Goal: Task Accomplishment & Management: Manage account settings

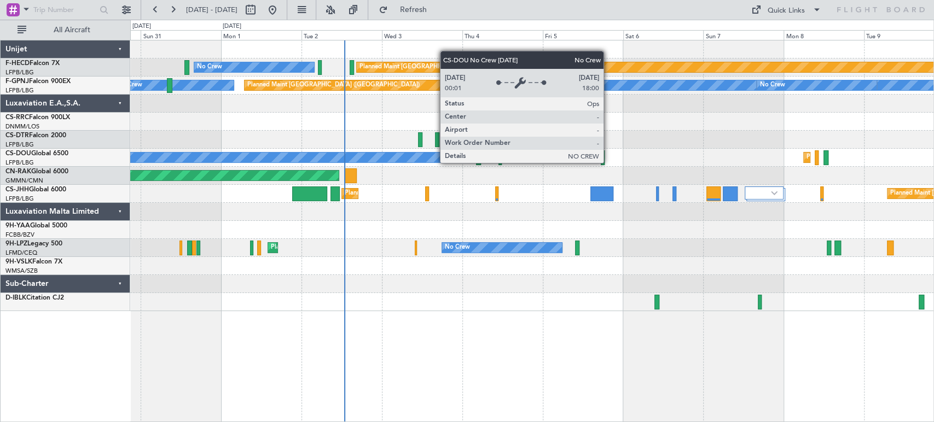
click at [405, 182] on div "Planned Maint [GEOGRAPHIC_DATA] ([GEOGRAPHIC_DATA]) No Crew Planned Maint [GEOG…" at bounding box center [531, 175] width 803 height 271
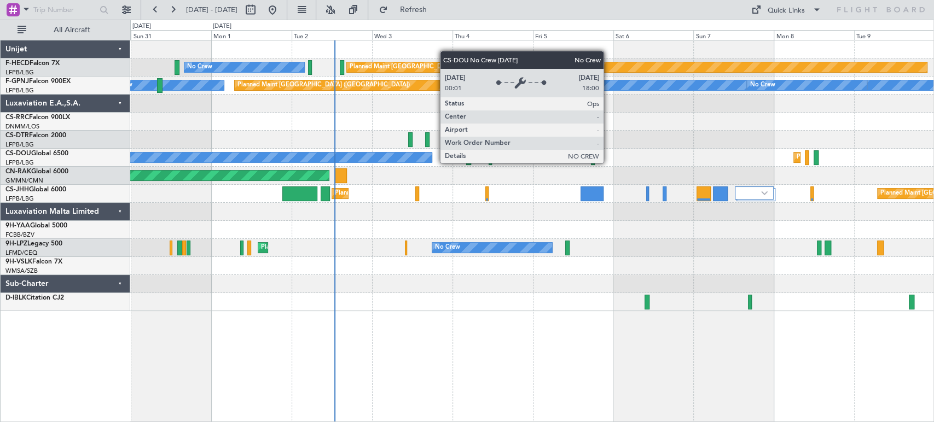
click at [491, 183] on div "Planned Maint [GEOGRAPHIC_DATA] ([GEOGRAPHIC_DATA])" at bounding box center [531, 176] width 803 height 18
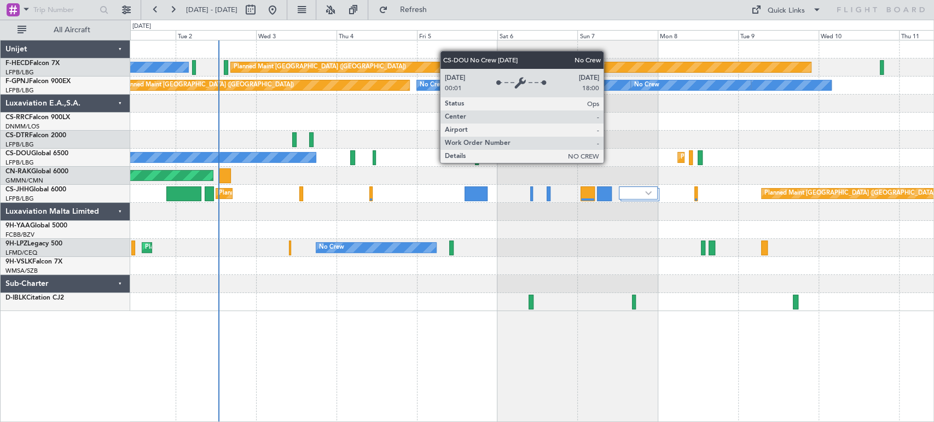
click at [381, 176] on div "Planned Maint [GEOGRAPHIC_DATA] ([GEOGRAPHIC_DATA])" at bounding box center [531, 176] width 803 height 18
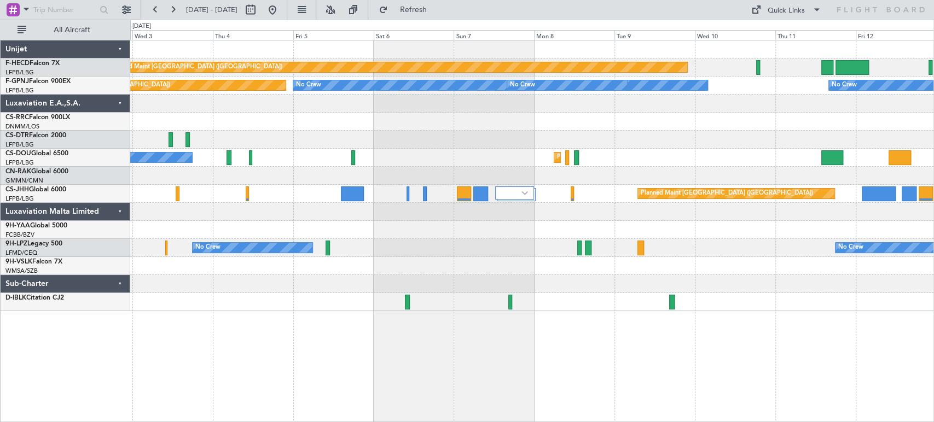
click at [352, 165] on div "Planned Maint [GEOGRAPHIC_DATA] ([GEOGRAPHIC_DATA]) No Crew Planned Maint [GEOG…" at bounding box center [531, 158] width 803 height 18
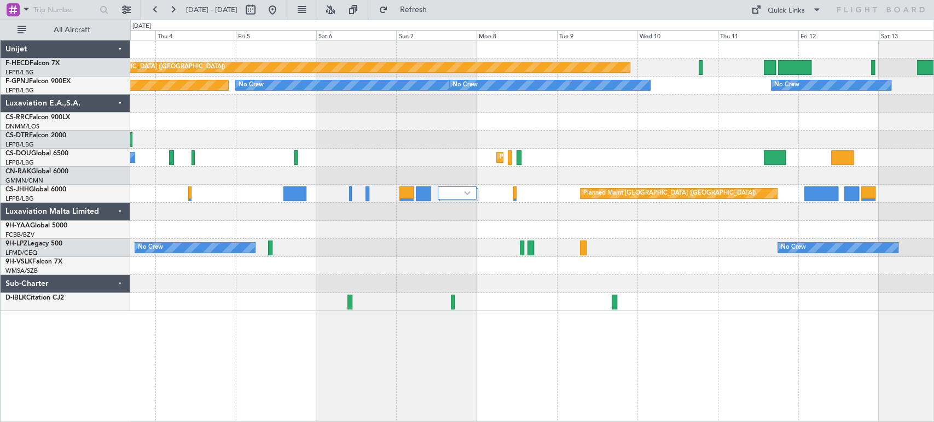
click at [357, 160] on div "No Crew Planned Maint [GEOGRAPHIC_DATA] ([GEOGRAPHIC_DATA]) Planned Maint [GEOG…" at bounding box center [531, 158] width 803 height 18
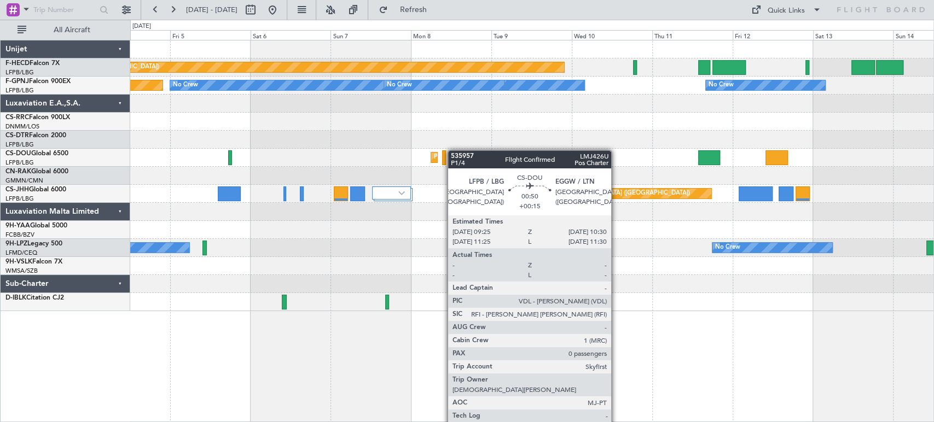
click at [365, 150] on div "Planned Maint [GEOGRAPHIC_DATA] ([GEOGRAPHIC_DATA]) No Crew Planned Maint [GEOG…" at bounding box center [531, 175] width 803 height 271
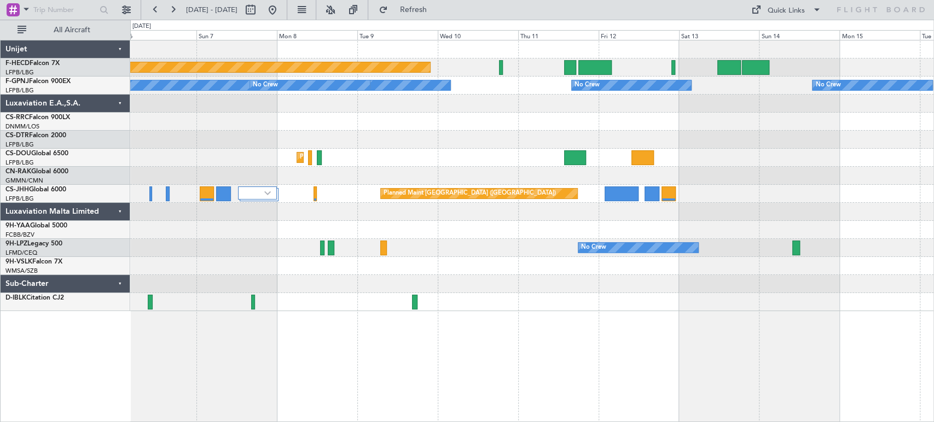
click at [429, 133] on div "Planned Maint [GEOGRAPHIC_DATA] ([GEOGRAPHIC_DATA]) No Crew No Crew No Crew No …" at bounding box center [531, 175] width 803 height 271
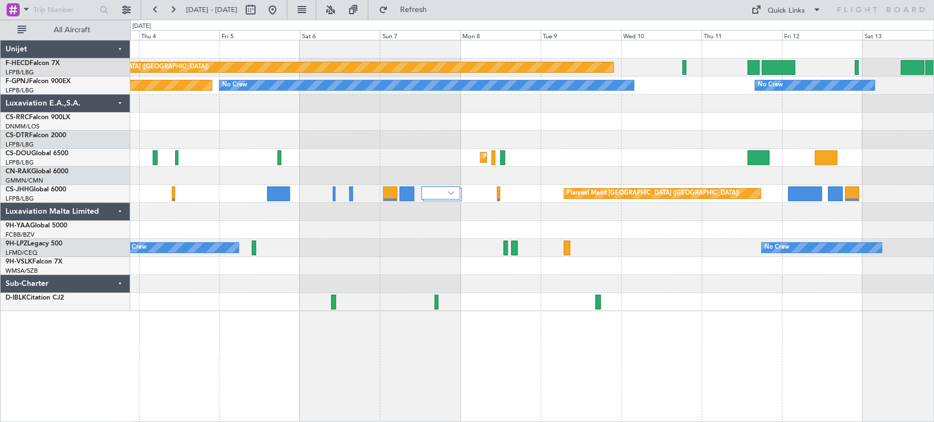
click at [488, 257] on div "Planned Maint [GEOGRAPHIC_DATA] ([GEOGRAPHIC_DATA]) No Crew No Crew No Crew No …" at bounding box center [531, 175] width 803 height 271
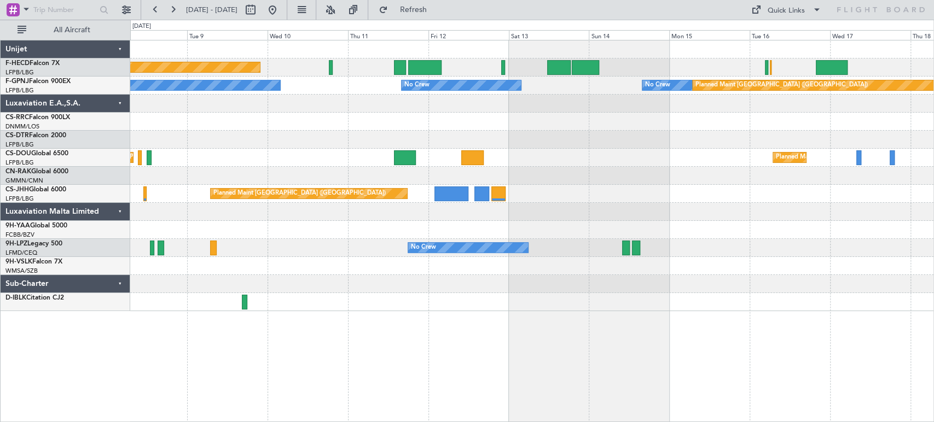
click at [75, 121] on div "Planned Maint [GEOGRAPHIC_DATA] ([GEOGRAPHIC_DATA]) No Crew No Crew No Crew No …" at bounding box center [467, 221] width 934 height 403
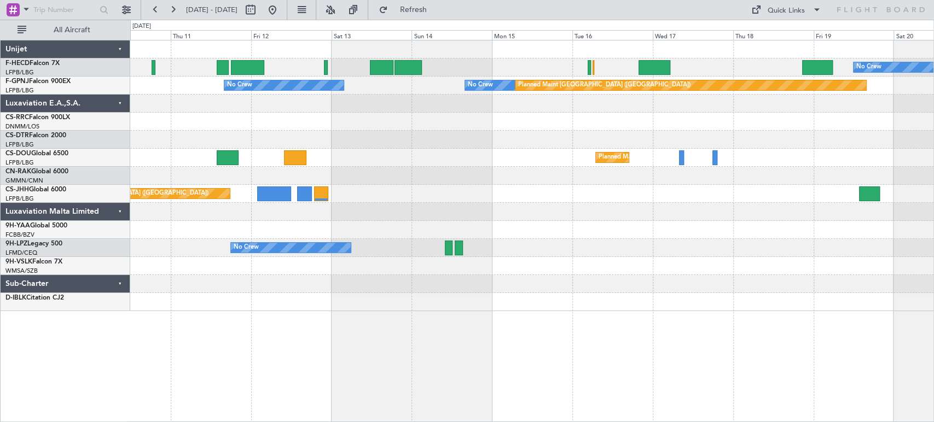
click at [385, 117] on div "No Crew Planned Maint [GEOGRAPHIC_DATA] ([GEOGRAPHIC_DATA]) Planned Maint [GEOG…" at bounding box center [531, 175] width 803 height 271
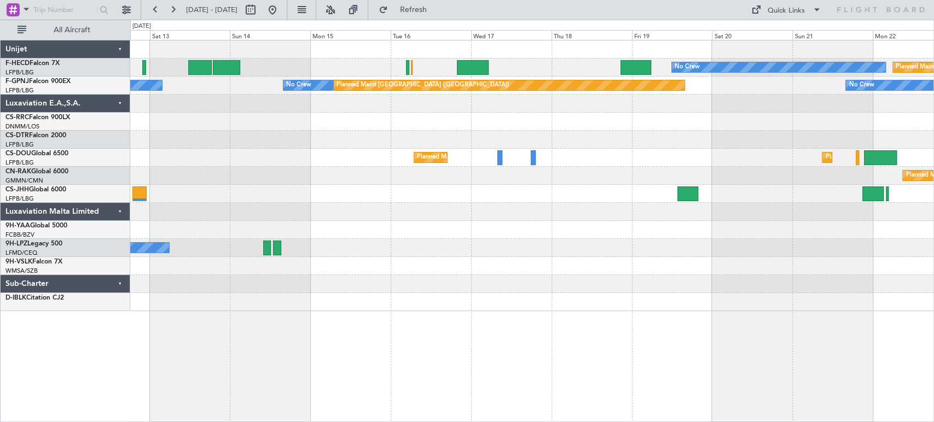
click at [245, 133] on div "No Crew Planned Maint [GEOGRAPHIC_DATA] ([GEOGRAPHIC_DATA]) No Crew No Crew Pla…" at bounding box center [531, 175] width 803 height 271
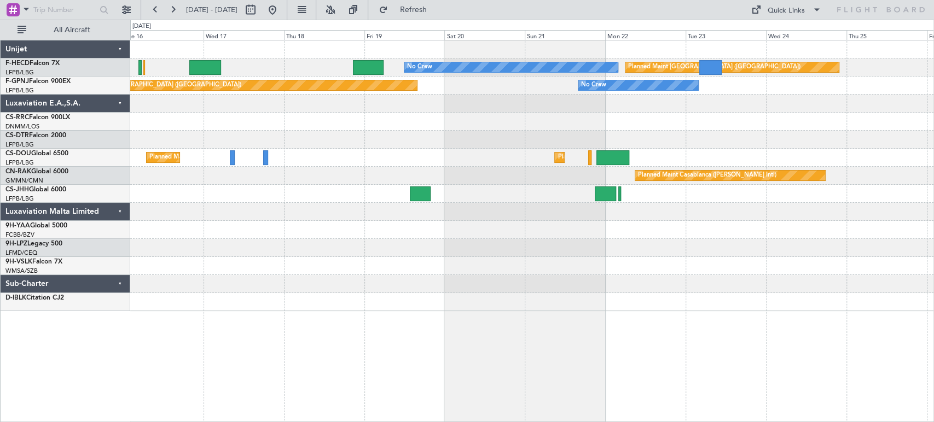
click at [268, 128] on div "No Crew Planned Maint [GEOGRAPHIC_DATA] ([GEOGRAPHIC_DATA]) No Crew Planned Mai…" at bounding box center [531, 175] width 803 height 271
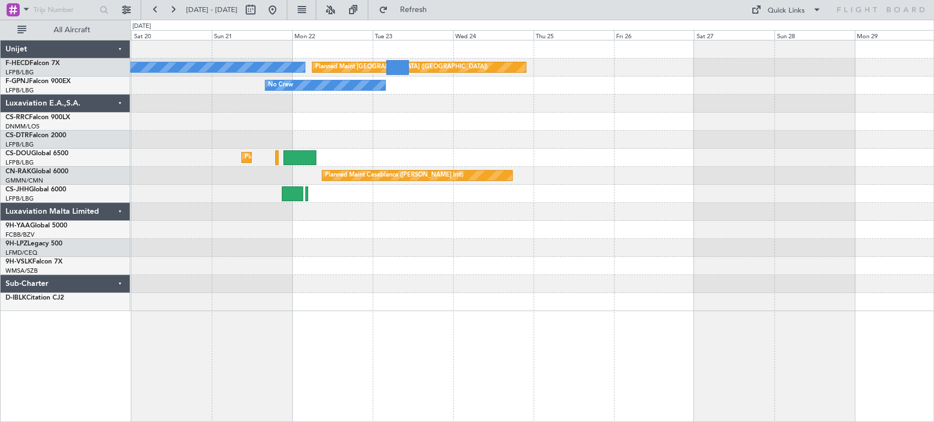
click at [415, 120] on div "No Crew Planned Maint [GEOGRAPHIC_DATA] ([GEOGRAPHIC_DATA]) No Crew Planned Mai…" at bounding box center [531, 175] width 803 height 271
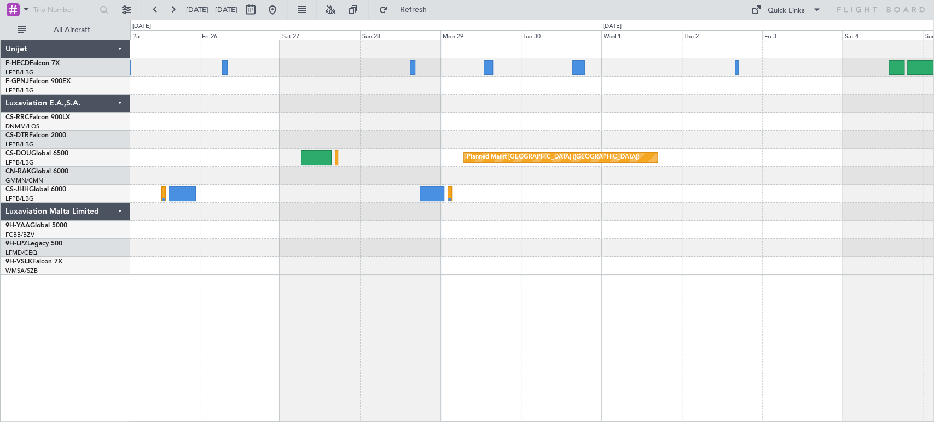
click at [169, 113] on div "Planned Maint [GEOGRAPHIC_DATA] ([GEOGRAPHIC_DATA]) No Crew Planned Maint [GEOG…" at bounding box center [531, 157] width 803 height 235
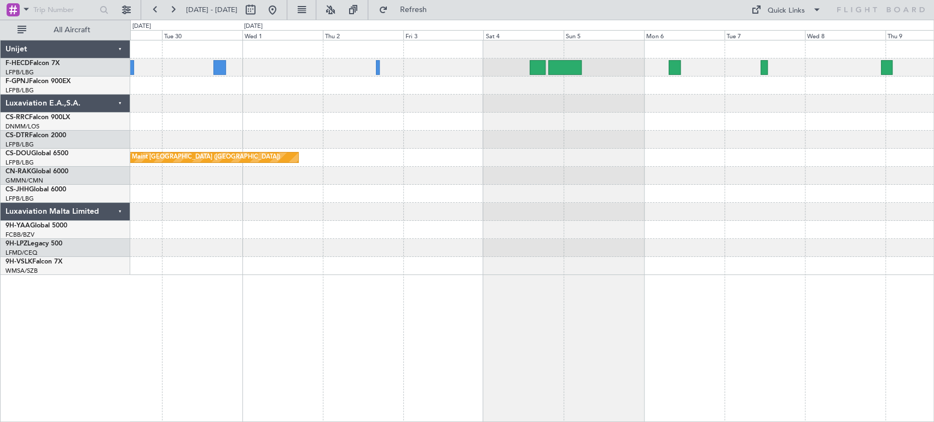
click at [394, 121] on div "Planned Maint [GEOGRAPHIC_DATA] ([GEOGRAPHIC_DATA])" at bounding box center [531, 157] width 803 height 235
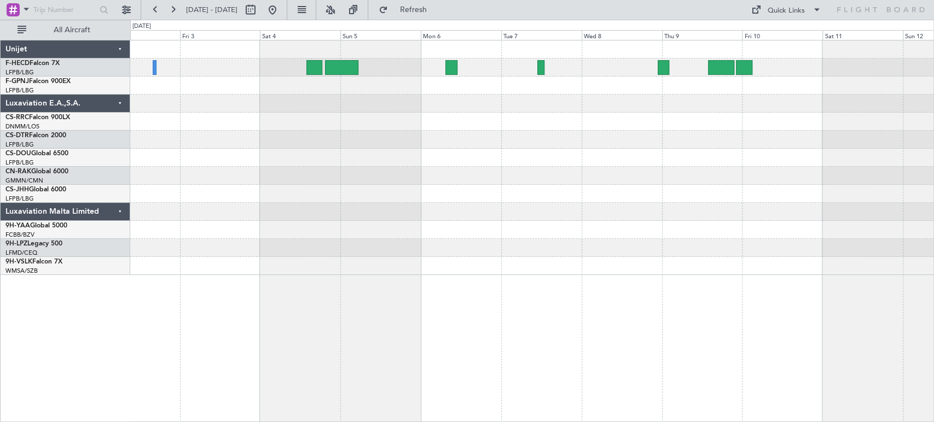
click at [488, 75] on div at bounding box center [531, 68] width 803 height 18
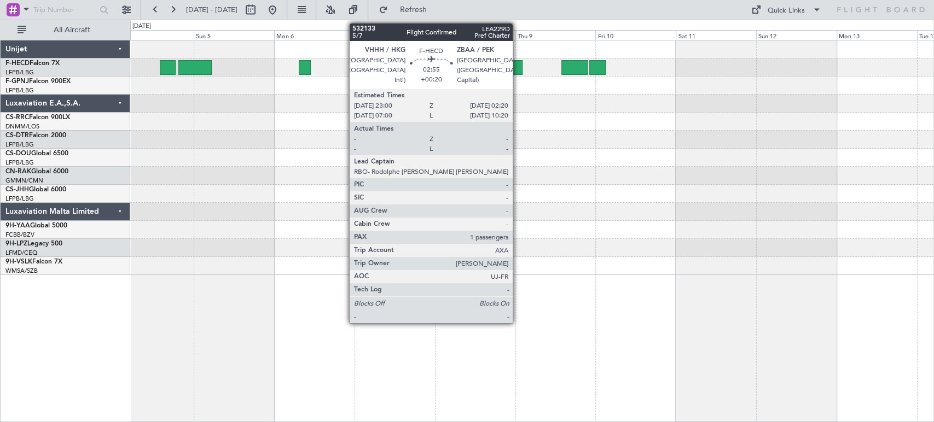
click at [517, 66] on div at bounding box center [516, 67] width 11 height 15
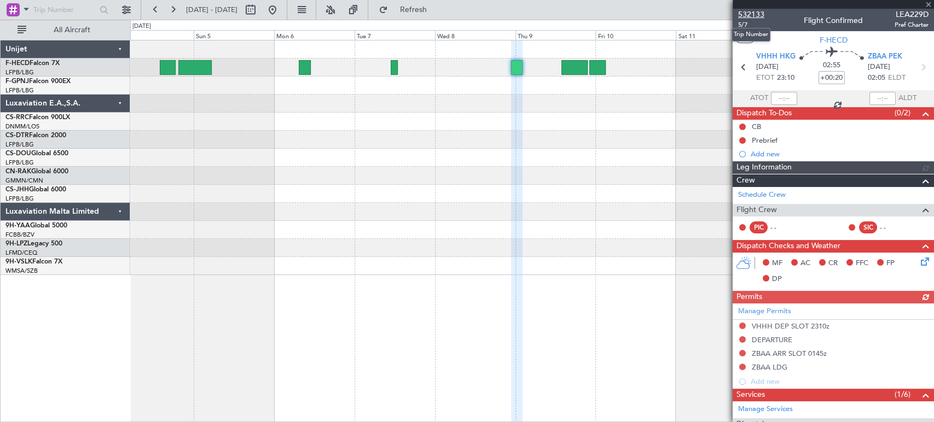
click at [749, 14] on span "532133" at bounding box center [751, 14] width 26 height 11
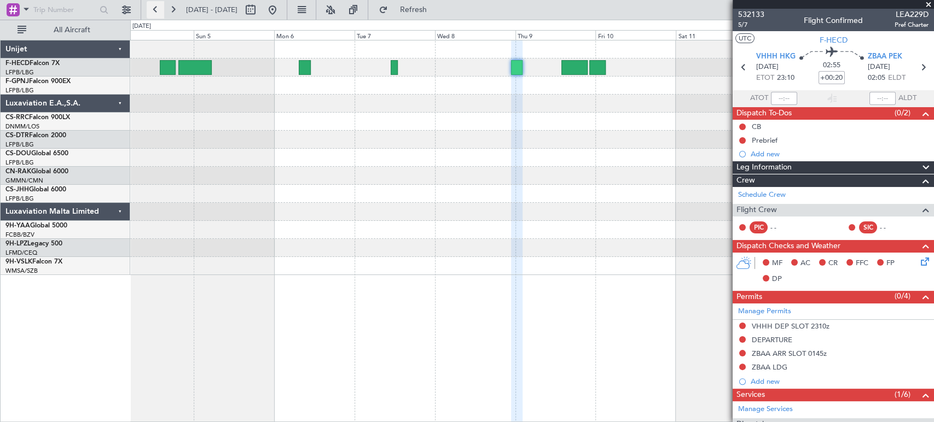
click at [154, 8] on button at bounding box center [156, 10] width 18 height 18
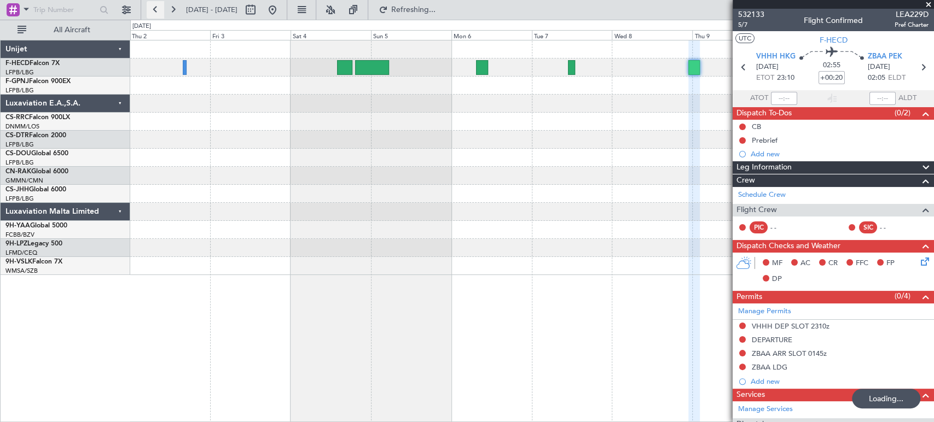
click at [154, 8] on button at bounding box center [156, 10] width 18 height 18
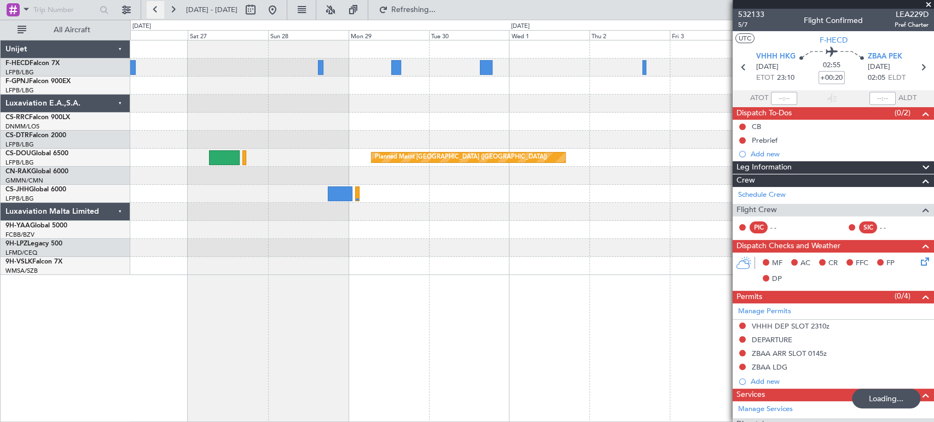
click at [154, 8] on button at bounding box center [156, 10] width 18 height 18
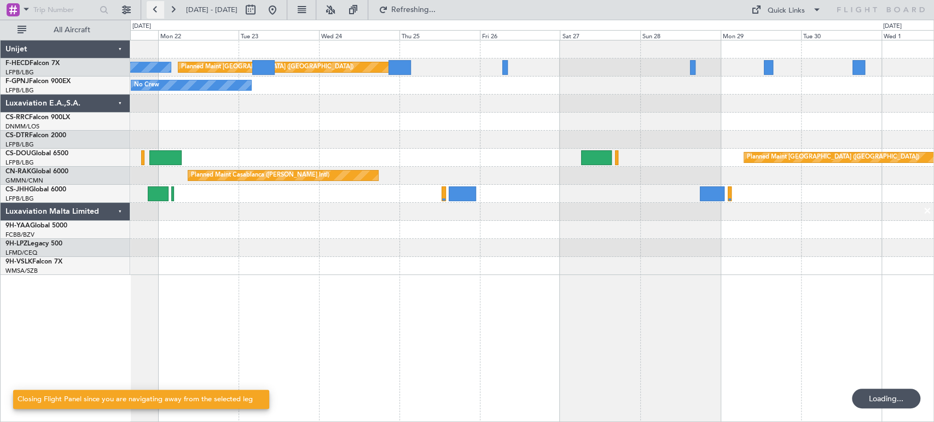
click at [154, 8] on button at bounding box center [156, 10] width 18 height 18
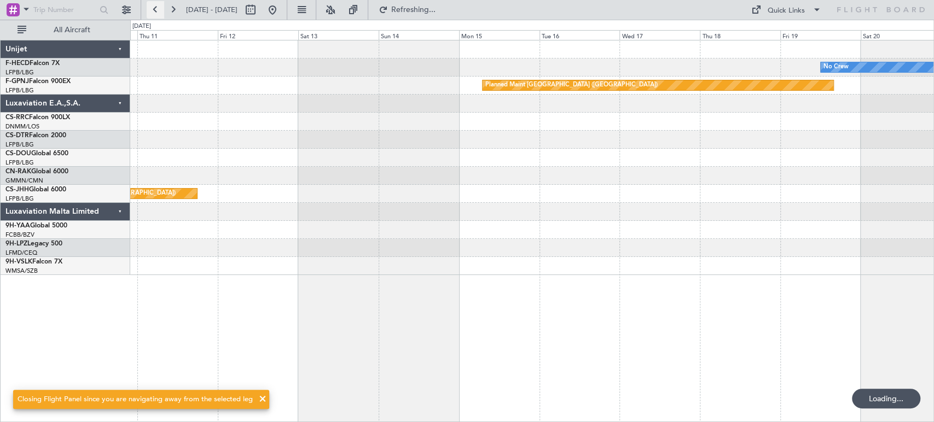
click at [154, 8] on button at bounding box center [156, 10] width 18 height 18
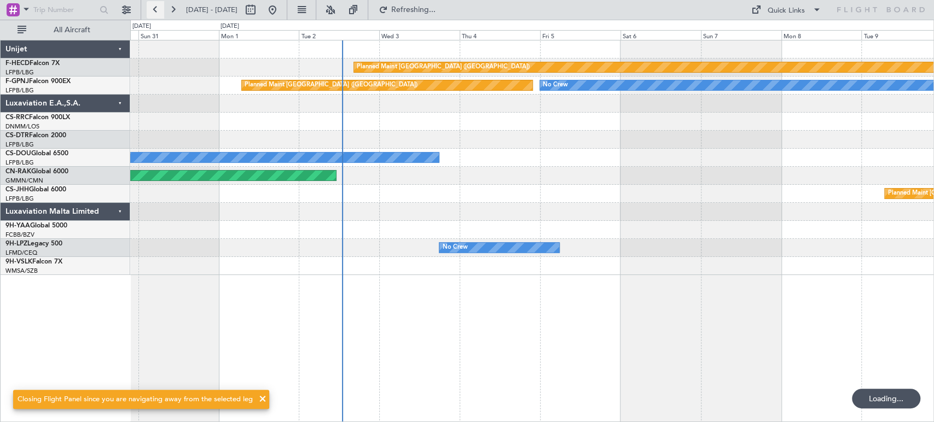
click at [154, 8] on button at bounding box center [156, 10] width 18 height 18
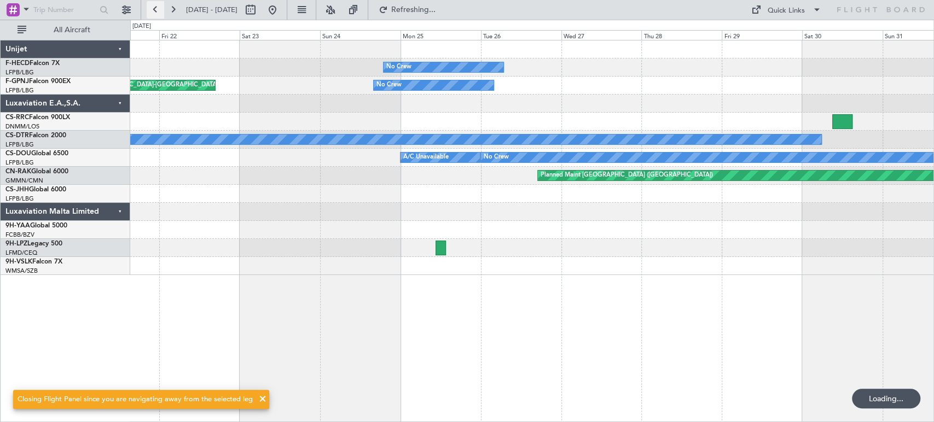
click at [154, 8] on button at bounding box center [156, 10] width 18 height 18
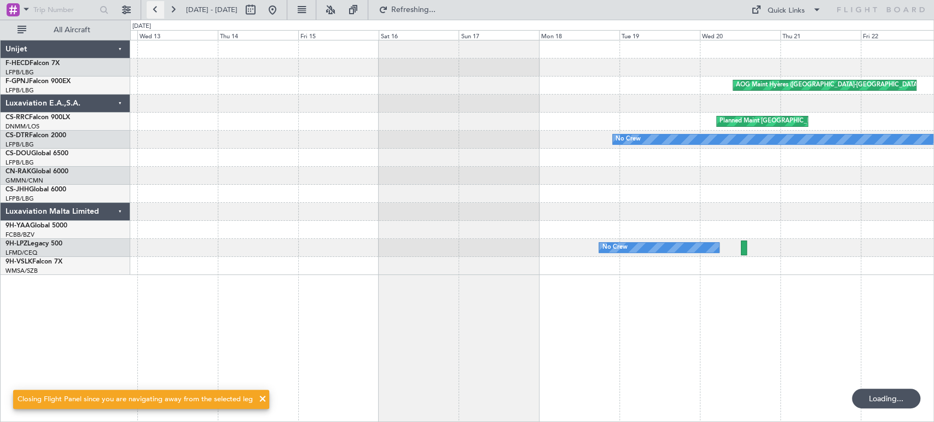
click at [154, 8] on button at bounding box center [156, 10] width 18 height 18
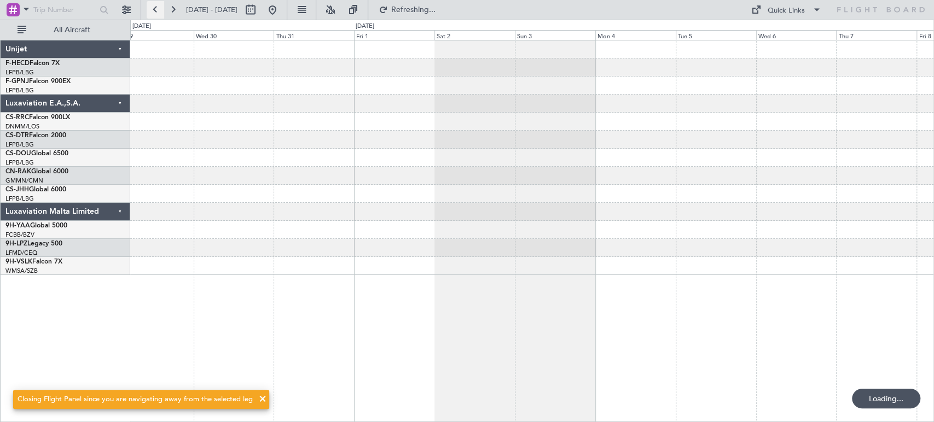
click at [154, 8] on button at bounding box center [156, 10] width 18 height 18
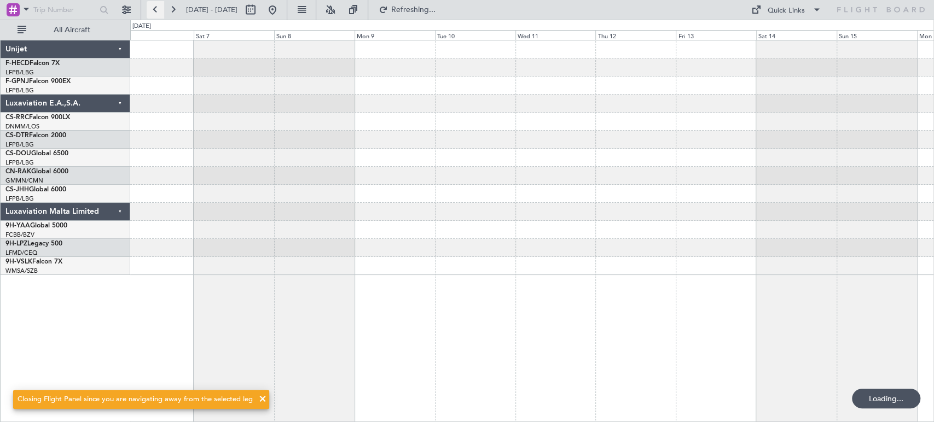
click at [154, 8] on button at bounding box center [156, 10] width 18 height 18
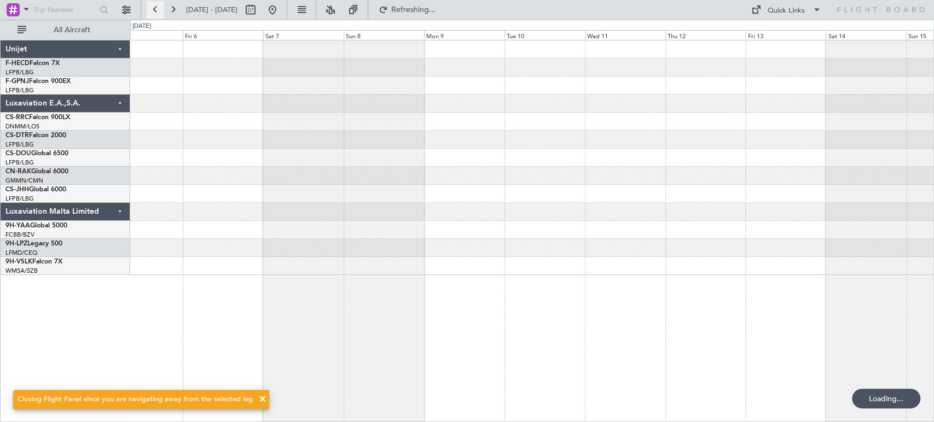
click at [154, 8] on button at bounding box center [156, 10] width 18 height 18
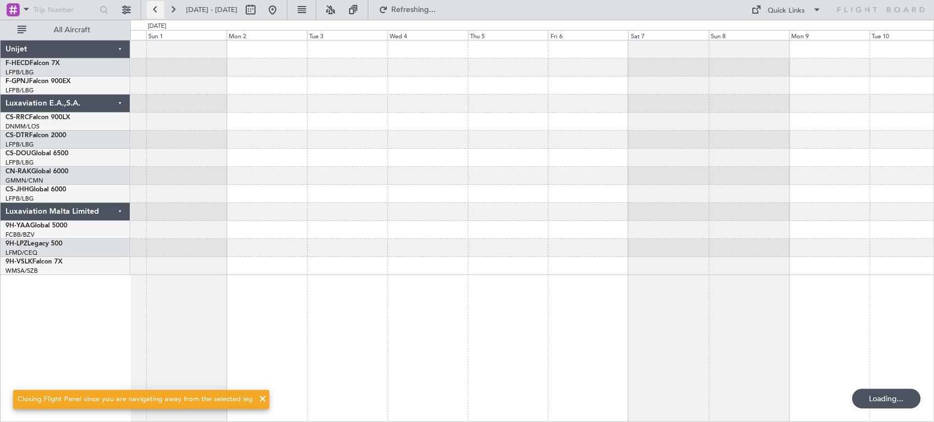
click at [154, 8] on button at bounding box center [156, 10] width 18 height 18
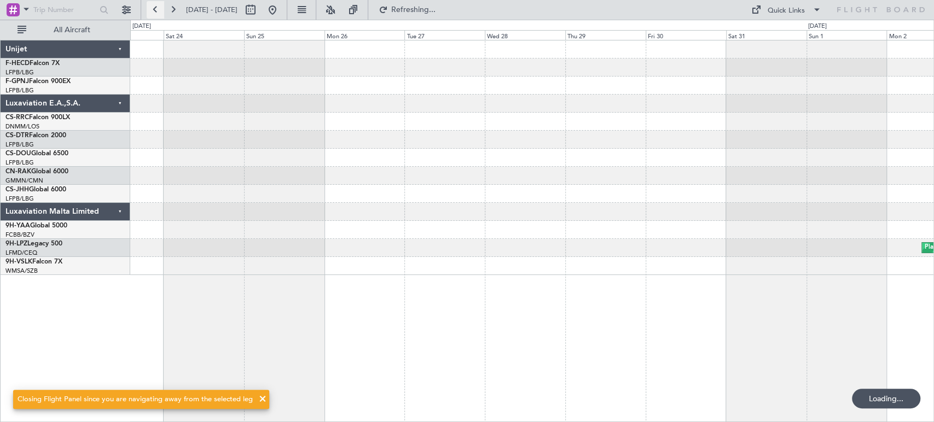
click at [154, 8] on button at bounding box center [156, 10] width 18 height 18
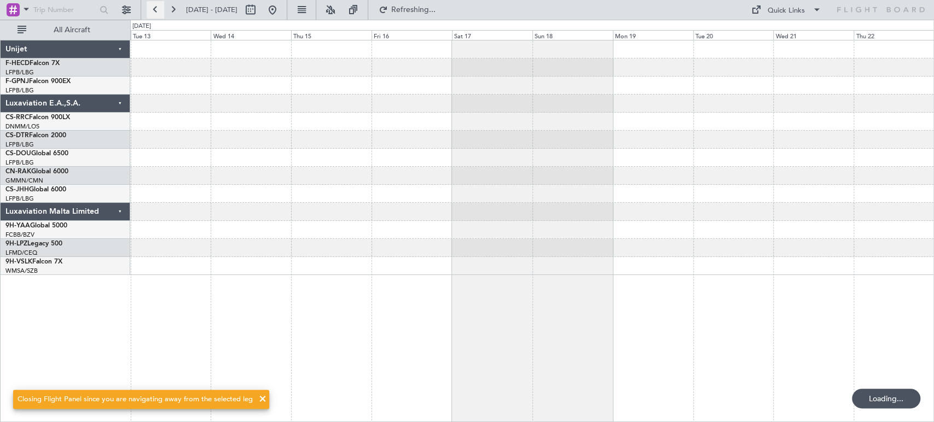
click at [154, 8] on button at bounding box center [156, 10] width 18 height 18
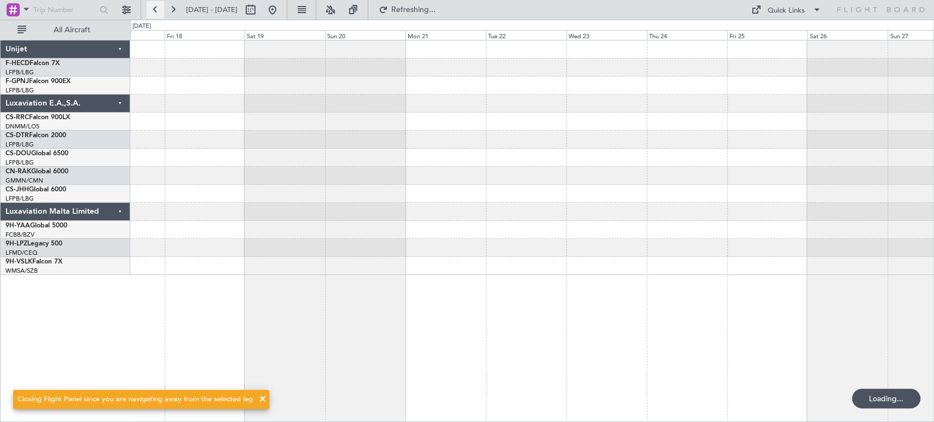
click at [154, 8] on button at bounding box center [156, 10] width 18 height 18
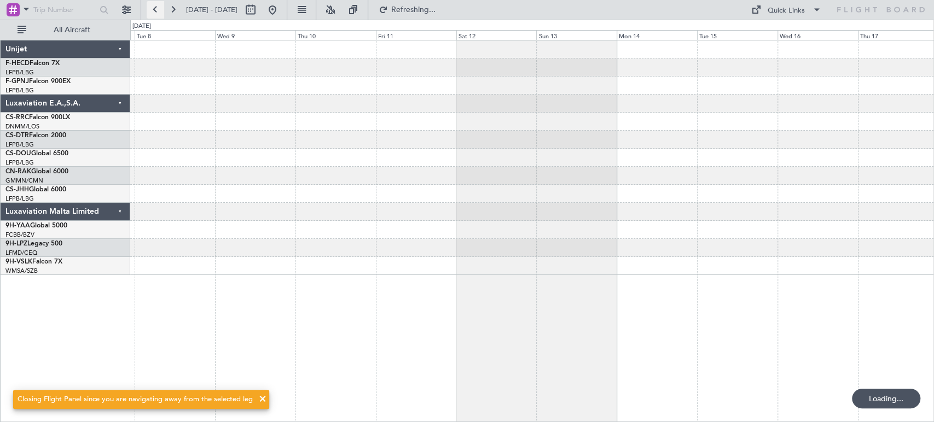
click at [154, 8] on button at bounding box center [156, 10] width 18 height 18
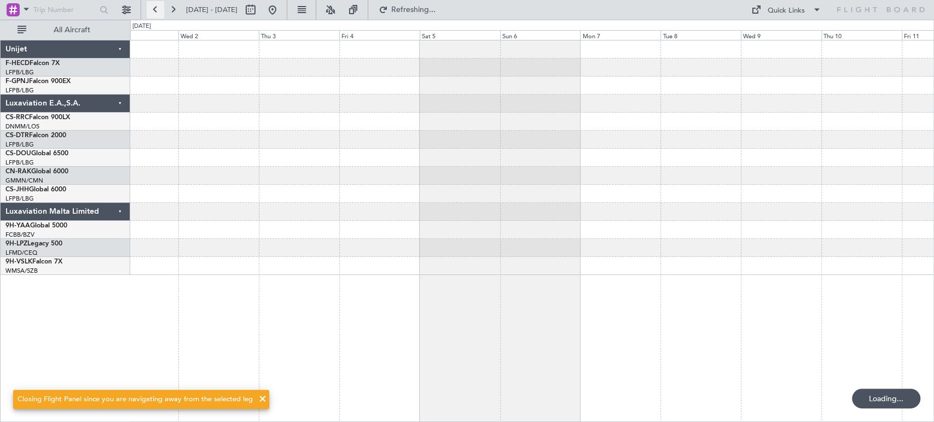
click at [154, 8] on button at bounding box center [156, 10] width 18 height 18
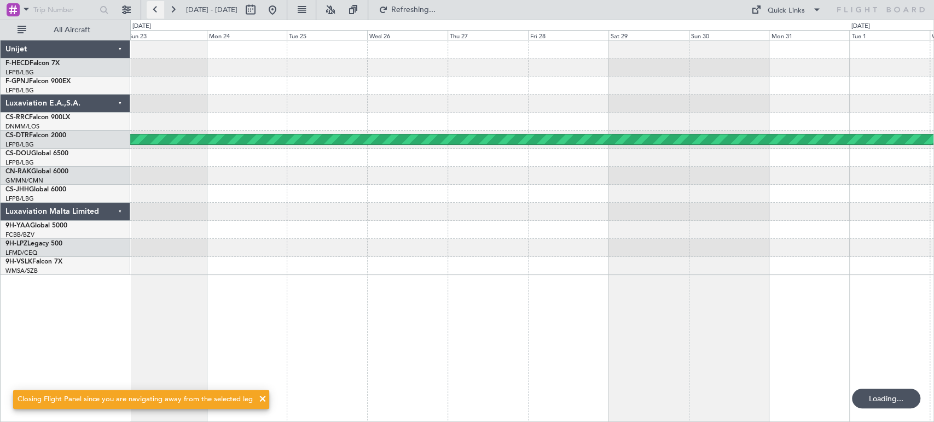
click at [154, 8] on button at bounding box center [156, 10] width 18 height 18
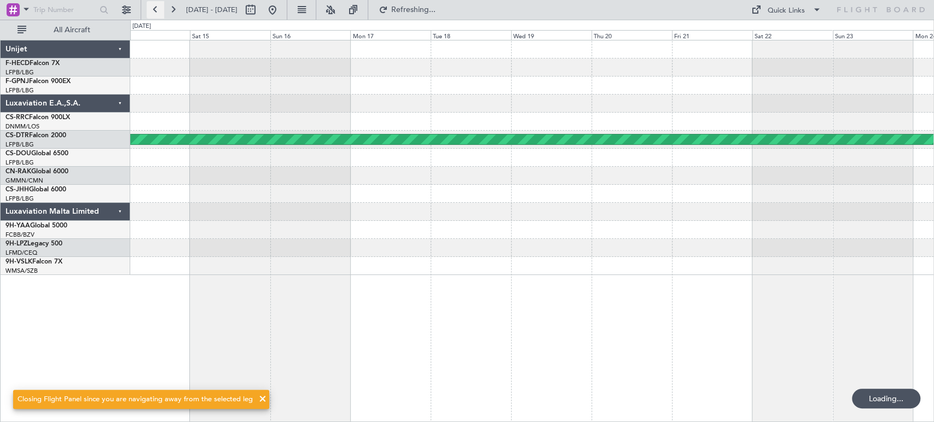
click at [154, 8] on button at bounding box center [156, 10] width 18 height 18
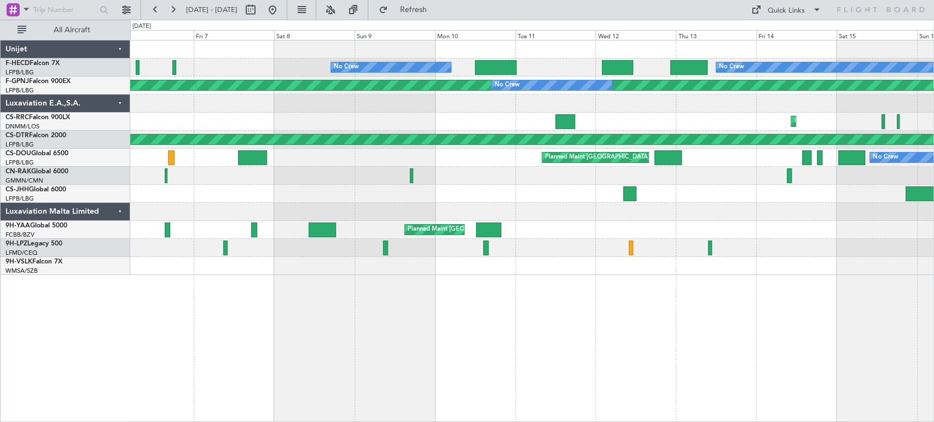
click at [144, 10] on fb-range-datepicker "[DATE] - [DATE]" at bounding box center [214, 10] width 147 height 20
click at [158, 13] on button at bounding box center [156, 10] width 18 height 18
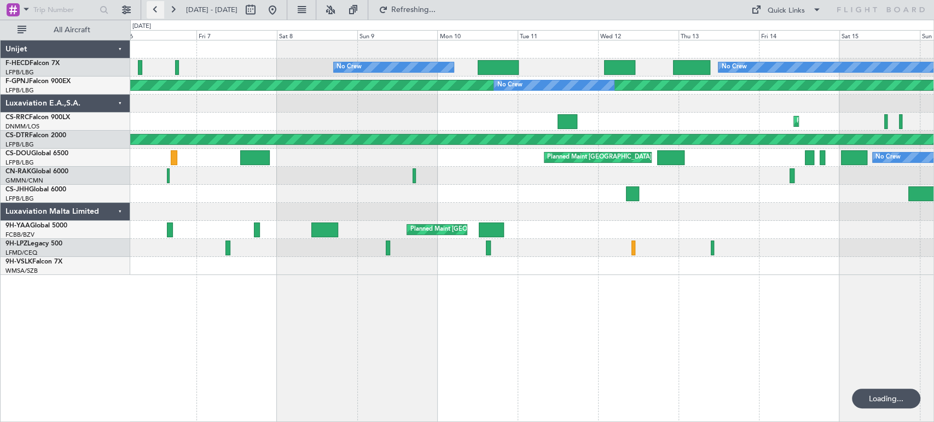
click at [158, 13] on button at bounding box center [156, 10] width 18 height 18
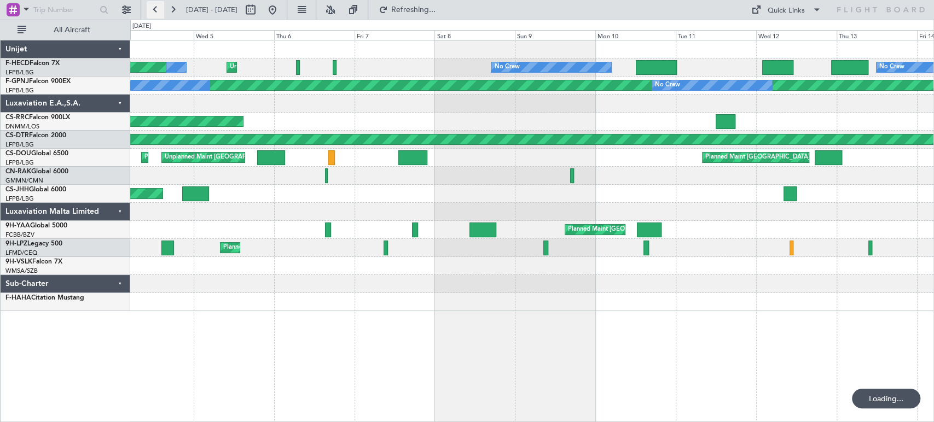
click at [158, 13] on button at bounding box center [156, 10] width 18 height 18
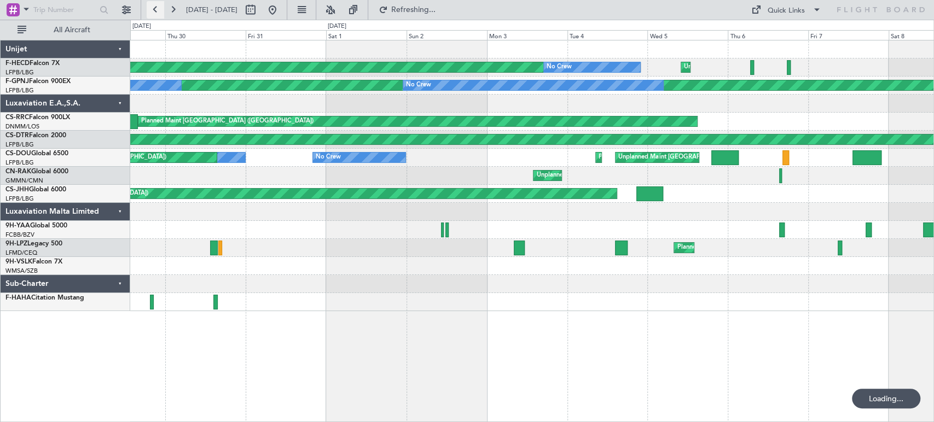
click at [158, 13] on button at bounding box center [156, 10] width 18 height 18
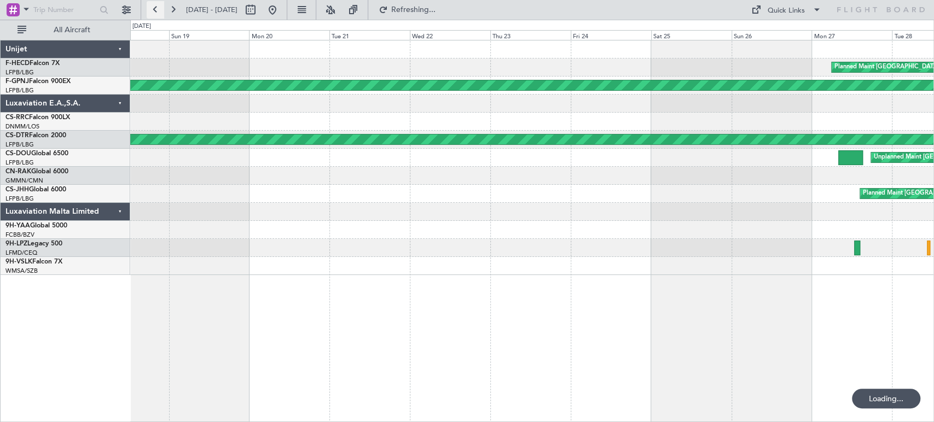
click at [158, 13] on button at bounding box center [156, 10] width 18 height 18
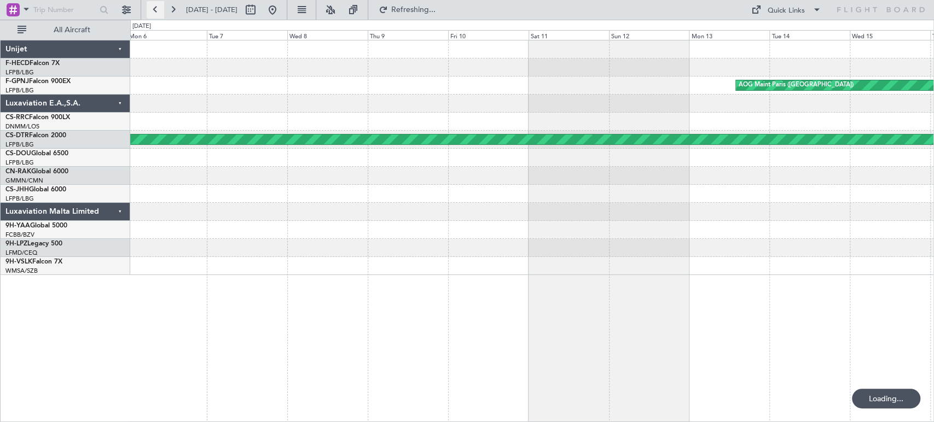
click at [158, 13] on button at bounding box center [156, 10] width 18 height 18
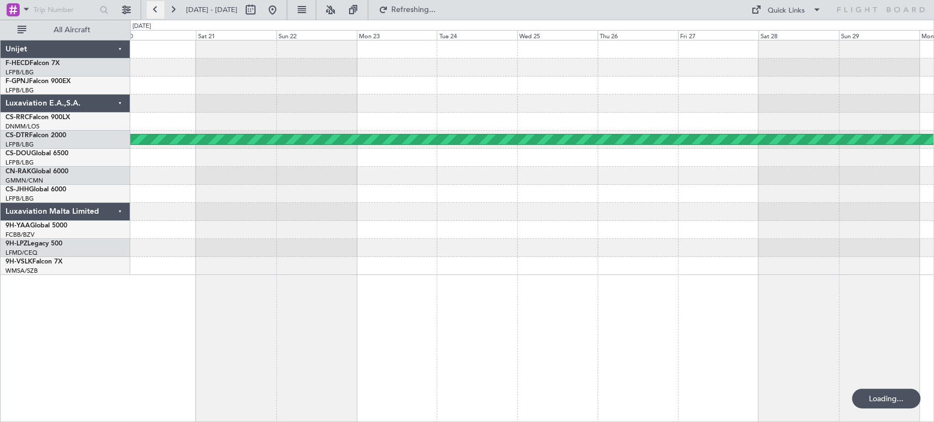
click at [158, 13] on button at bounding box center [156, 10] width 18 height 18
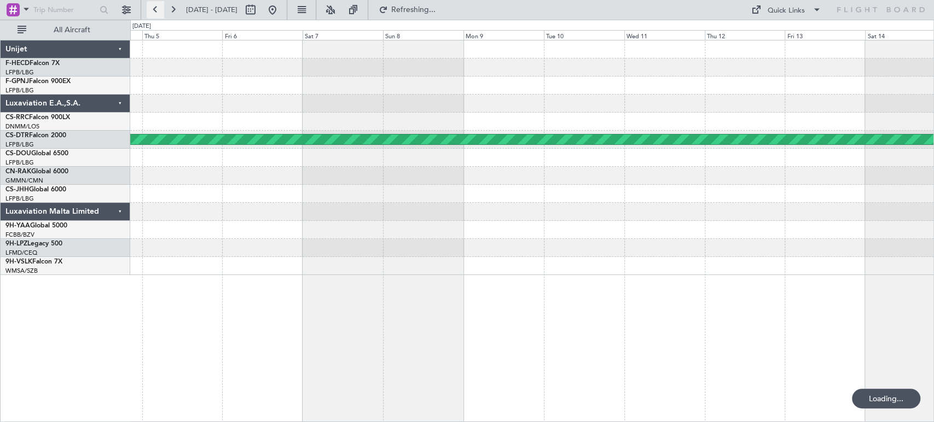
click at [158, 13] on button at bounding box center [156, 10] width 18 height 18
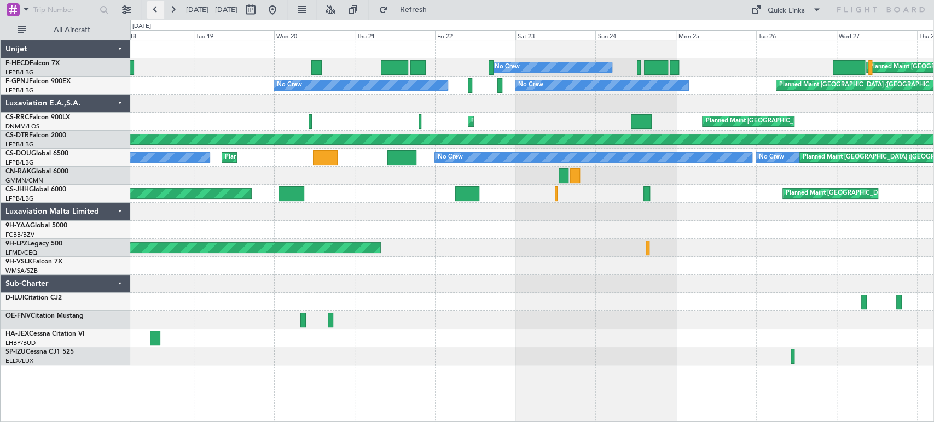
click at [158, 13] on button at bounding box center [156, 10] width 18 height 18
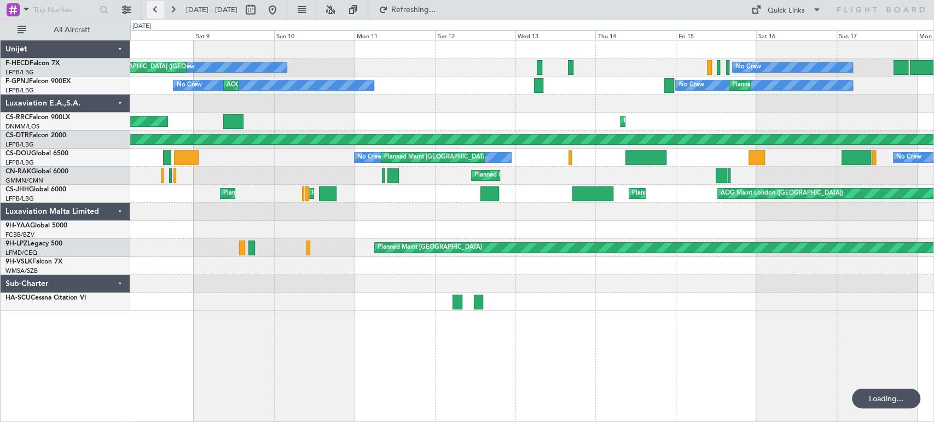
click at [158, 13] on button at bounding box center [156, 10] width 18 height 18
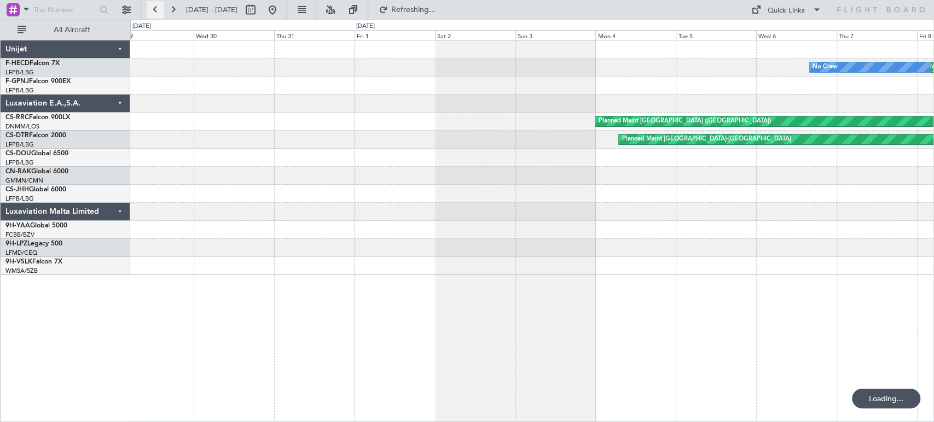
click at [158, 13] on button at bounding box center [156, 10] width 18 height 18
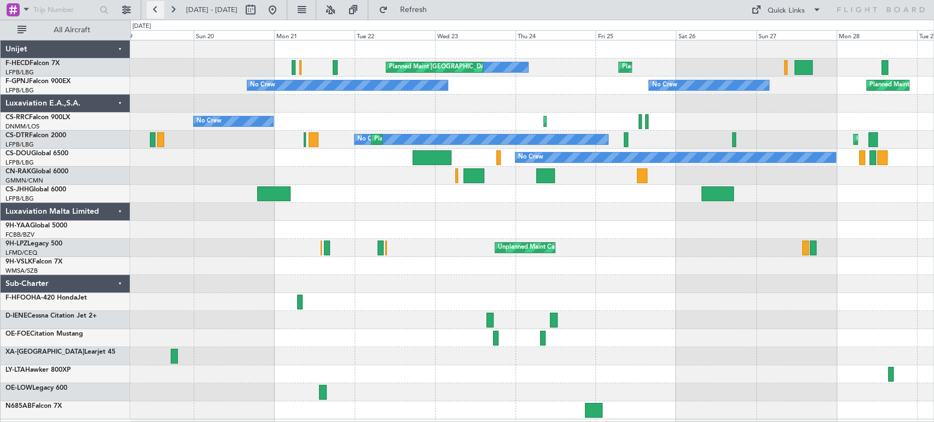
click at [158, 13] on button at bounding box center [156, 10] width 18 height 18
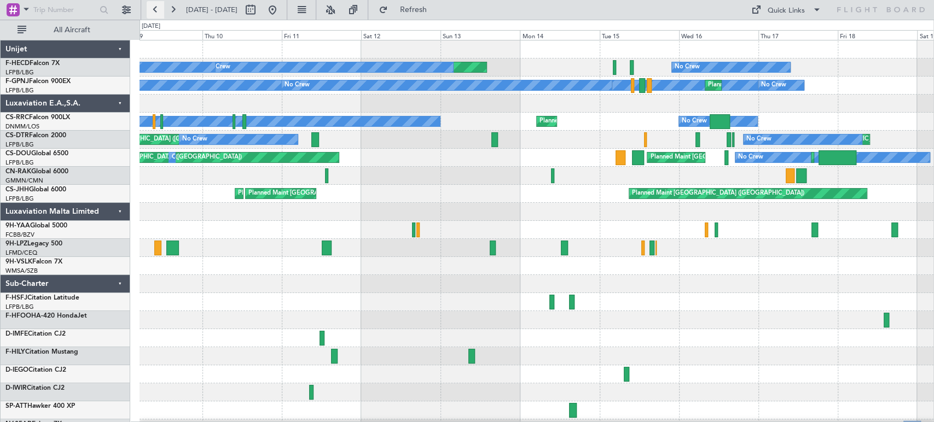
click at [160, 10] on button at bounding box center [156, 10] width 18 height 18
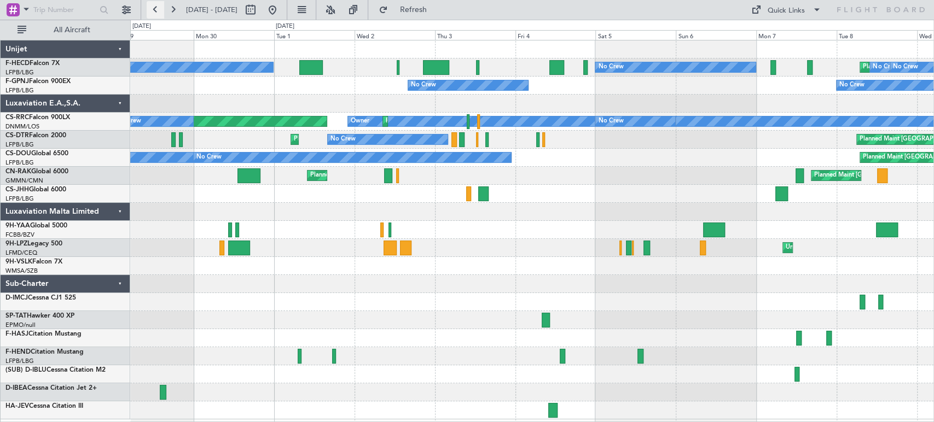
click at [162, 9] on button at bounding box center [156, 10] width 18 height 18
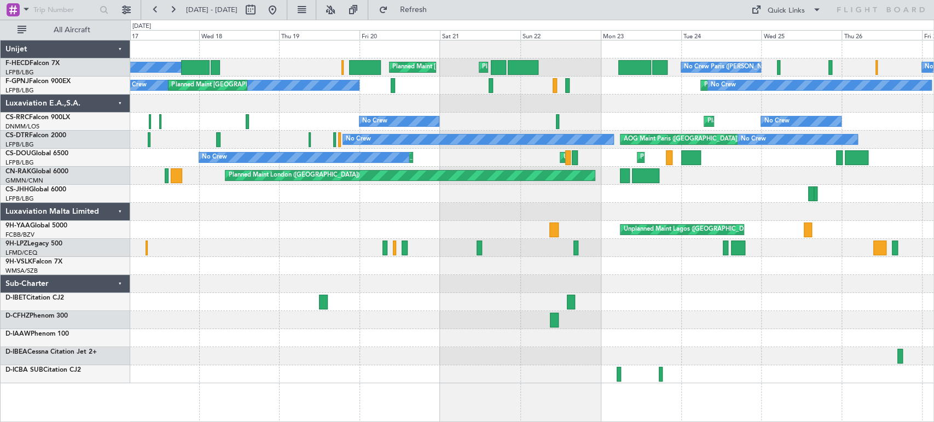
click at [573, 77] on div "No Crew Planned Maint [GEOGRAPHIC_DATA] ([GEOGRAPHIC_DATA]) Planned Maint [GEOG…" at bounding box center [531, 211] width 803 height 343
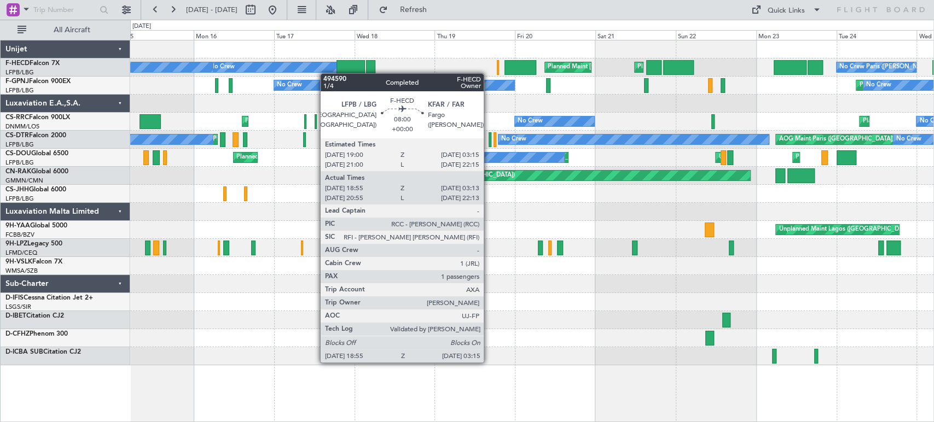
click at [508, 75] on div "Planned Maint [GEOGRAPHIC_DATA] ([GEOGRAPHIC_DATA]) Planned Maint [GEOGRAPHIC_D…" at bounding box center [531, 68] width 803 height 18
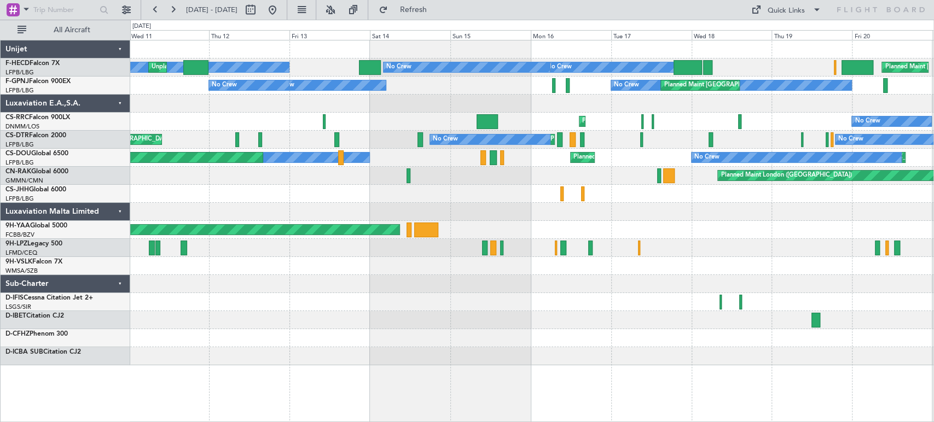
click at [456, 86] on div "No Crew Planned Maint [GEOGRAPHIC_DATA] ([GEOGRAPHIC_DATA]) No Crew No Crew" at bounding box center [531, 86] width 803 height 18
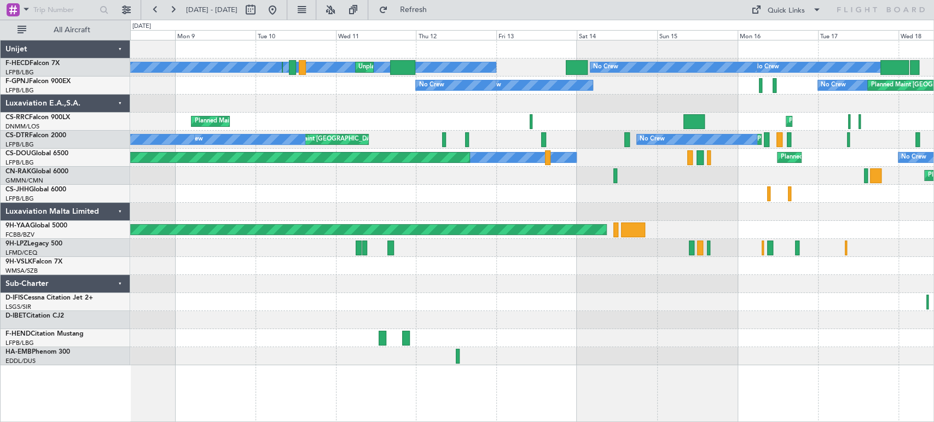
click at [586, 73] on div "No Crew No Crew No Crew Unplanned Maint [GEOGRAPHIC_DATA] ([GEOGRAPHIC_DATA]) P…" at bounding box center [531, 68] width 803 height 18
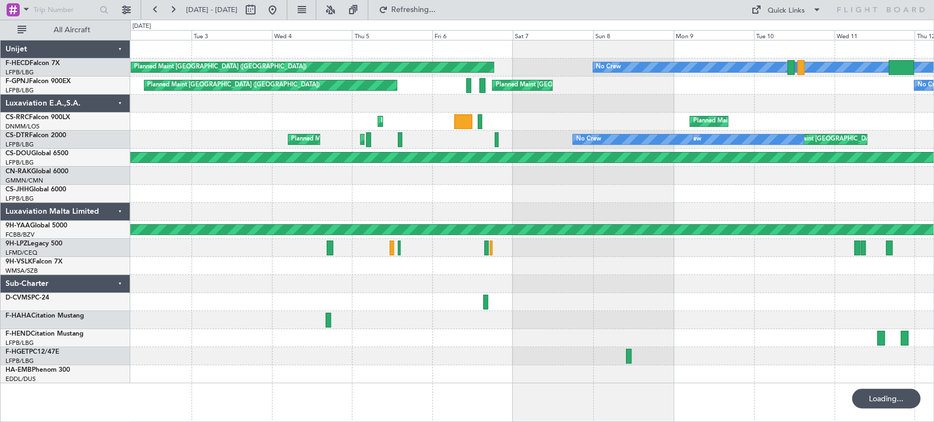
click at [596, 60] on div "Planned Maint [GEOGRAPHIC_DATA] ([GEOGRAPHIC_DATA]) Unplanned Maint [GEOGRAPHIC…" at bounding box center [531, 68] width 803 height 18
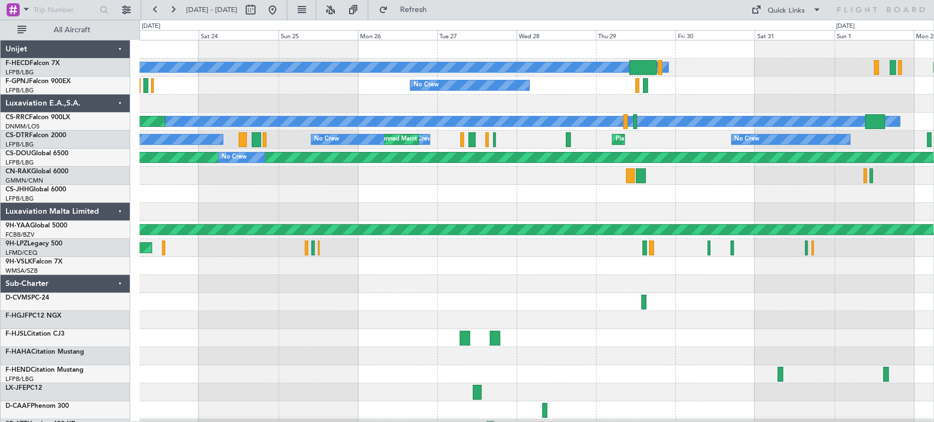
click at [753, 78] on div "Planned Maint [GEOGRAPHIC_DATA] ([GEOGRAPHIC_DATA]) No Crew No Crew Planned Mai…" at bounding box center [536, 256] width 794 height 433
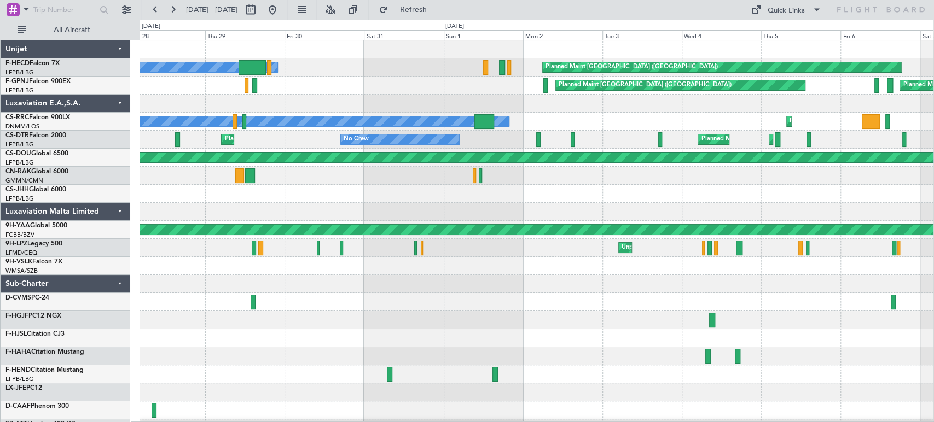
click at [180, 108] on div "No Crew Planned Maint [GEOGRAPHIC_DATA] ([GEOGRAPHIC_DATA]) No Crew Planned Mai…" at bounding box center [536, 256] width 794 height 433
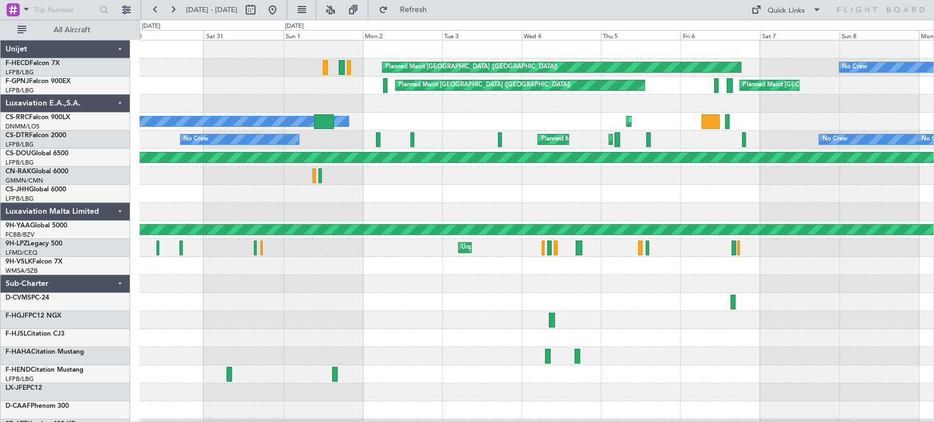
click at [290, 101] on div "Planned Maint [GEOGRAPHIC_DATA] ([GEOGRAPHIC_DATA]) No Crew Planned Maint [GEOG…" at bounding box center [536, 256] width 794 height 433
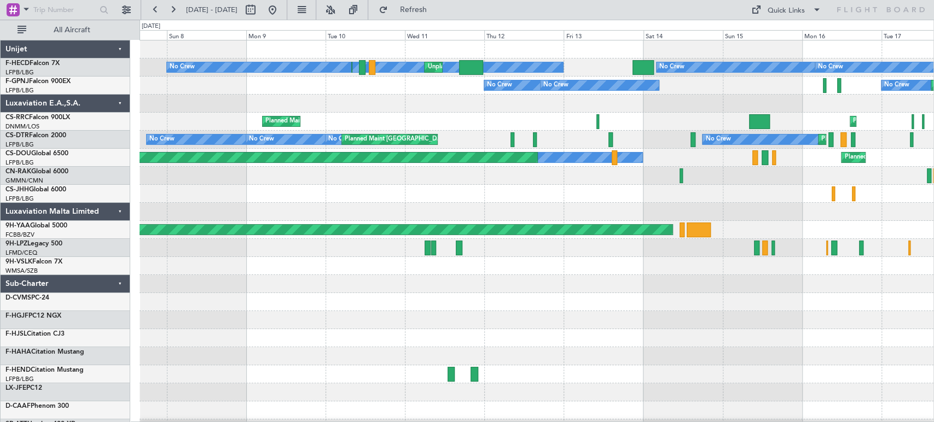
click at [355, 92] on div "No Crew No Crew No Crew Planned Maint [GEOGRAPHIC_DATA] ([GEOGRAPHIC_DATA]) Pla…" at bounding box center [536, 86] width 794 height 18
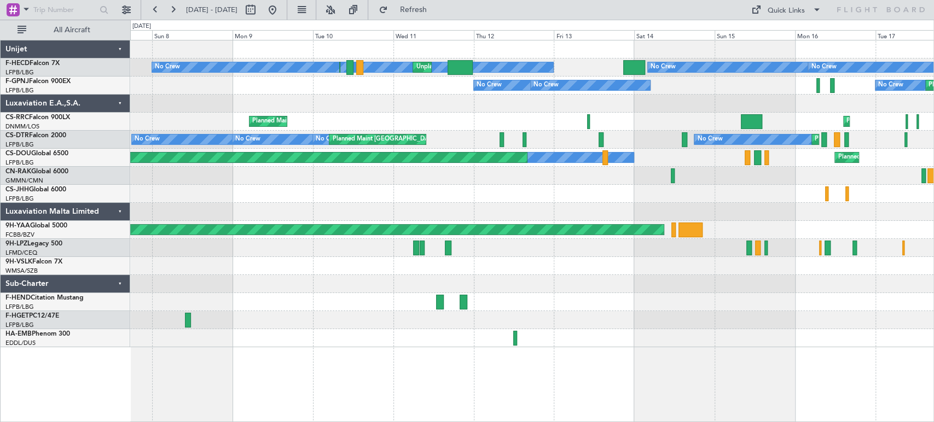
click at [352, 74] on div "No Crew Planned Maint [GEOGRAPHIC_DATA] ([GEOGRAPHIC_DATA]) Unplanned Maint [GE…" at bounding box center [531, 68] width 803 height 18
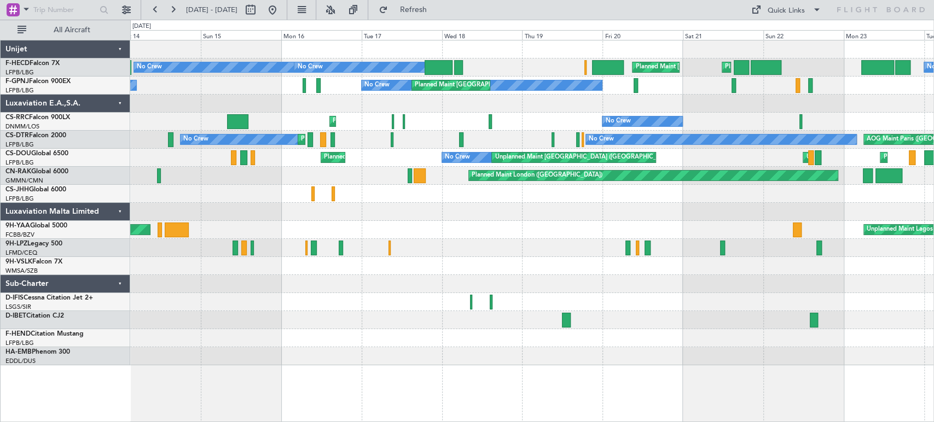
click at [262, 73] on div "No Crew No Crew Planned Maint [GEOGRAPHIC_DATA] ([GEOGRAPHIC_DATA]) Planned Mai…" at bounding box center [531, 68] width 803 height 18
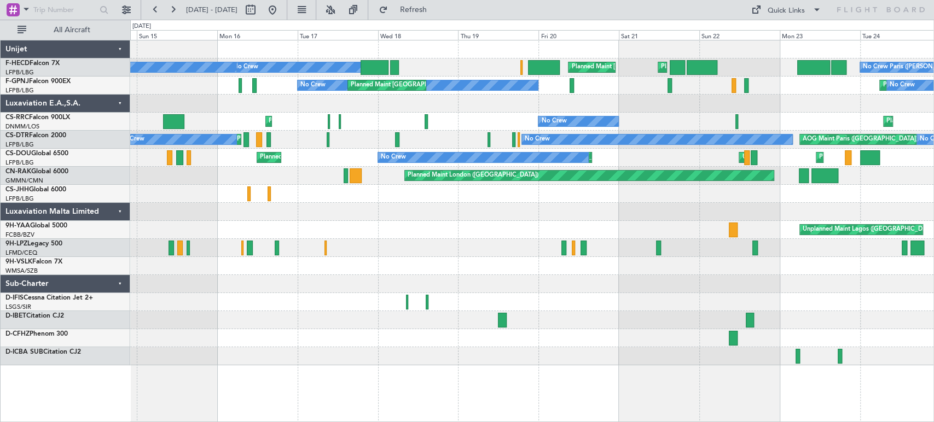
click at [397, 62] on div "Planned Maint [GEOGRAPHIC_DATA] ([GEOGRAPHIC_DATA]) Planned Maint [GEOGRAPHIC_D…" at bounding box center [531, 202] width 803 height 325
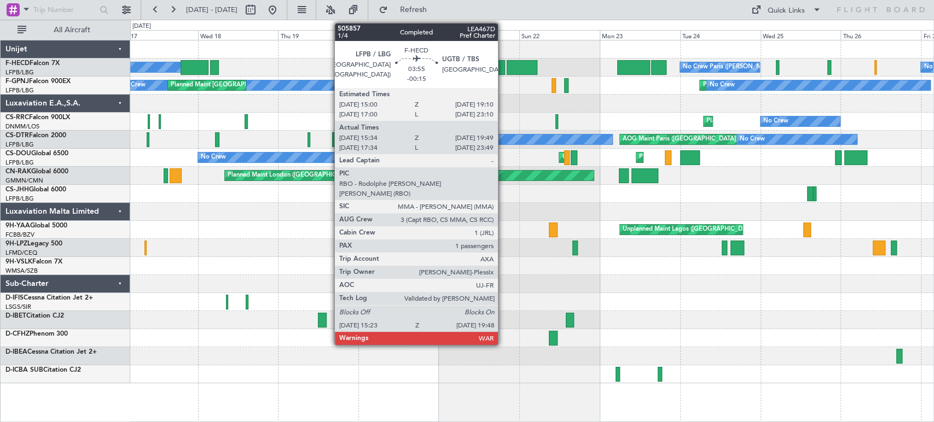
click at [515, 65] on div at bounding box center [521, 67] width 31 height 15
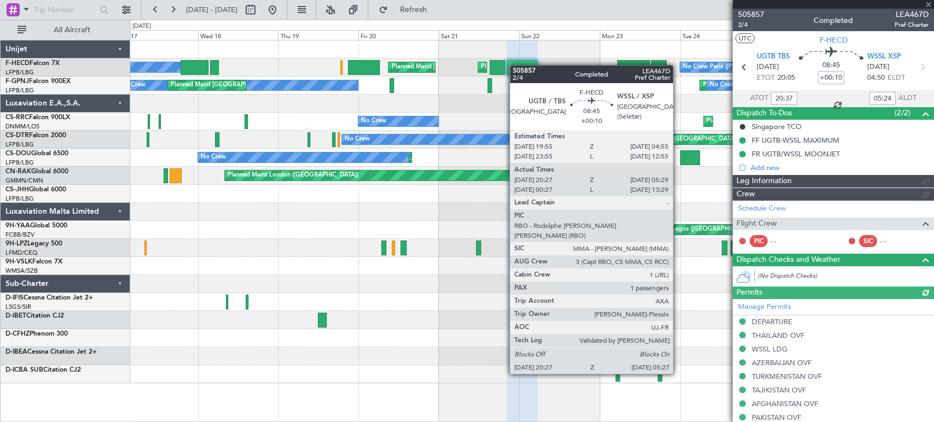
type input "[PERSON_NAME] (PDC)"
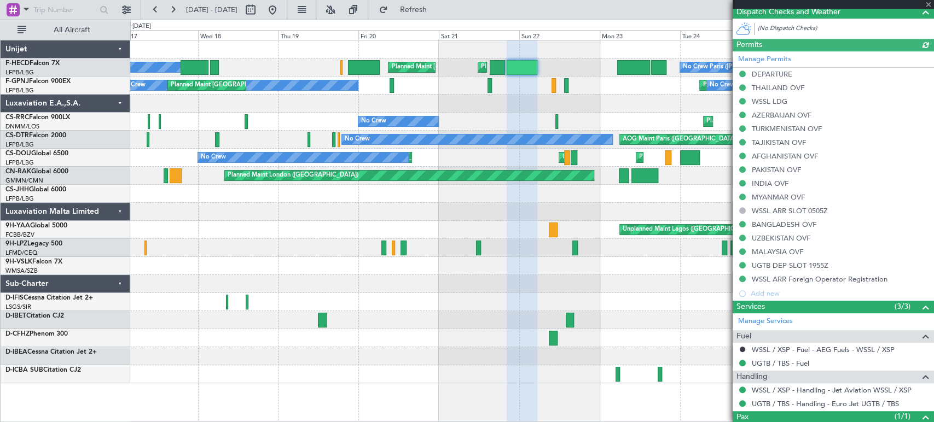
scroll to position [346, 0]
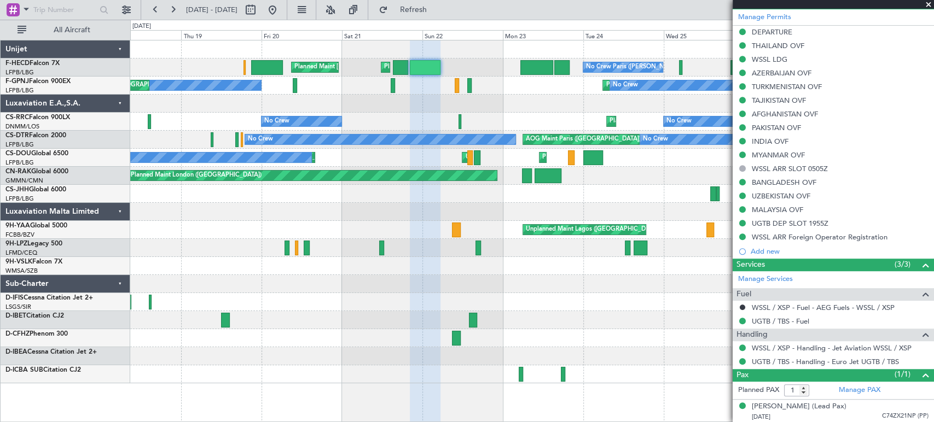
click at [400, 109] on div at bounding box center [531, 104] width 803 height 18
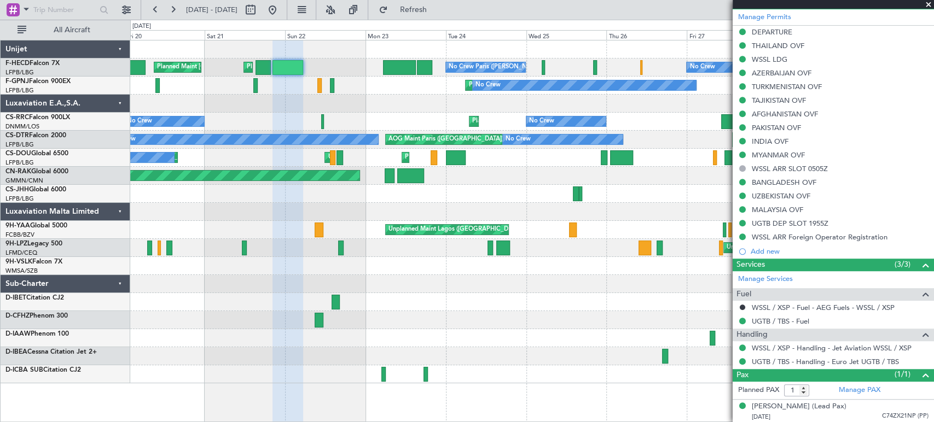
click at [334, 101] on div at bounding box center [531, 104] width 803 height 18
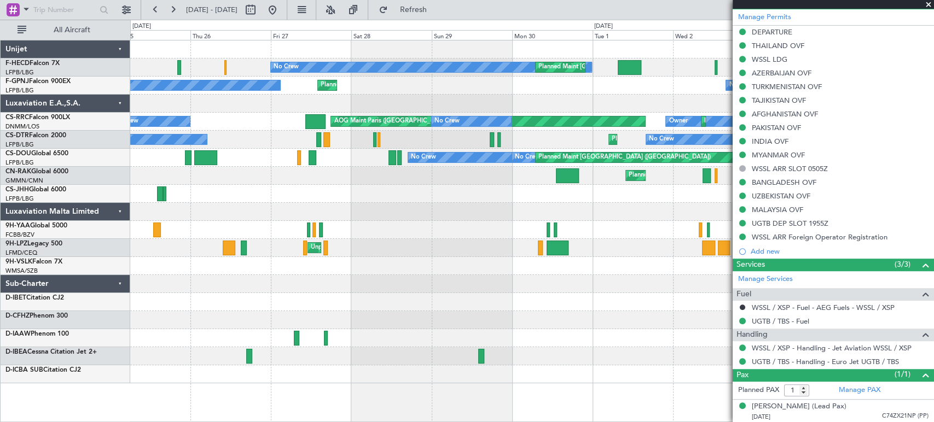
click at [334, 108] on div at bounding box center [531, 104] width 803 height 18
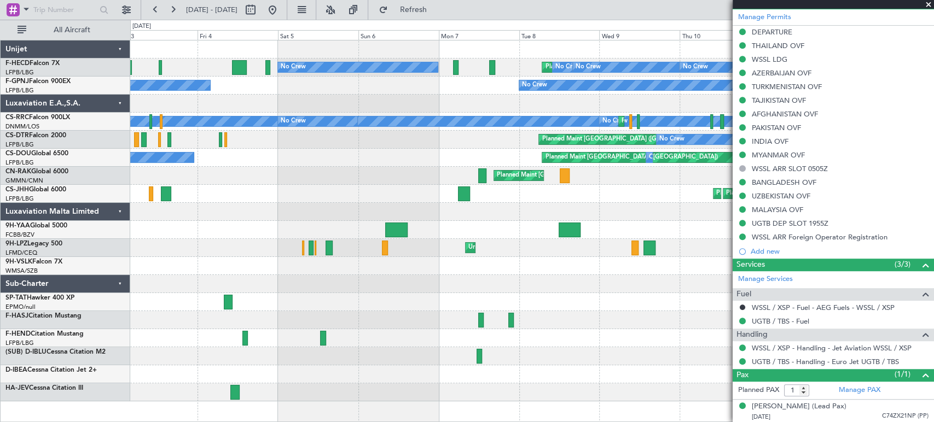
click at [177, 113] on div "Planned Maint [GEOGRAPHIC_DATA] ([GEOGRAPHIC_DATA]) No Crew Planned Maint [GEOG…" at bounding box center [531, 220] width 803 height 361
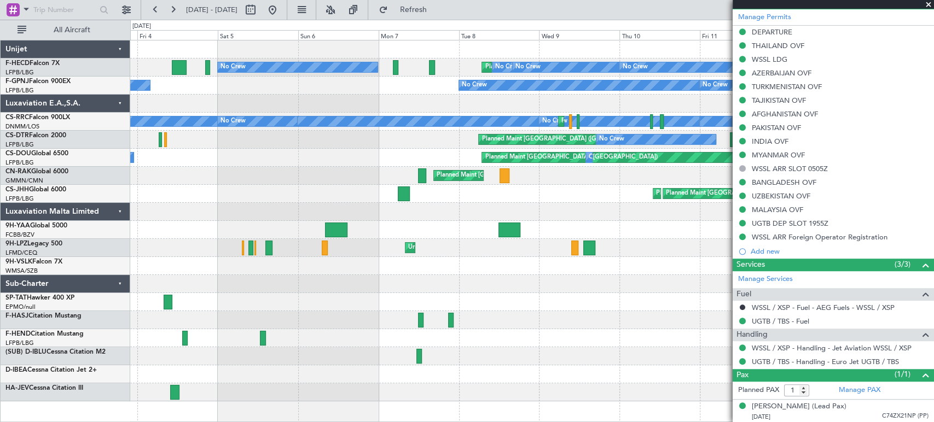
click at [185, 112] on div at bounding box center [531, 104] width 803 height 18
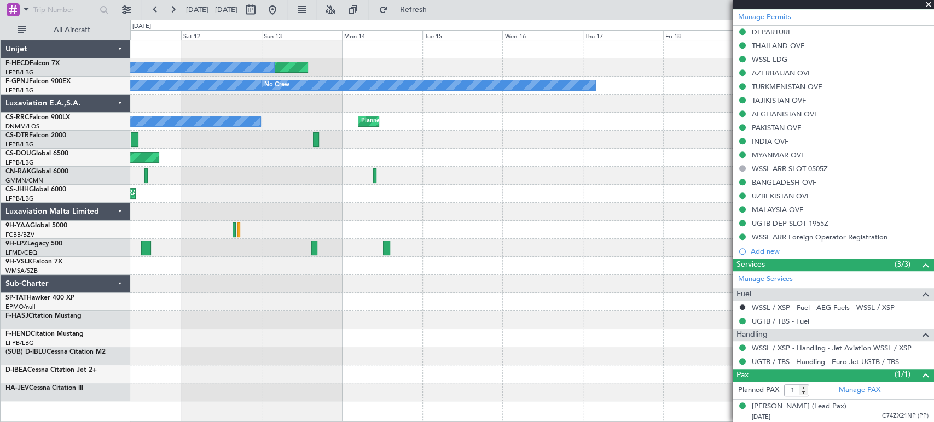
click at [281, 119] on div "Planned Maint [GEOGRAPHIC_DATA] ([GEOGRAPHIC_DATA]) No Crew No Crew No Crew No …" at bounding box center [531, 220] width 803 height 361
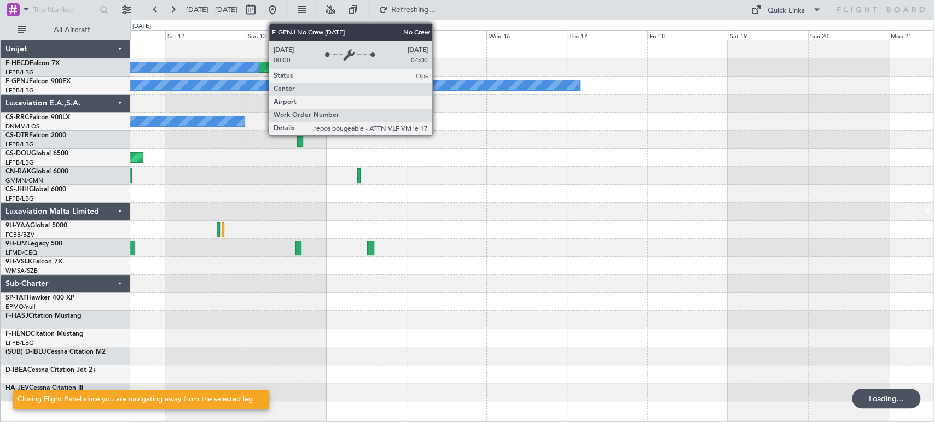
scroll to position [0, 0]
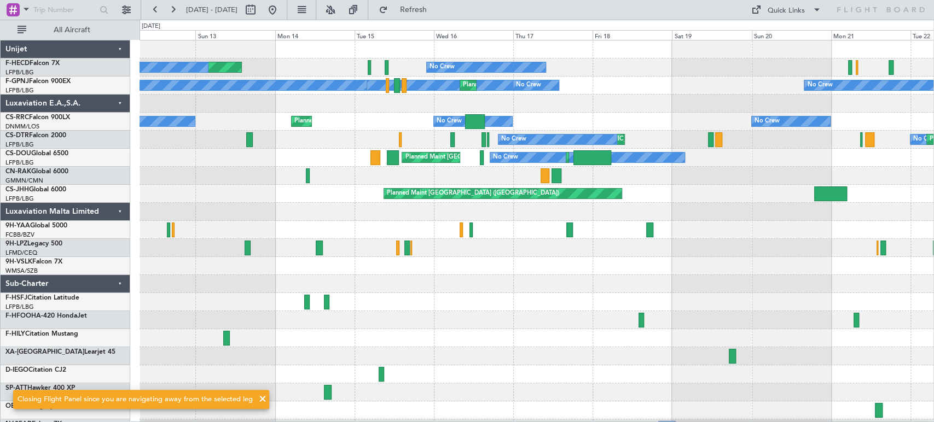
click at [214, 118] on div "Planned Maint [GEOGRAPHIC_DATA] ([GEOGRAPHIC_DATA]) No Crew No Crew Planned Mai…" at bounding box center [536, 238] width 794 height 397
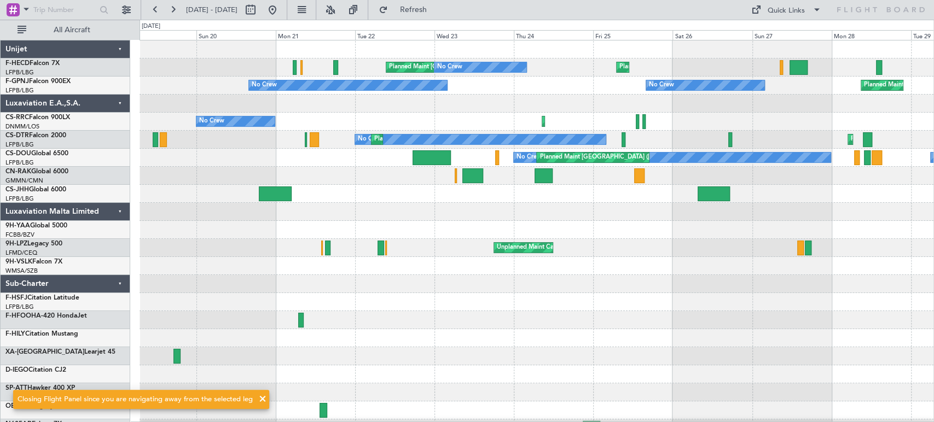
click at [328, 124] on div "Planned Maint [GEOGRAPHIC_DATA] ([GEOGRAPHIC_DATA]) No Crew Planned Maint [GEOG…" at bounding box center [536, 238] width 794 height 397
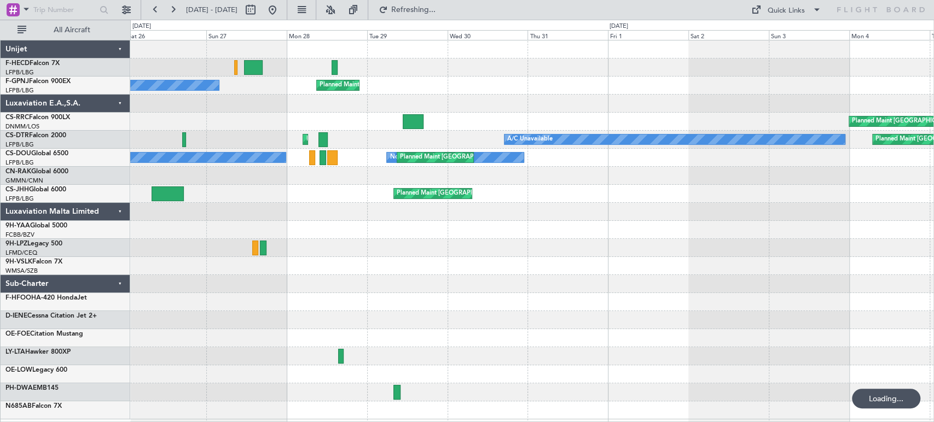
click at [170, 125] on div "Planned Maint [GEOGRAPHIC_DATA] ([GEOGRAPHIC_DATA]) Planned Maint [GEOGRAPHIC_D…" at bounding box center [531, 229] width 803 height 379
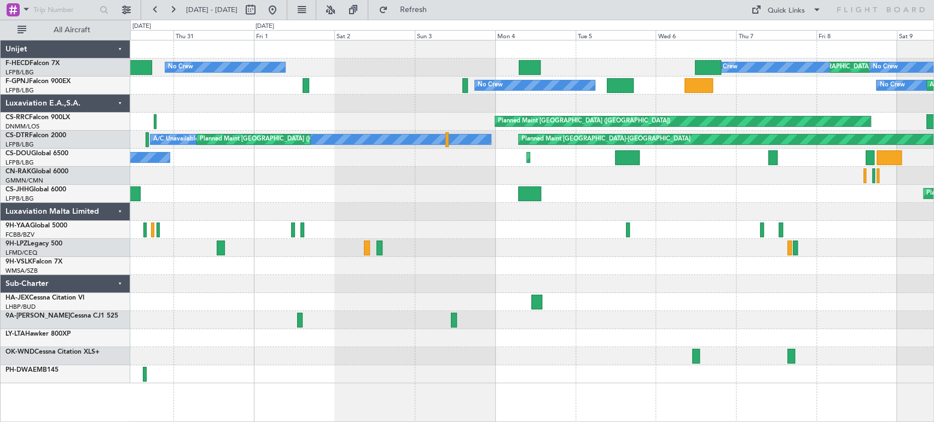
click at [193, 93] on div "Planned Maint [GEOGRAPHIC_DATA] ([GEOGRAPHIC_DATA]) Planned Maint [GEOGRAPHIC_D…" at bounding box center [531, 211] width 803 height 343
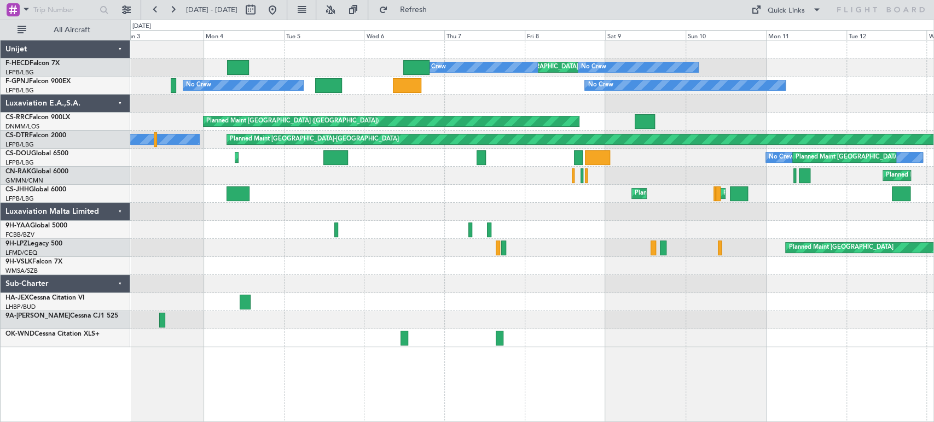
click at [148, 103] on div "Planned Maint [GEOGRAPHIC_DATA] ([GEOGRAPHIC_DATA]) No Crew No Crew Planned Mai…" at bounding box center [531, 193] width 803 height 307
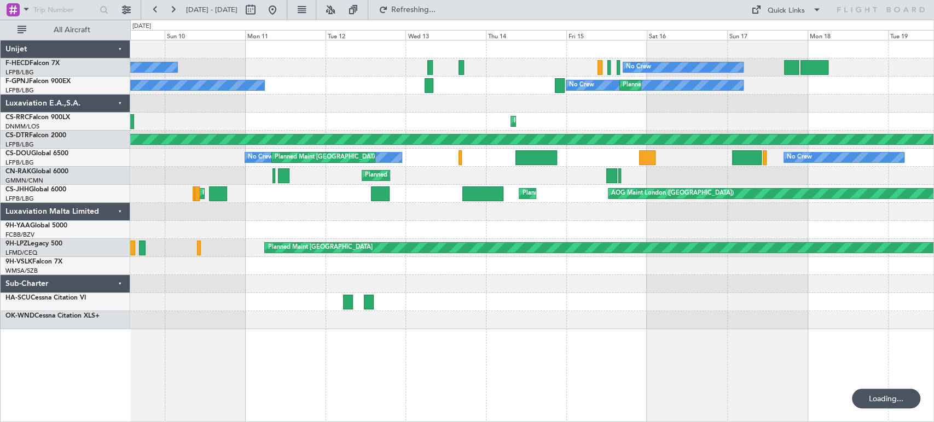
click at [250, 91] on div "No Crew No Crew Planned Maint [GEOGRAPHIC_DATA] ([GEOGRAPHIC_DATA]) No Crew No …" at bounding box center [531, 184] width 803 height 289
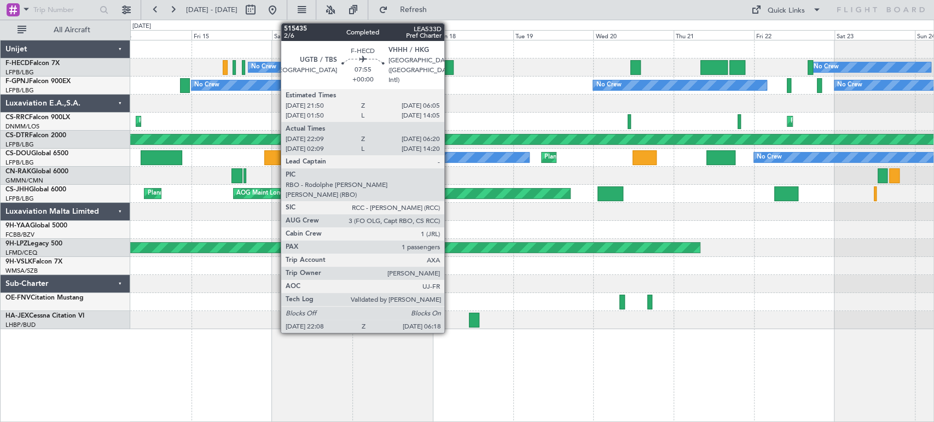
click at [449, 67] on div at bounding box center [439, 67] width 27 height 15
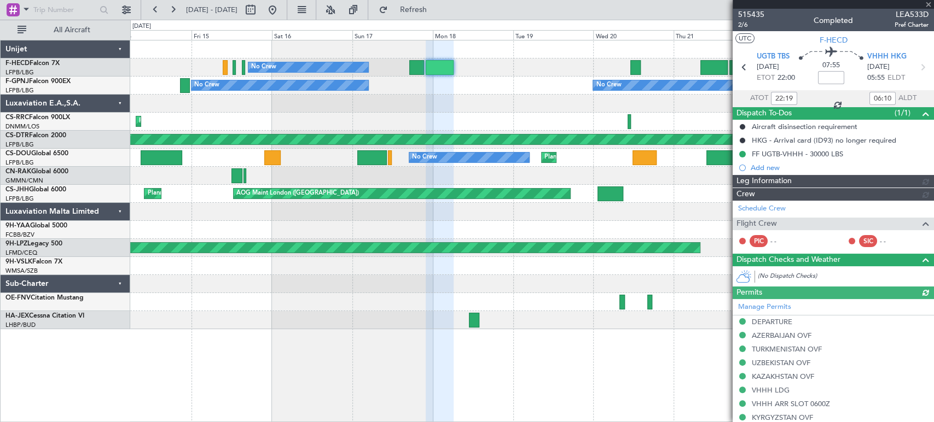
type input "[PERSON_NAME] (ANC)"
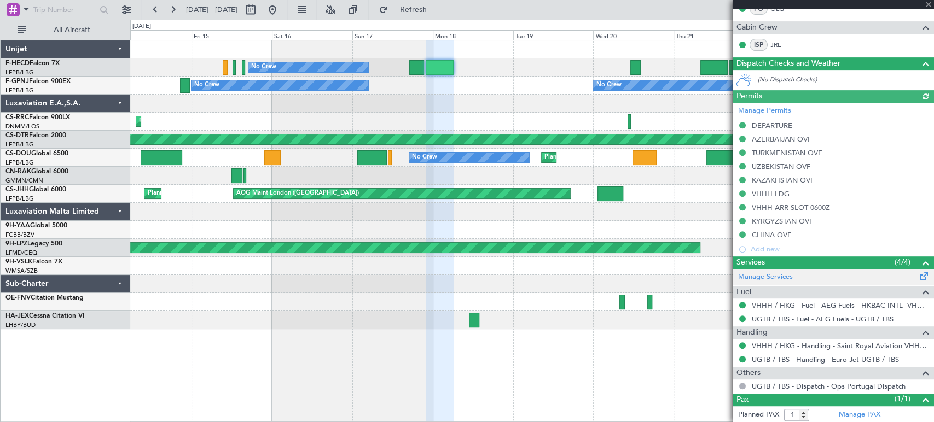
scroll to position [277, 0]
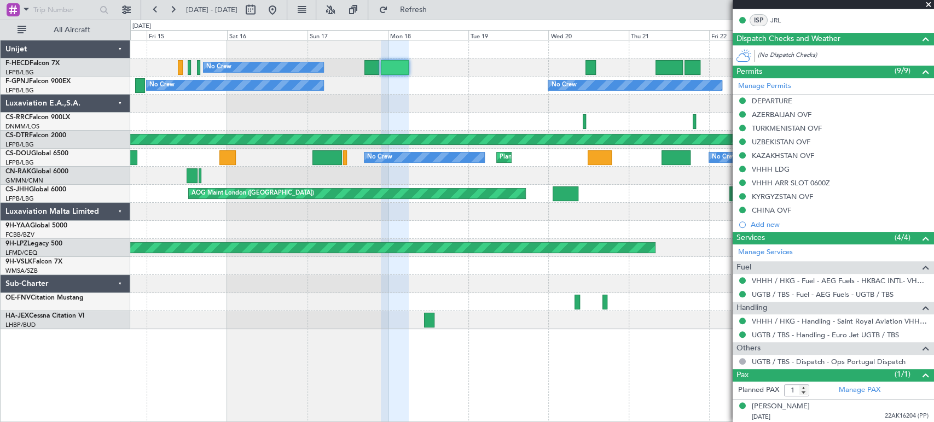
click at [340, 164] on div "No Crew No Crew Planned Maint [GEOGRAPHIC_DATA] ([GEOGRAPHIC_DATA]) No Crew Pla…" at bounding box center [531, 158] width 803 height 18
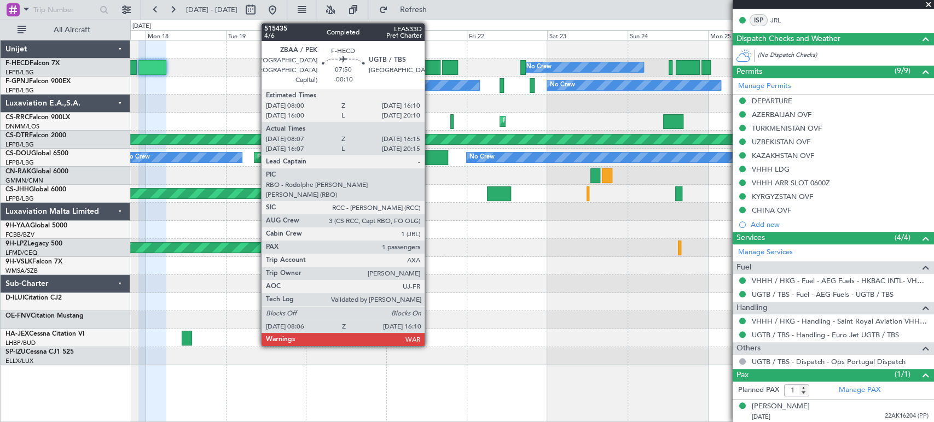
click at [429, 62] on div at bounding box center [426, 67] width 27 height 15
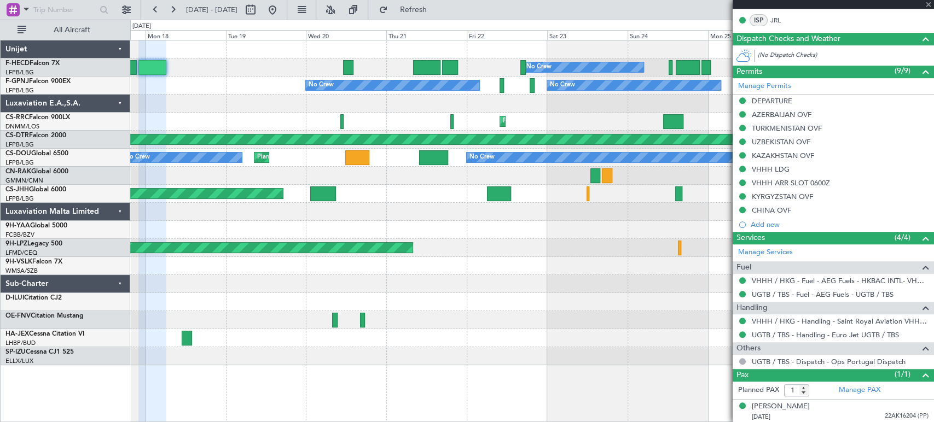
type input "-00:10"
type input "08:22"
type input "16:10"
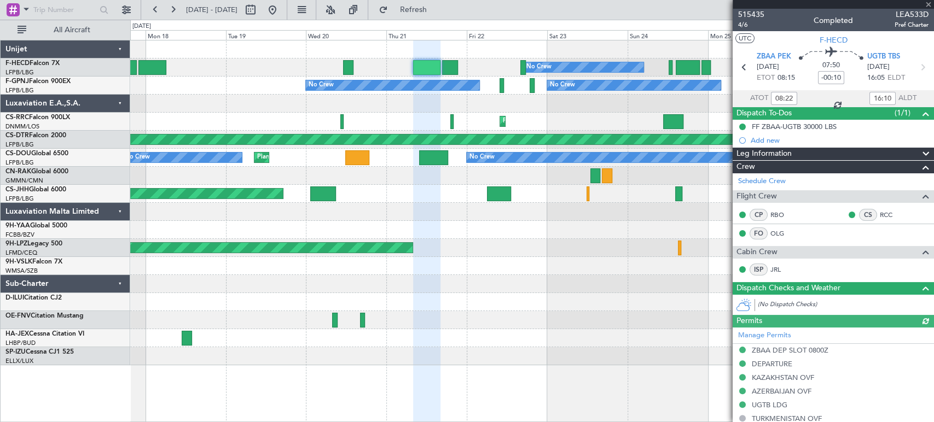
scroll to position [209, 0]
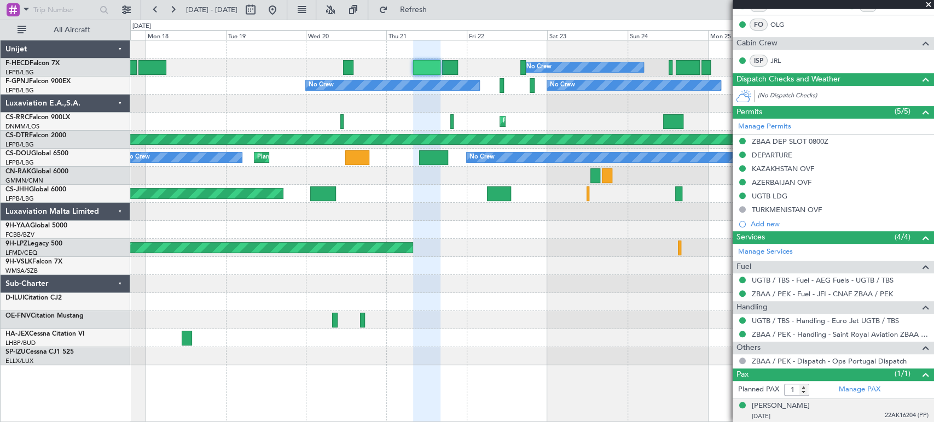
click at [894, 415] on span "22AK16204 (PP)" at bounding box center [906, 415] width 44 height 9
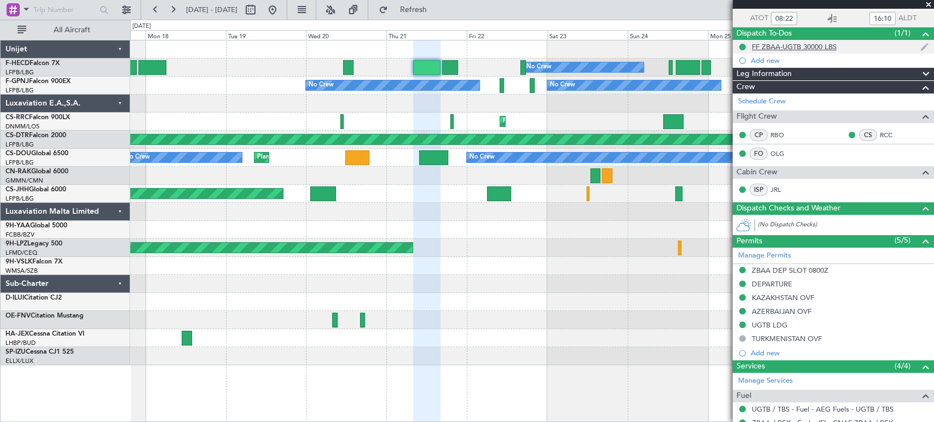
scroll to position [0, 0]
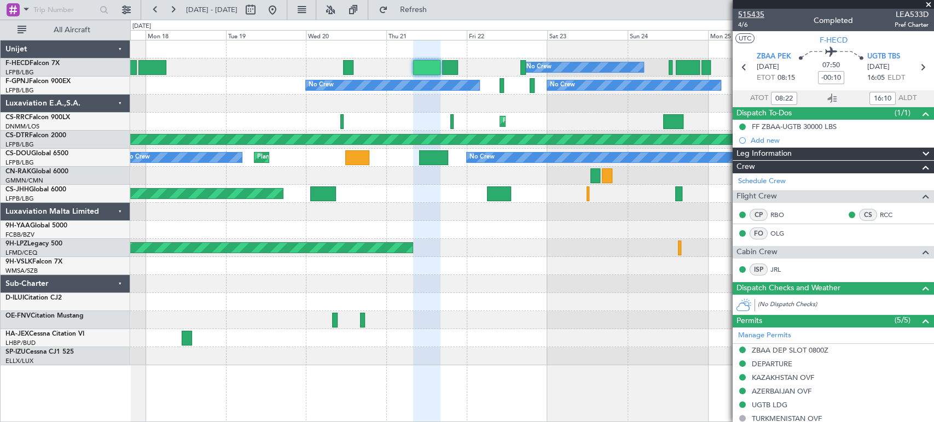
click at [747, 10] on span "515435" at bounding box center [751, 14] width 26 height 11
drag, startPoint x: 308, startPoint y: 11, endPoint x: 331, endPoint y: 8, distance: 22.6
click at [281, 10] on button at bounding box center [273, 10] width 18 height 18
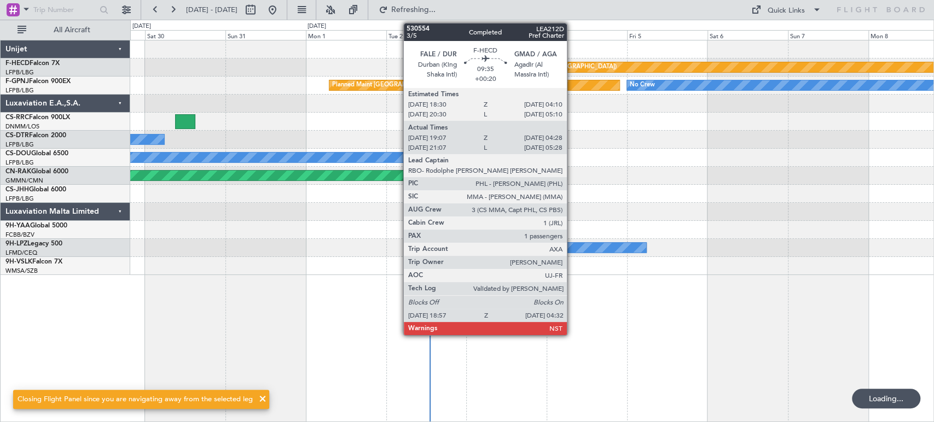
click at [311, 172] on div "Planned Maint [GEOGRAPHIC_DATA] ([GEOGRAPHIC_DATA]) Planned Maint [GEOGRAPHIC_D…" at bounding box center [531, 157] width 803 height 235
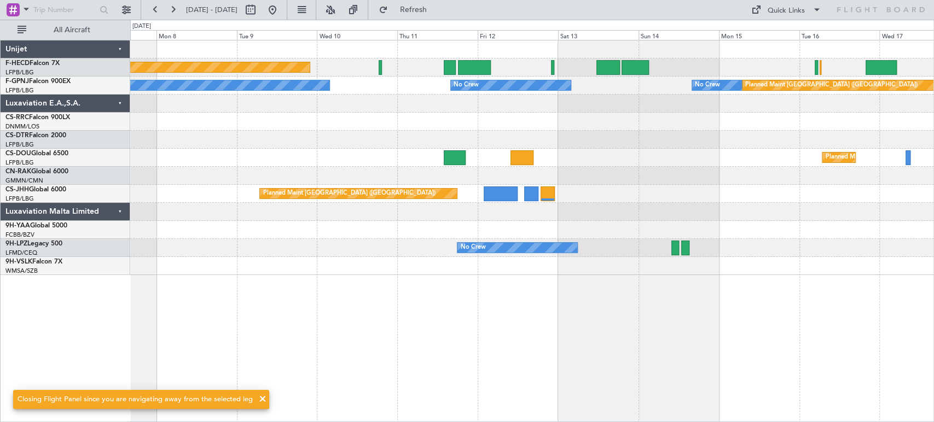
click at [191, 157] on div "Planned Maint [GEOGRAPHIC_DATA] ([GEOGRAPHIC_DATA]) No Crew No Crew No Crew No …" at bounding box center [531, 157] width 803 height 235
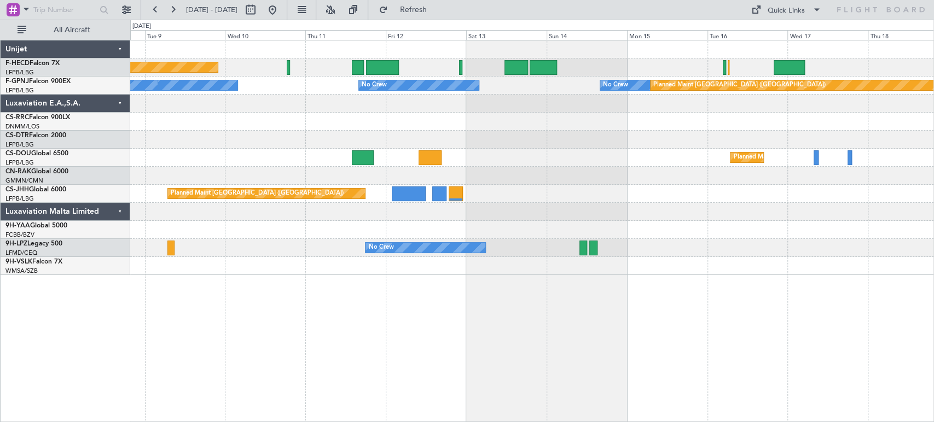
click at [262, 179] on div "Planned Maint [GEOGRAPHIC_DATA] ([GEOGRAPHIC_DATA]) No Crew No Crew No Crew No …" at bounding box center [531, 157] width 803 height 235
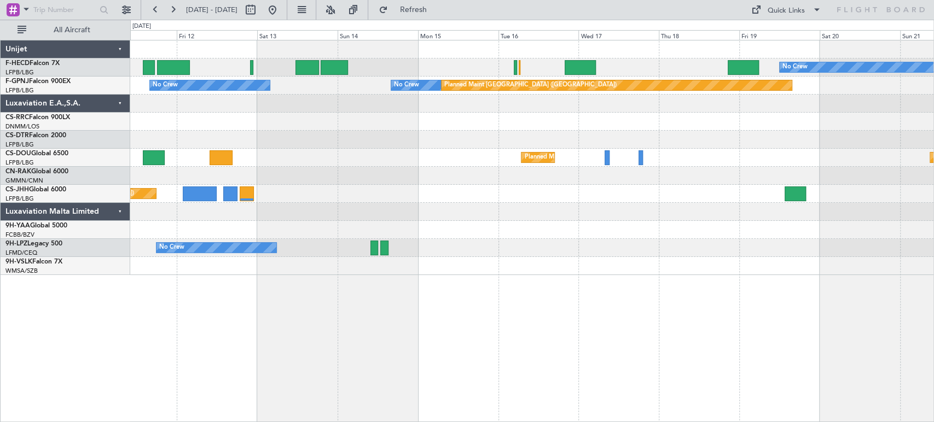
click at [147, 197] on div "No Crew Planned Maint [GEOGRAPHIC_DATA] ([GEOGRAPHIC_DATA]) Planned Maint [GEOG…" at bounding box center [531, 157] width 803 height 235
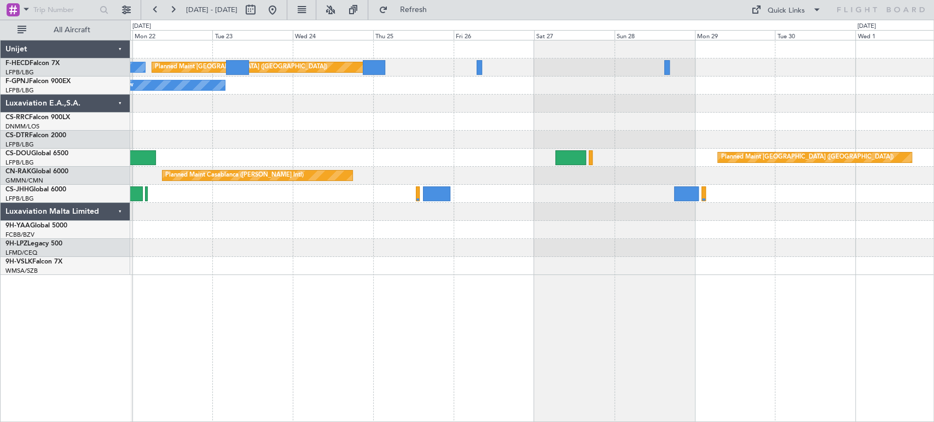
click at [227, 182] on div "Planned Maint Casablanca ([PERSON_NAME] Intl)" at bounding box center [531, 176] width 803 height 18
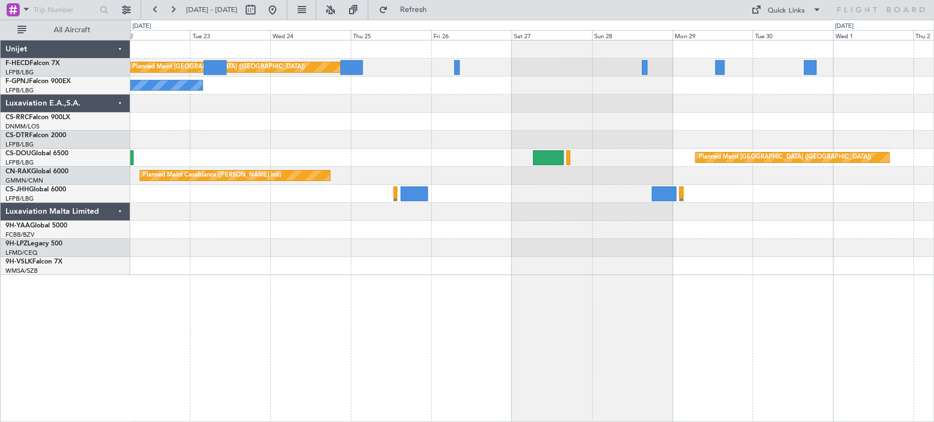
click at [212, 170] on div "Planned Maint [GEOGRAPHIC_DATA] ([GEOGRAPHIC_DATA]) No Crew No Crew Planned Mai…" at bounding box center [531, 157] width 803 height 235
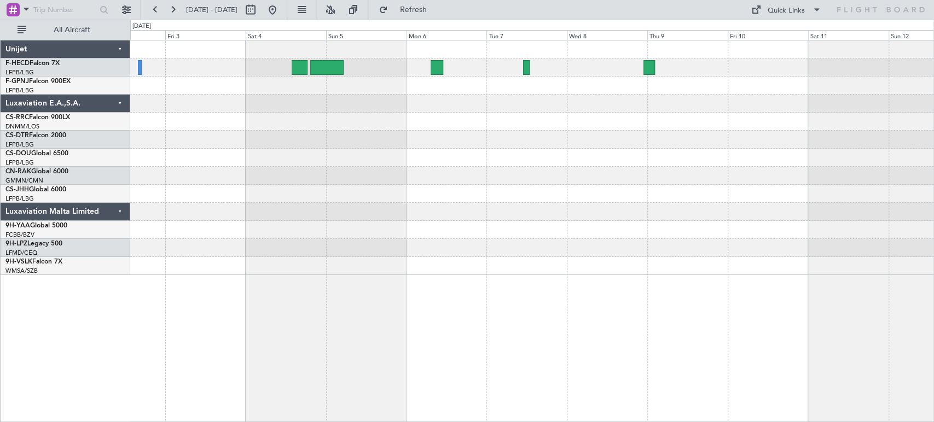
click at [94, 182] on div "Planned Maint [GEOGRAPHIC_DATA] ([GEOGRAPHIC_DATA]) Unijet F-HECD Falcon 7X LFP…" at bounding box center [467, 221] width 934 height 403
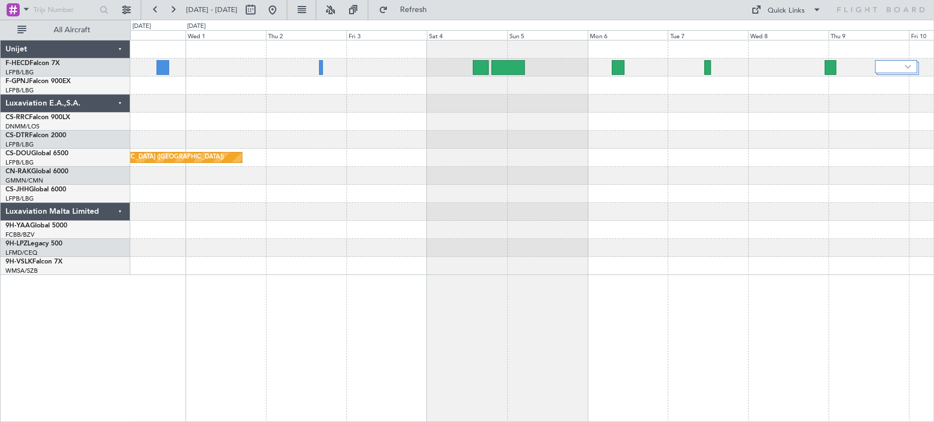
click at [414, 72] on div at bounding box center [531, 68] width 803 height 18
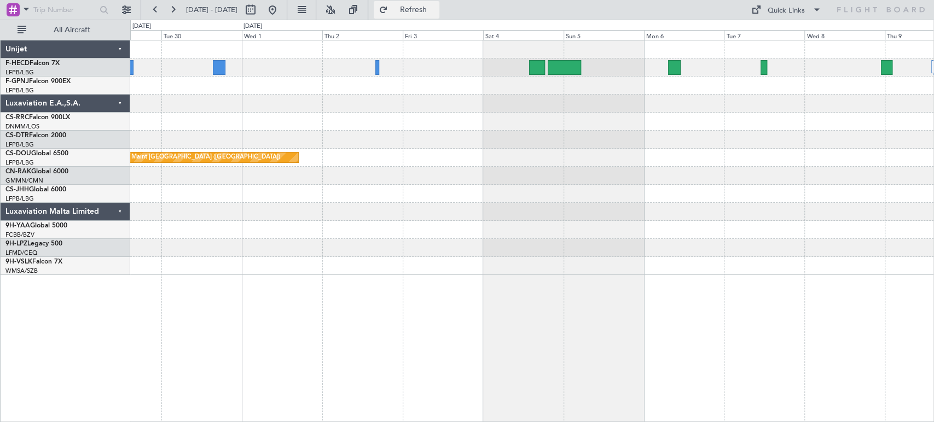
click at [426, 12] on span "Refresh" at bounding box center [413, 10] width 46 height 8
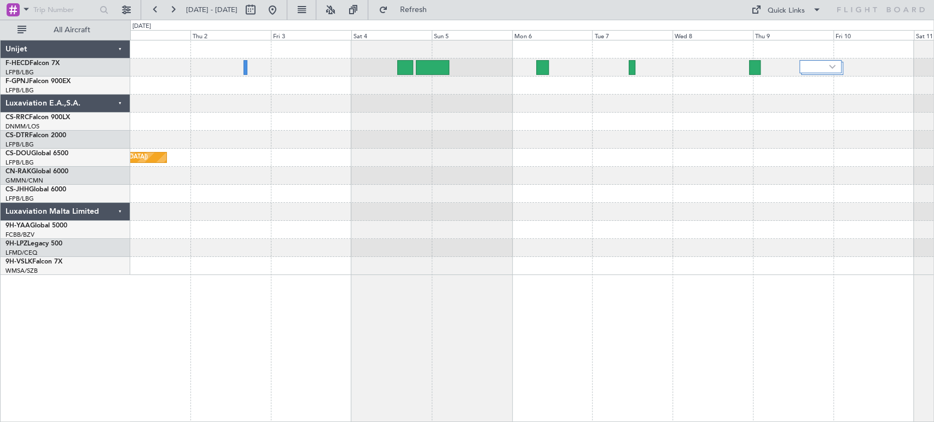
click at [310, 107] on div "Planned Maint [GEOGRAPHIC_DATA] ([GEOGRAPHIC_DATA])" at bounding box center [531, 157] width 803 height 235
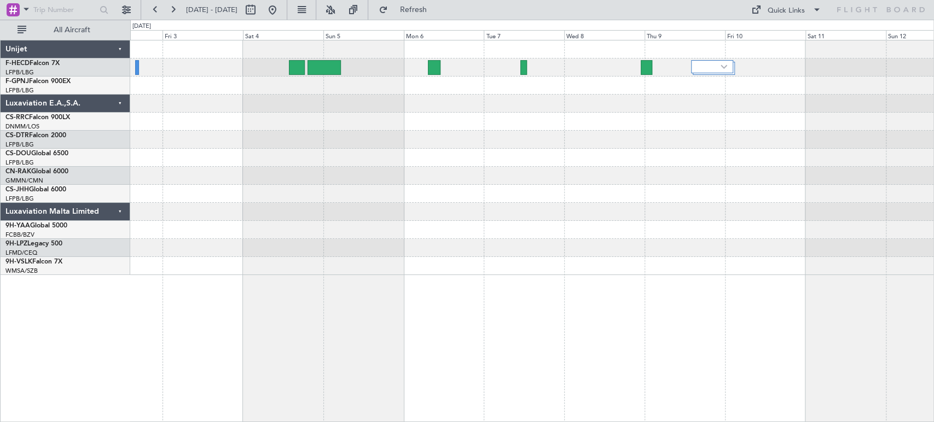
click at [373, 120] on div at bounding box center [531, 122] width 803 height 18
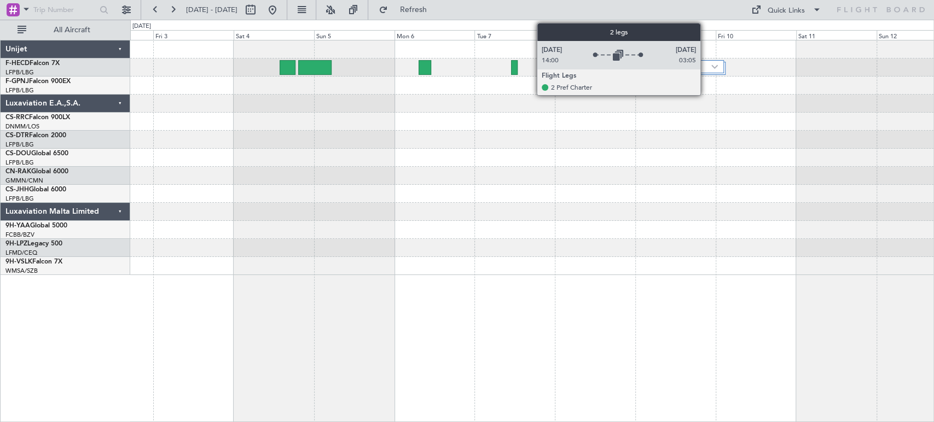
click at [705, 65] on div at bounding box center [703, 66] width 43 height 13
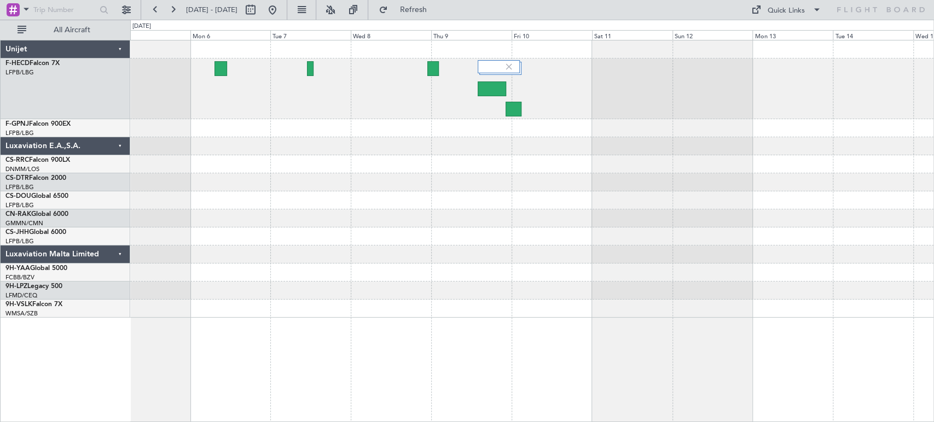
click at [327, 150] on div at bounding box center [531, 146] width 803 height 18
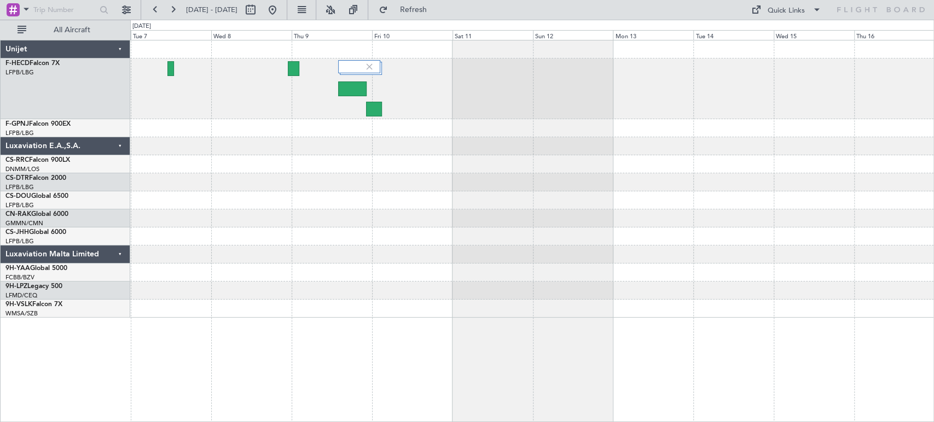
click at [645, 271] on div at bounding box center [531, 178] width 803 height 277
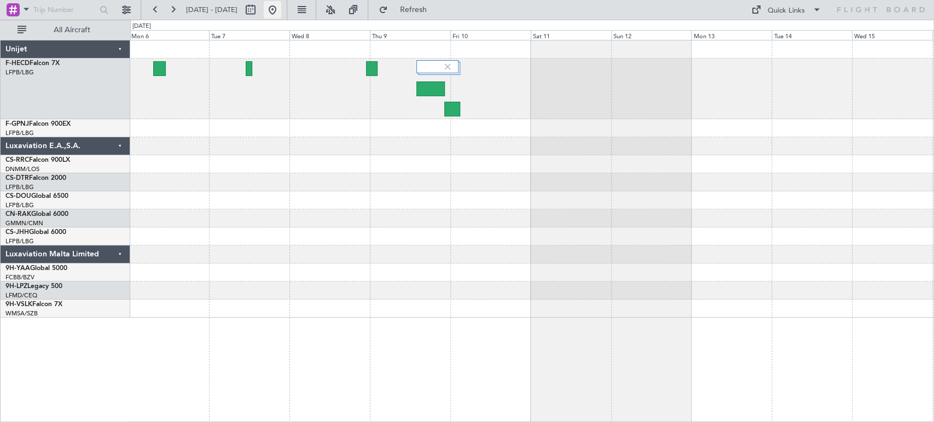
click at [281, 8] on button at bounding box center [273, 10] width 18 height 18
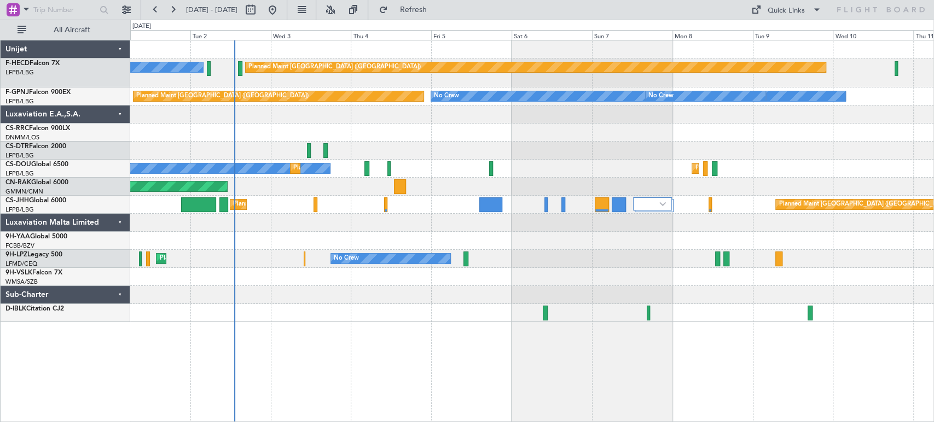
click at [298, 224] on div "Planned Maint [GEOGRAPHIC_DATA] ([GEOGRAPHIC_DATA]) No Crew Planned Maint [GEOG…" at bounding box center [531, 181] width 803 height 282
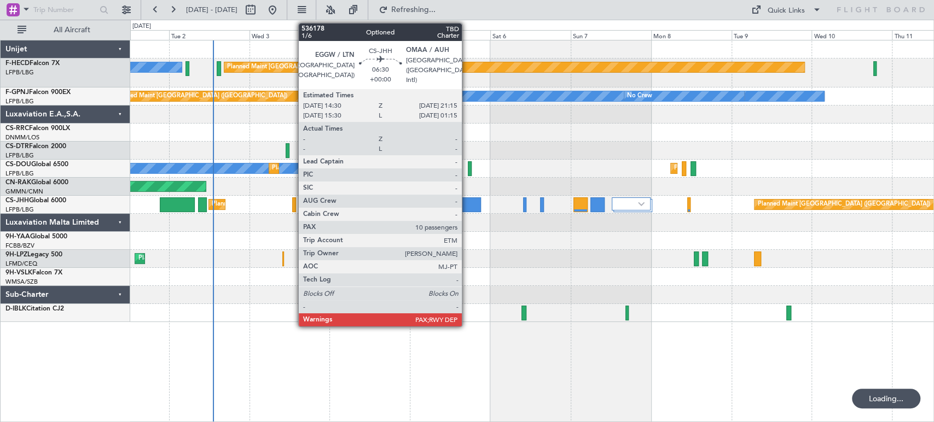
click at [467, 201] on div at bounding box center [469, 204] width 23 height 15
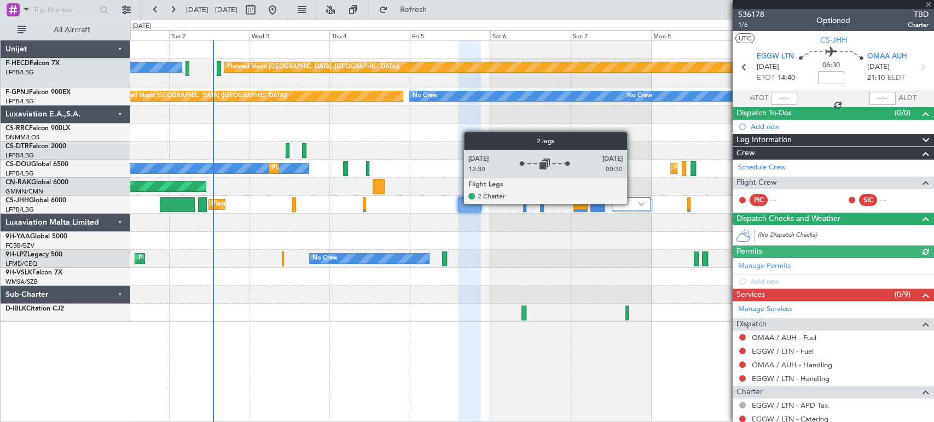
click at [632, 203] on div at bounding box center [631, 203] width 39 height 13
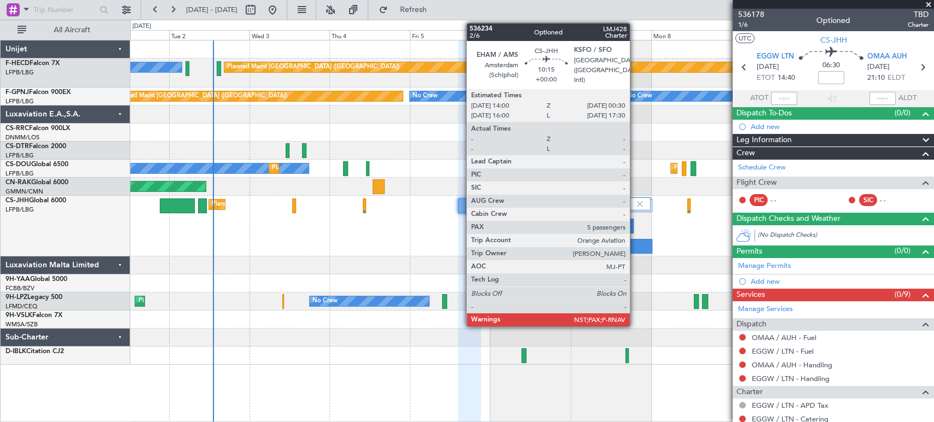
click at [634, 244] on div at bounding box center [635, 246] width 36 height 15
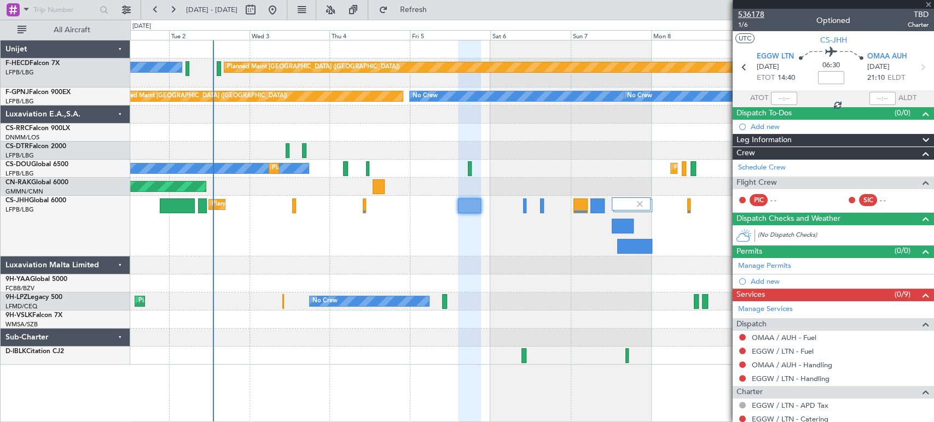
type input "5"
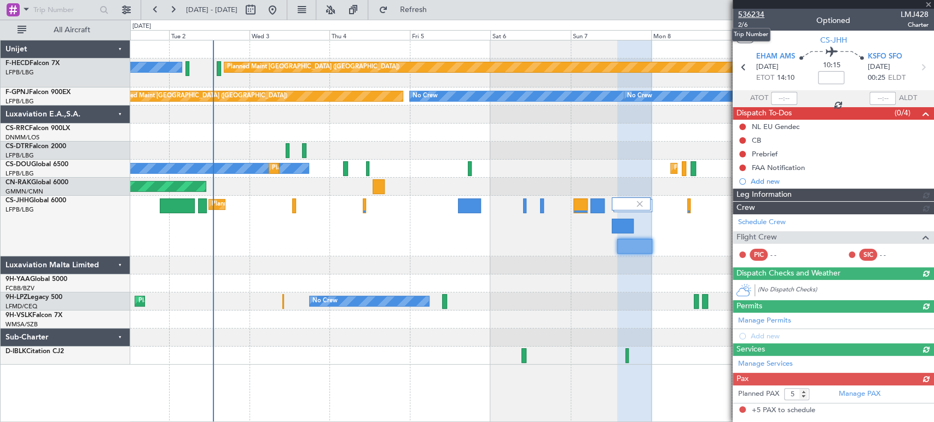
click at [748, 14] on span "536234" at bounding box center [751, 14] width 26 height 11
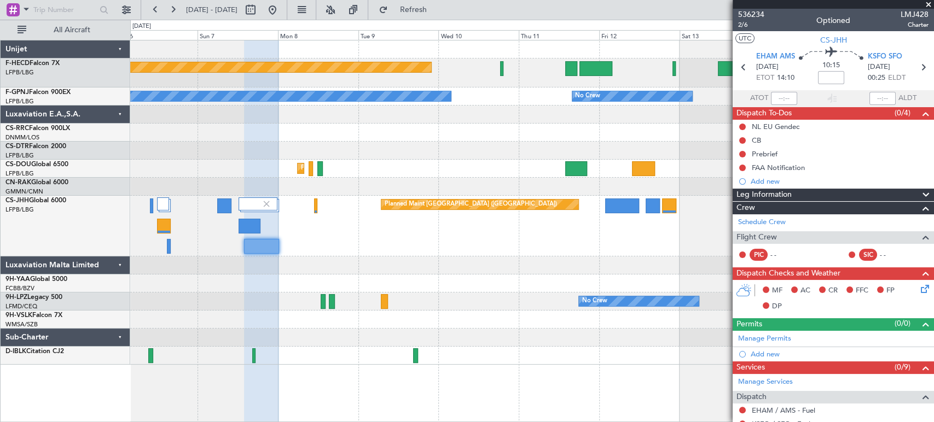
click at [109, 77] on div "Planned Maint [GEOGRAPHIC_DATA] ([GEOGRAPHIC_DATA]) No Crew No Crew No Crew No …" at bounding box center [467, 221] width 934 height 403
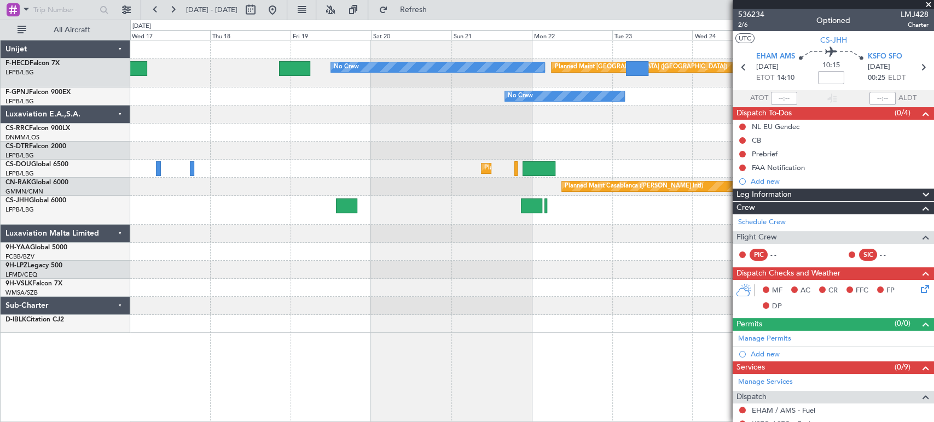
click at [175, 143] on div "No Crew Planned Maint [GEOGRAPHIC_DATA] ([GEOGRAPHIC_DATA]) No Crew No Crew Pla…" at bounding box center [531, 186] width 803 height 293
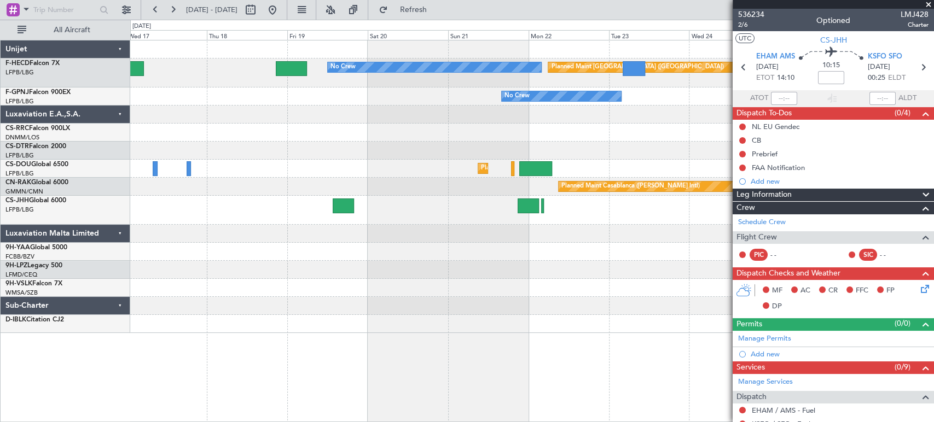
click at [175, 138] on div "No Crew Planned Maint [GEOGRAPHIC_DATA] ([GEOGRAPHIC_DATA]) No Crew No Crew Pla…" at bounding box center [531, 186] width 803 height 293
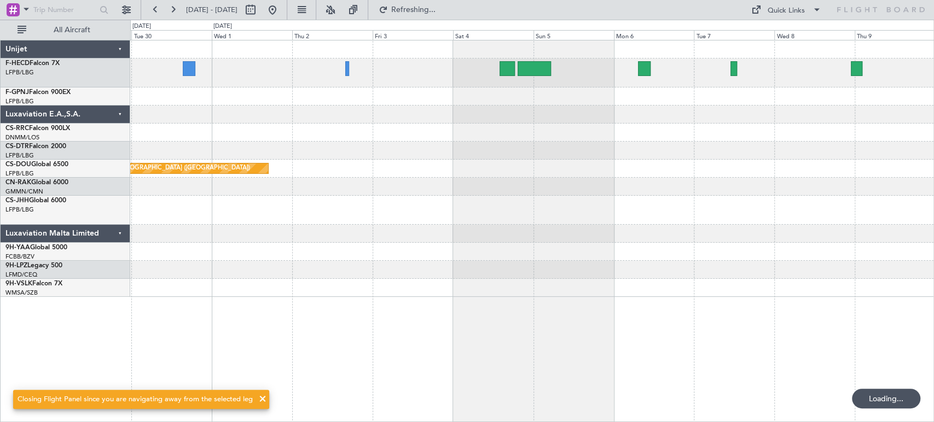
click at [302, 102] on div at bounding box center [531, 97] width 803 height 18
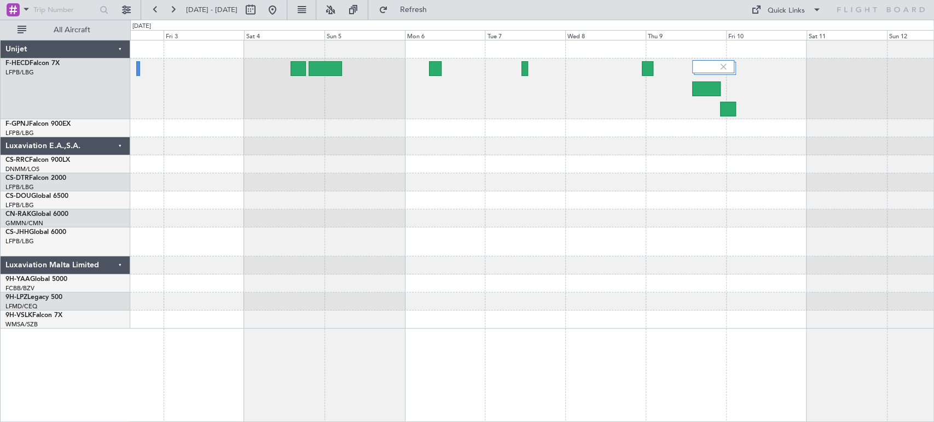
click at [647, 137] on div at bounding box center [531, 146] width 803 height 18
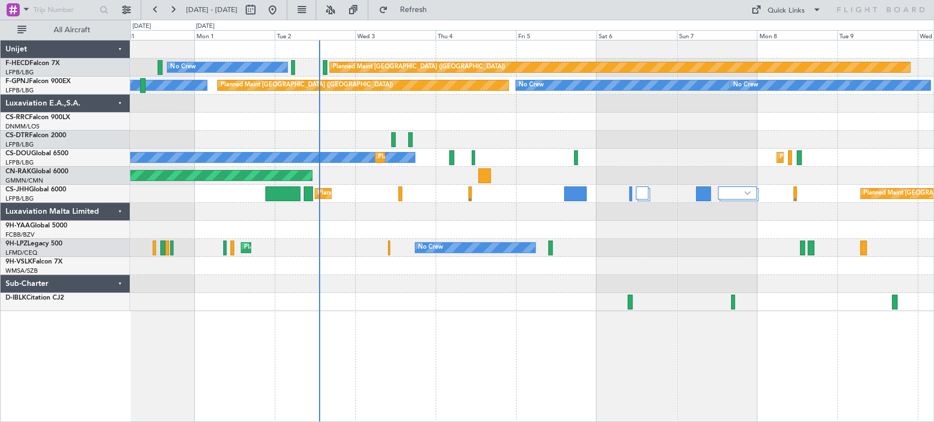
click at [356, 91] on div "Planned Maint Paris (Le Bourget) No Crew No Crew Planned Maint Paris (Le Bourge…" at bounding box center [531, 175] width 803 height 271
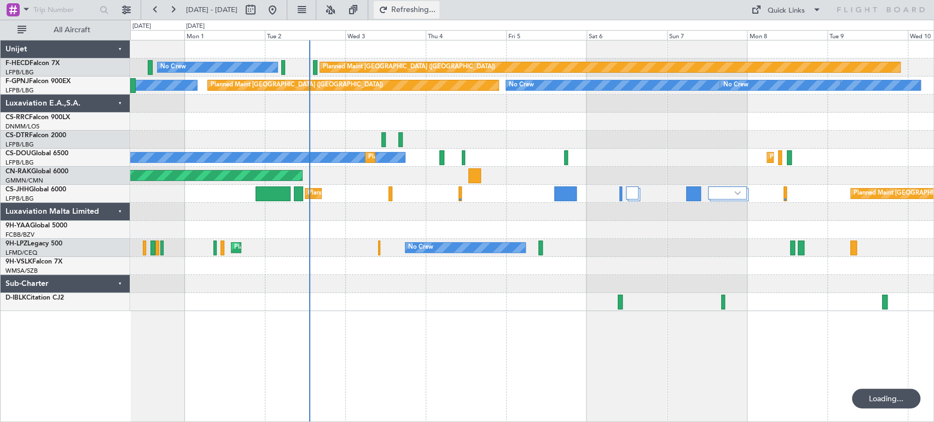
click at [436, 11] on span "Refreshing..." at bounding box center [413, 10] width 46 height 8
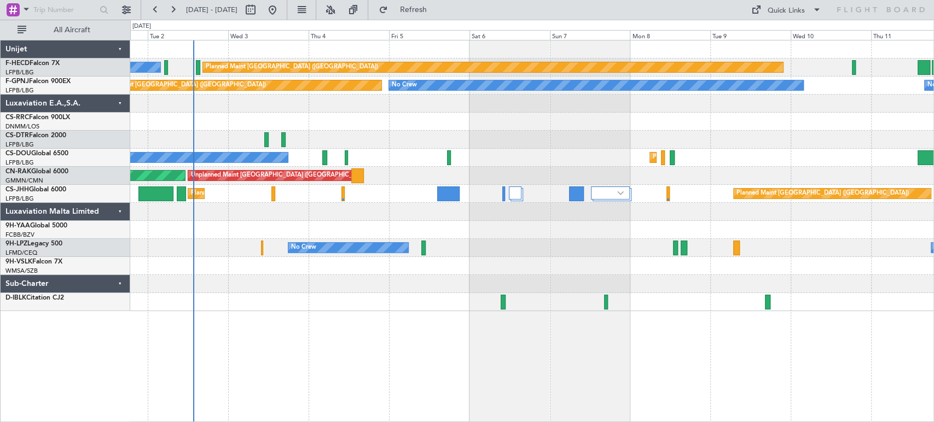
click at [436, 130] on div "Planned Maint Paris (Le Bourget) No Crew Planned Maint Paris (Le Bourget) No Cr…" at bounding box center [531, 175] width 803 height 271
click at [170, 119] on div "Planned Maint Paris (Le Bourget) No Crew No Crew No Crew No Crew Planned Maint …" at bounding box center [531, 175] width 803 height 271
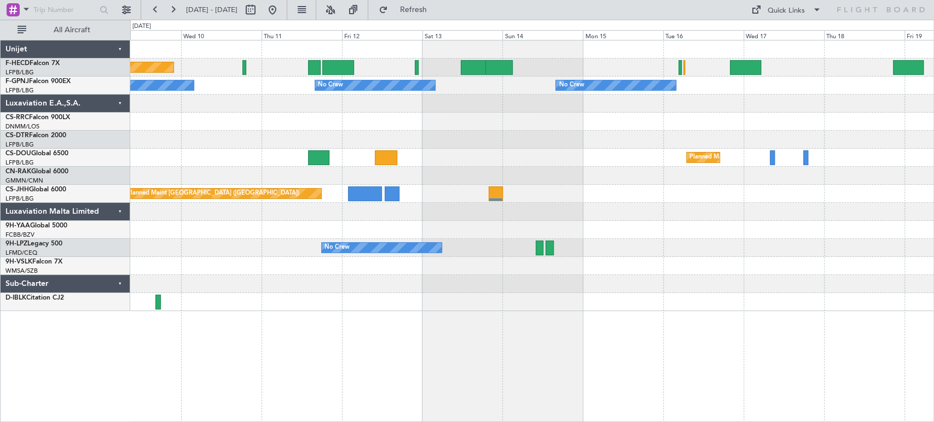
click at [362, 118] on div "Planned Maint Paris (Le Bourget) No Crew No Crew No Crew No Crew No Crew No Cre…" at bounding box center [531, 175] width 803 height 271
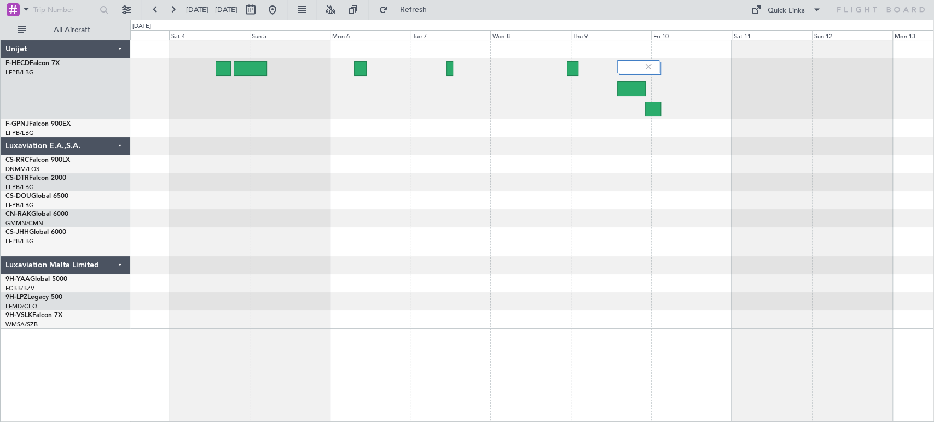
click at [368, 82] on div at bounding box center [531, 89] width 803 height 61
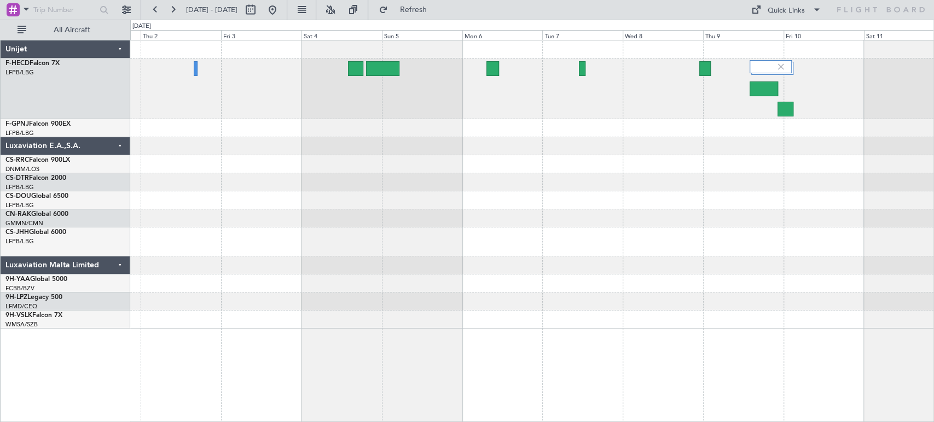
click at [451, 170] on div at bounding box center [531, 164] width 803 height 18
click at [393, 62] on div at bounding box center [382, 68] width 33 height 15
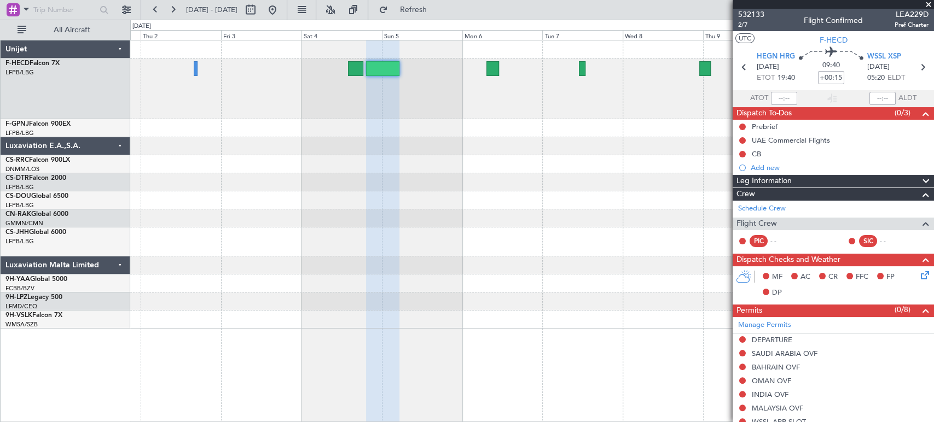
click at [374, 82] on div at bounding box center [531, 89] width 803 height 61
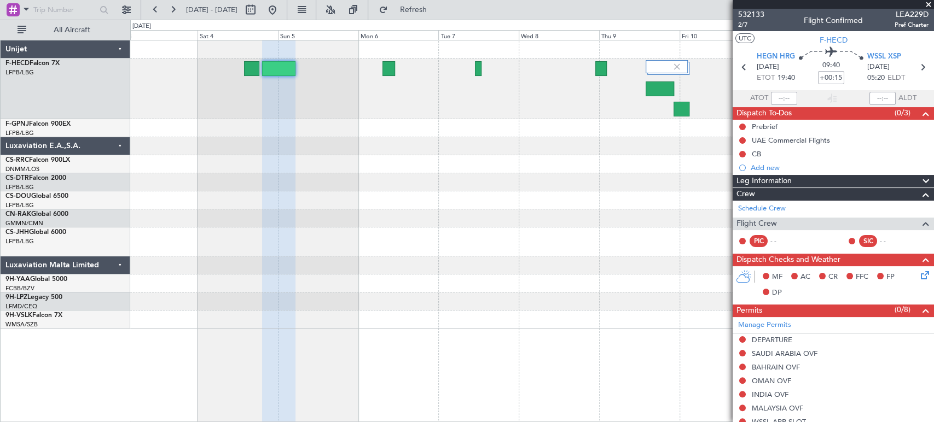
click at [389, 94] on div at bounding box center [531, 89] width 803 height 61
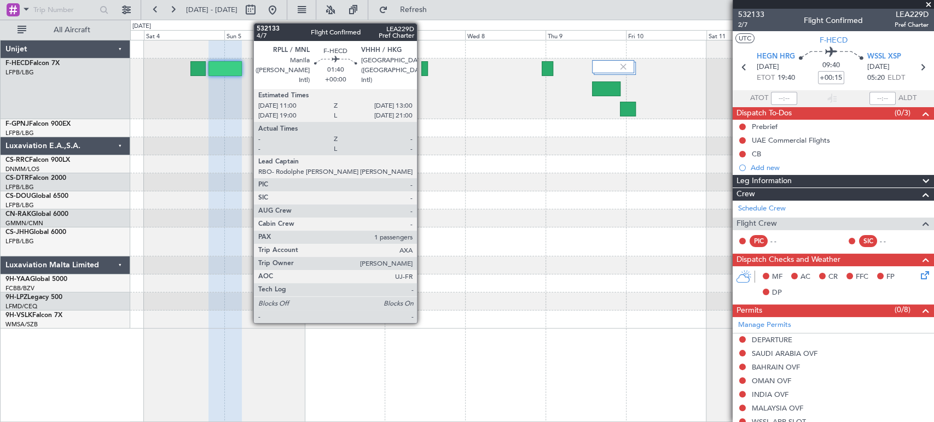
click at [422, 67] on div at bounding box center [424, 68] width 7 height 15
click at [423, 66] on div at bounding box center [424, 68] width 7 height 15
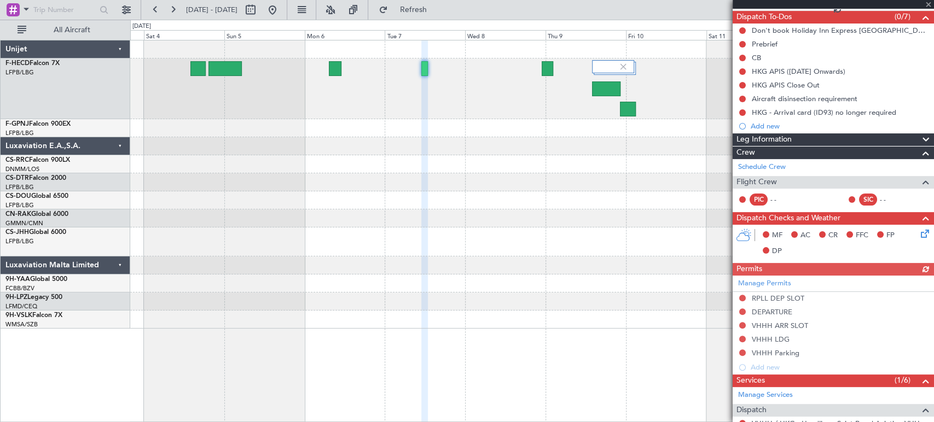
scroll to position [240, 0]
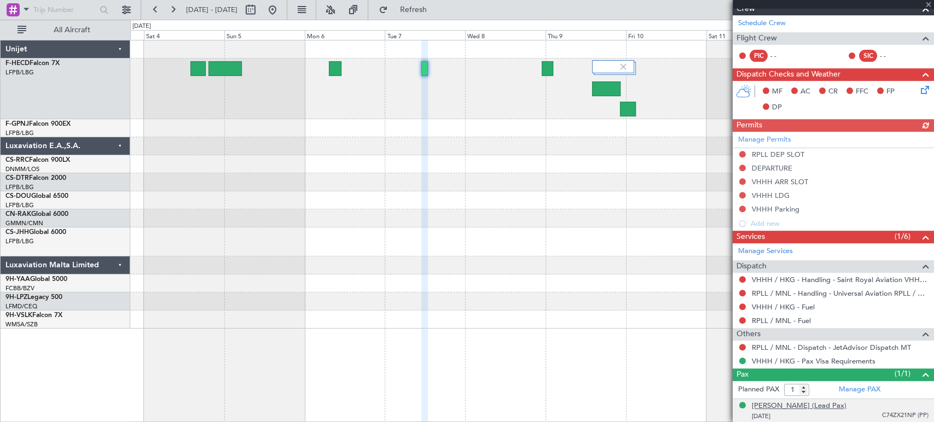
click at [818, 405] on div "[PERSON_NAME] (Lead Pax)" at bounding box center [799, 406] width 95 height 11
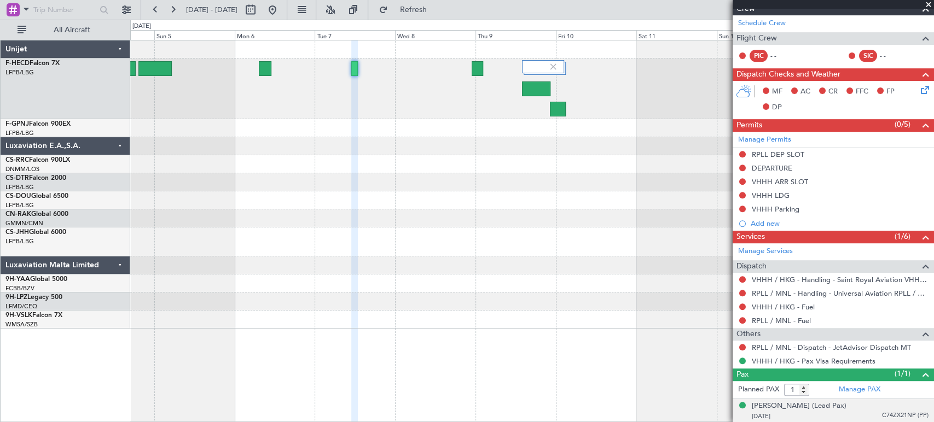
click at [490, 124] on div at bounding box center [531, 184] width 803 height 288
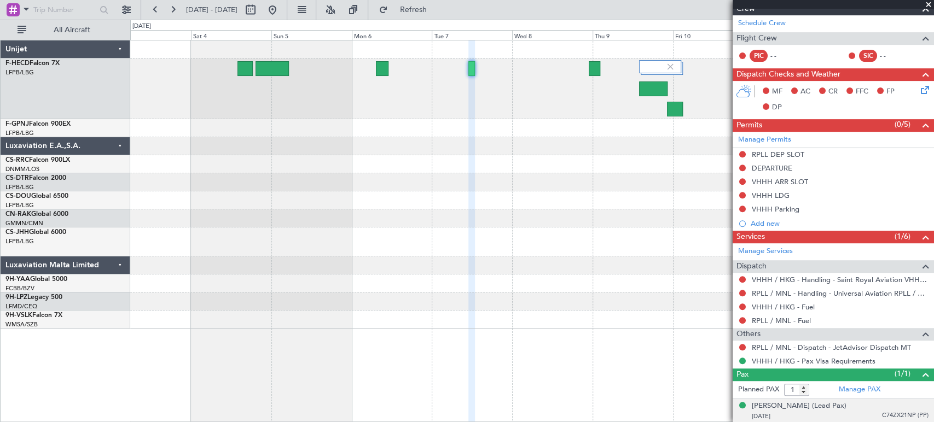
click at [458, 117] on div at bounding box center [531, 89] width 803 height 61
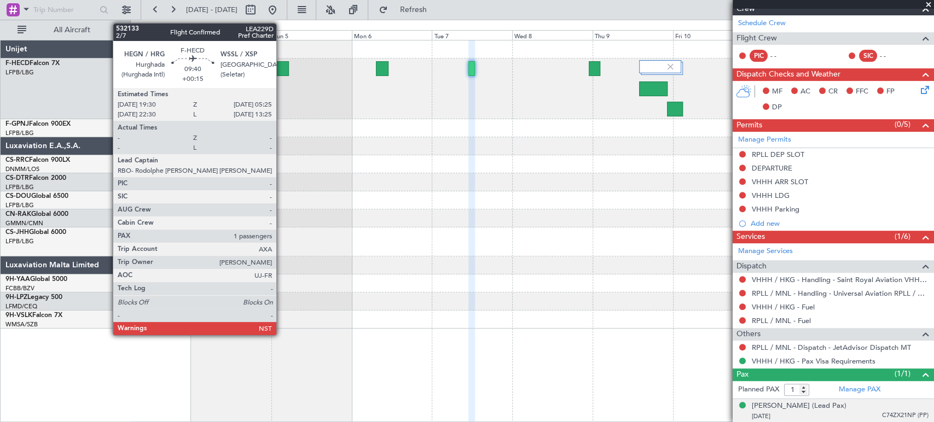
click at [281, 66] on div at bounding box center [271, 68] width 33 height 15
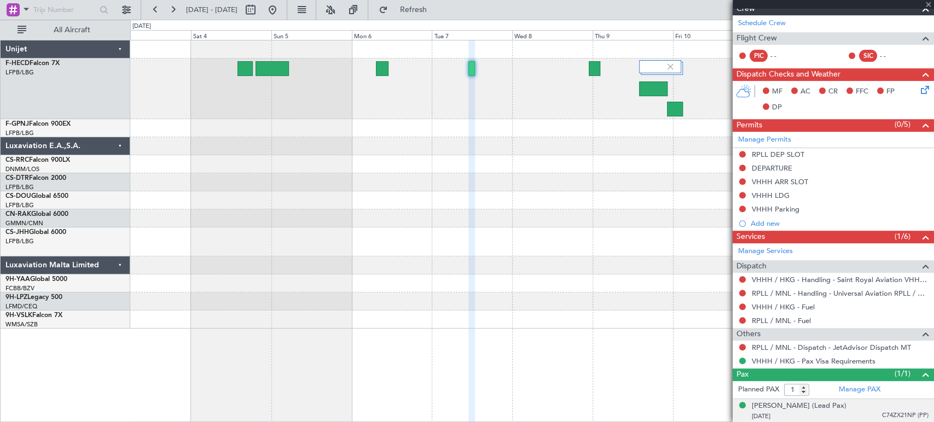
type input "+00:15"
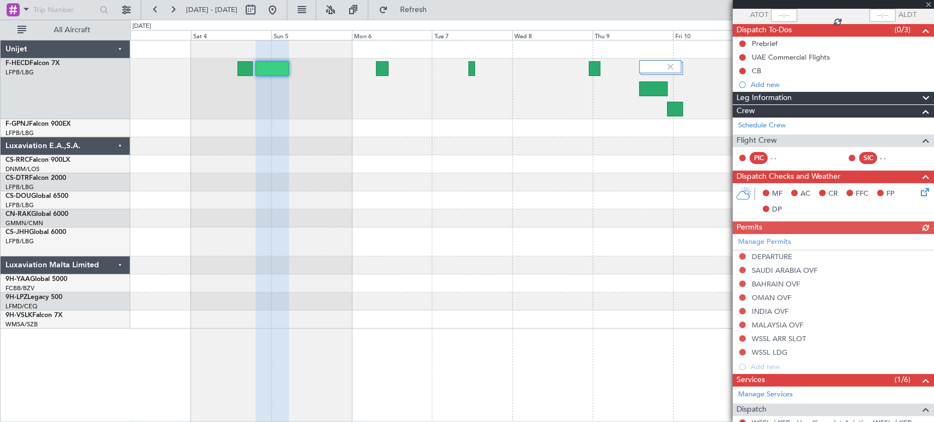
scroll to position [226, 0]
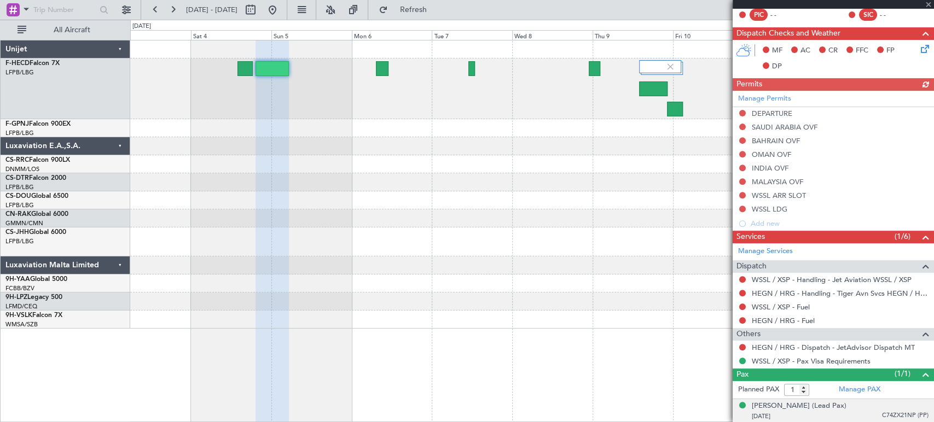
click at [890, 413] on span "C74ZX21NP (PP)" at bounding box center [905, 415] width 46 height 9
click at [897, 412] on span "C74ZX21NP (PP)" at bounding box center [905, 415] width 46 height 9
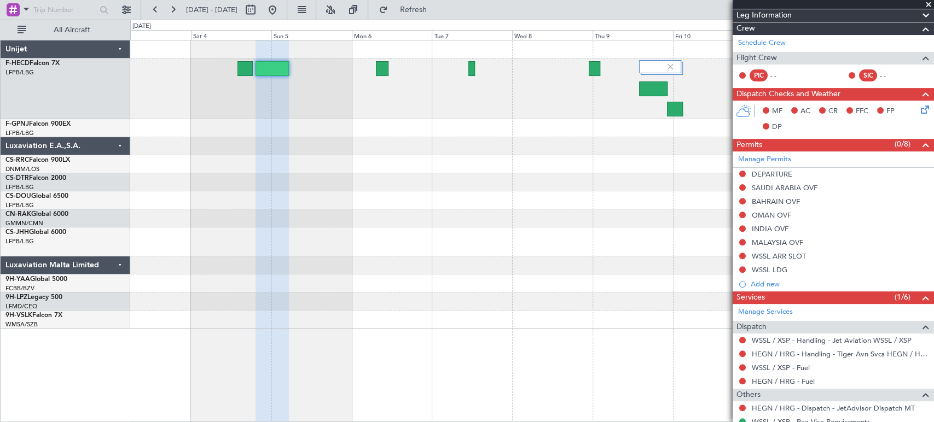
scroll to position [0, 0]
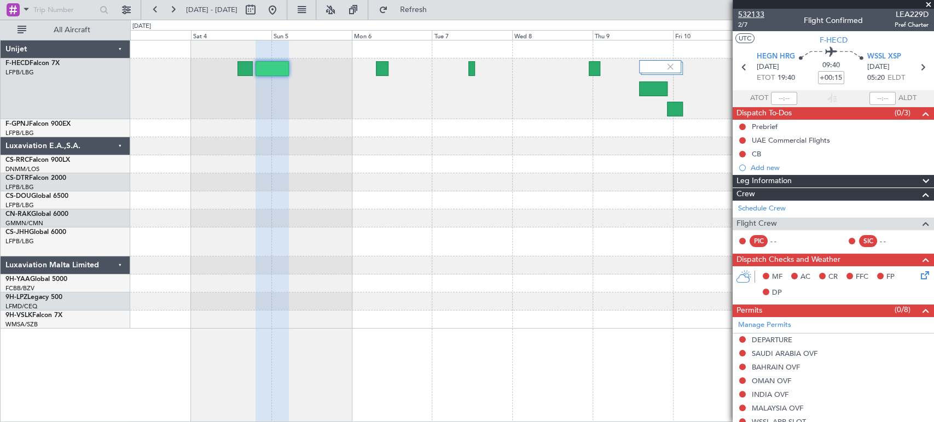
click at [755, 11] on span "532133" at bounding box center [751, 14] width 26 height 11
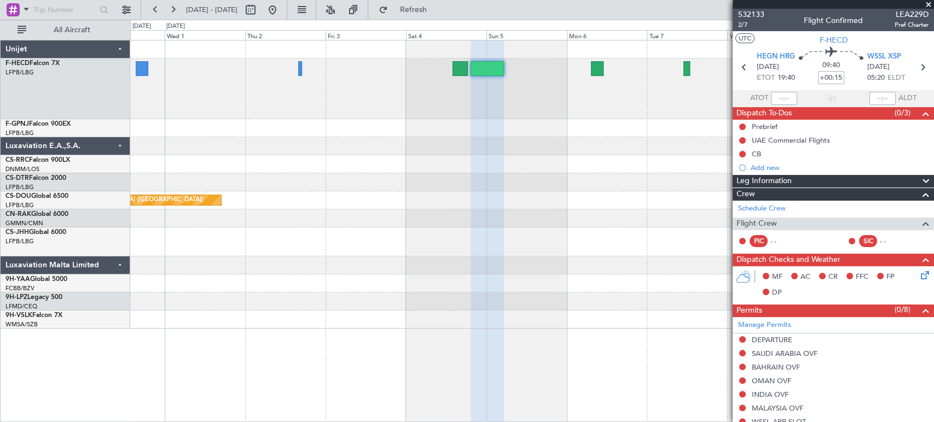
click at [502, 114] on div at bounding box center [531, 89] width 803 height 61
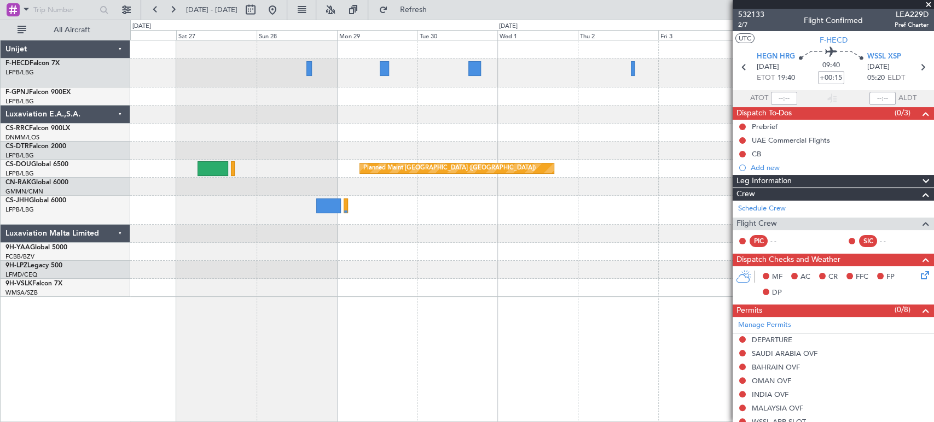
click at [519, 108] on div at bounding box center [531, 115] width 803 height 18
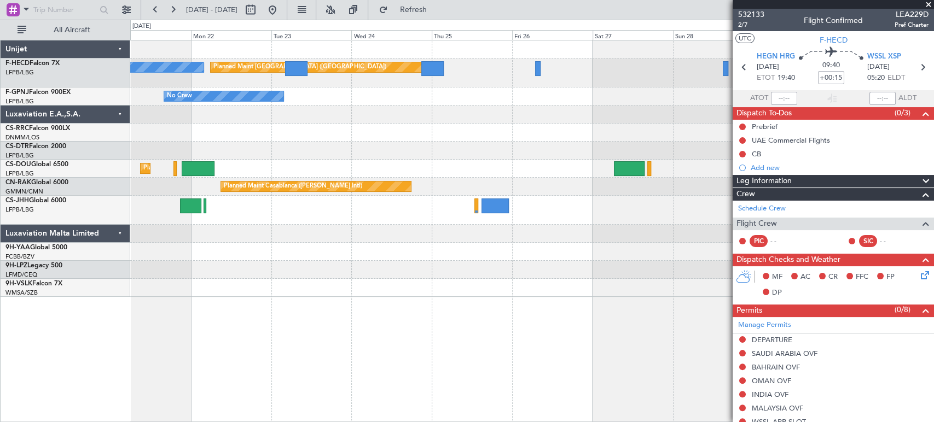
click at [563, 104] on div "Planned Maint [GEOGRAPHIC_DATA] ([GEOGRAPHIC_DATA]) No Crew No Crew Planned Mai…" at bounding box center [531, 168] width 803 height 257
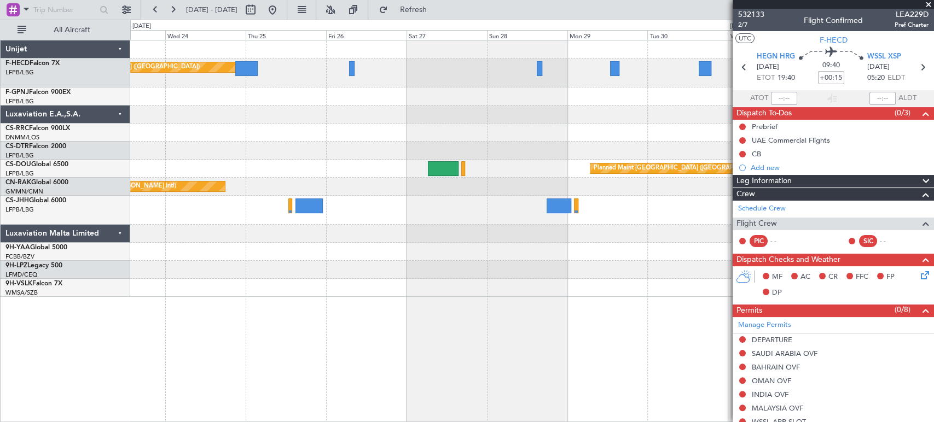
click at [162, 116] on div "Planned Maint [GEOGRAPHIC_DATA] ([GEOGRAPHIC_DATA]) No Crew No Crew Planned Mai…" at bounding box center [531, 168] width 803 height 257
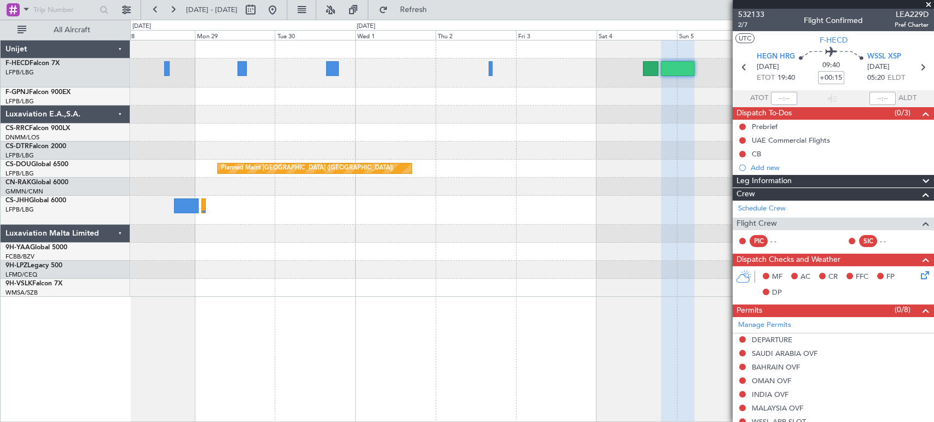
click at [127, 102] on div "Planned Maint Paris (Le Bourget) Unijet F-HECD Falcon 7X LFPB/LBG Paris (Le Bou…" at bounding box center [467, 221] width 934 height 403
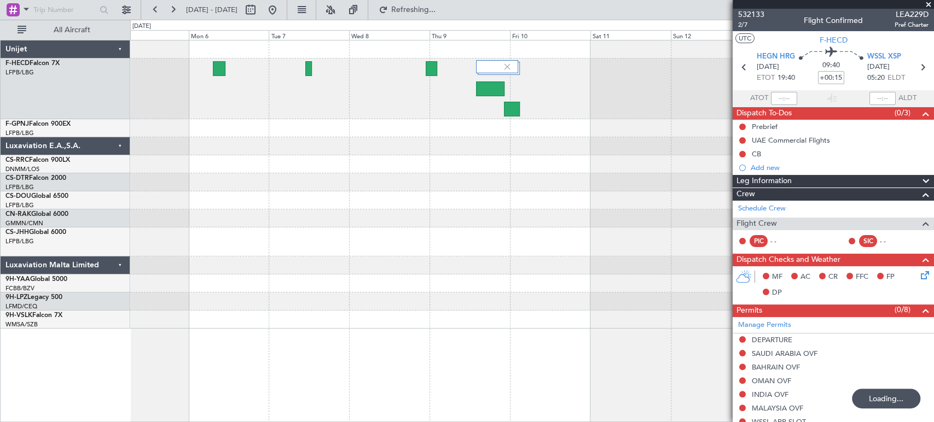
click at [267, 86] on div at bounding box center [531, 89] width 803 height 61
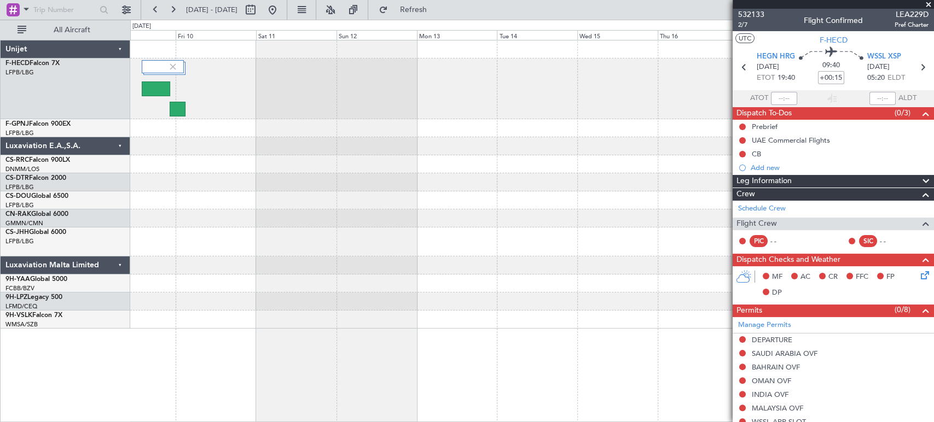
click at [261, 100] on div at bounding box center [531, 89] width 803 height 61
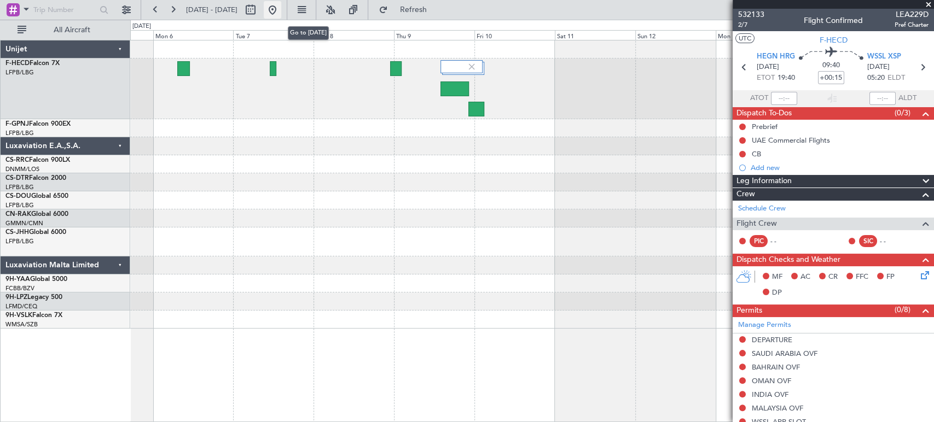
click at [281, 11] on button at bounding box center [273, 10] width 18 height 18
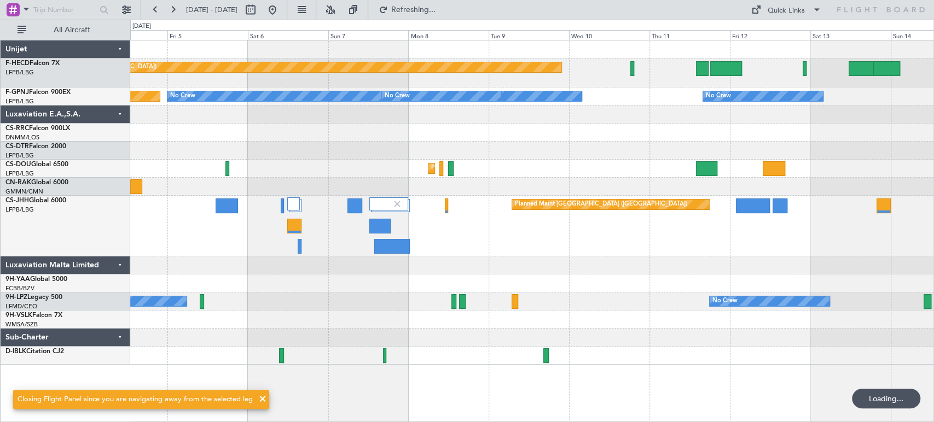
click at [317, 158] on div "Planned Maint Paris (Le Bourget) No Crew No Crew Planned Maint Paris (Le Bourge…" at bounding box center [531, 202] width 803 height 324
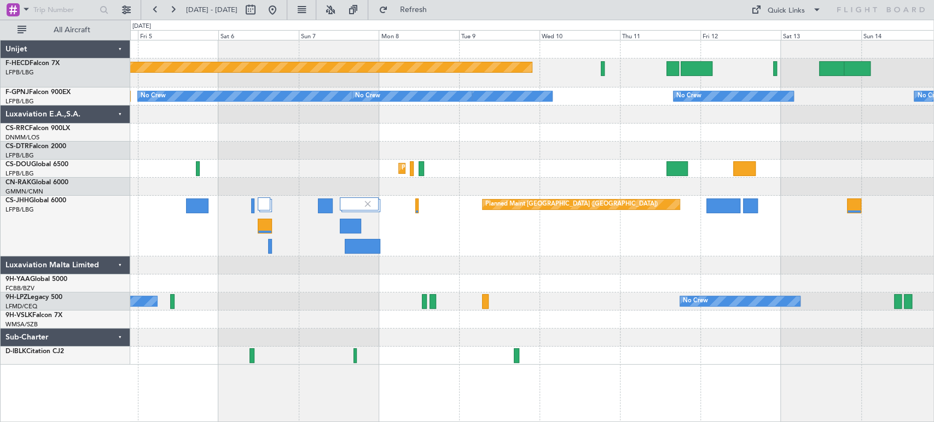
click at [535, 159] on div at bounding box center [531, 151] width 803 height 18
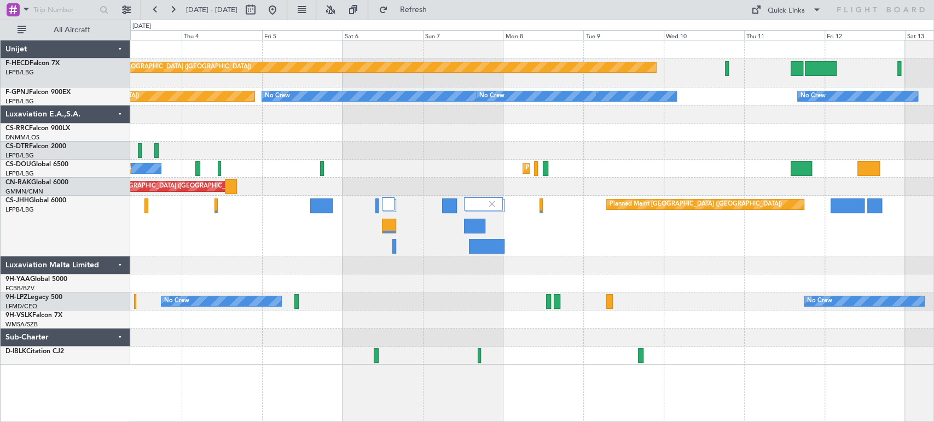
click at [508, 176] on div "Planned Maint Paris (Le Bourget) No Crew No Crew No Crew No Crew Planned Maint …" at bounding box center [531, 202] width 803 height 324
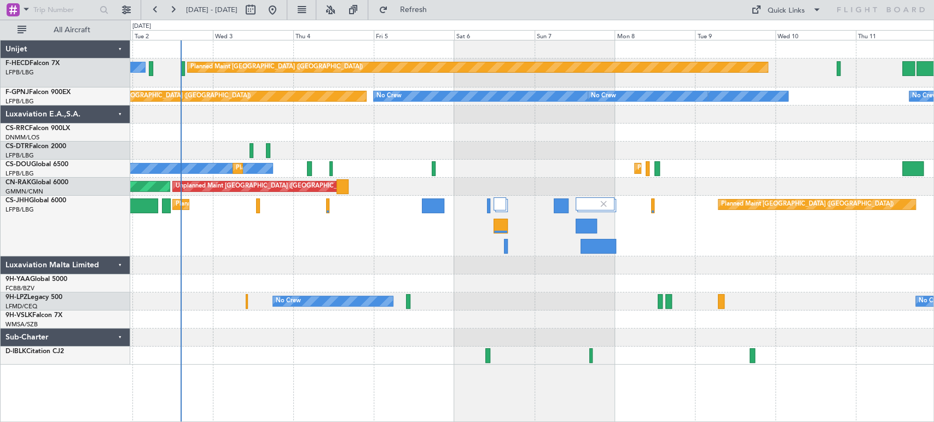
click at [160, 267] on div "Planned Maint Paris (Le Bourget) No Crew No Crew No Crew No Crew Planned Maint …" at bounding box center [467, 221] width 934 height 403
click at [535, 165] on div "Planned Maint Paris (Le Bourget) Planned Maint Paris (Le Bourget) No Crew" at bounding box center [531, 169] width 803 height 18
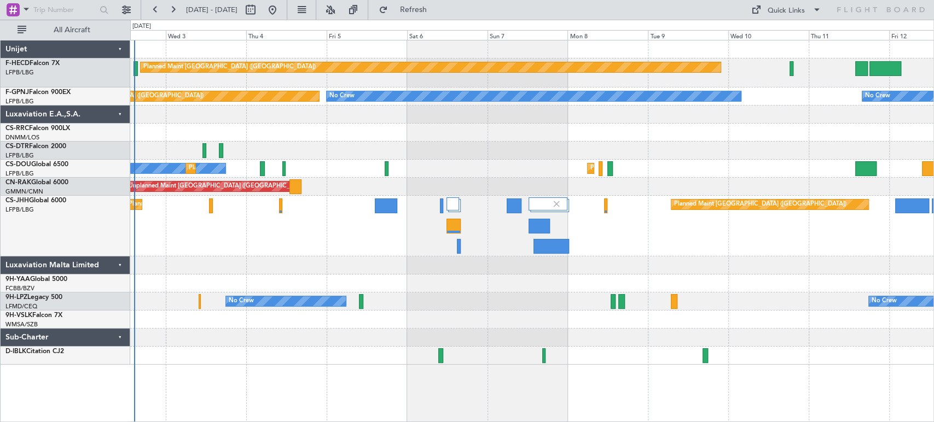
click at [197, 83] on div "Planned Maint Paris (Le Bourget) No Crew Planned Maint Paris (Le Bourget) No Cr…" at bounding box center [531, 202] width 803 height 324
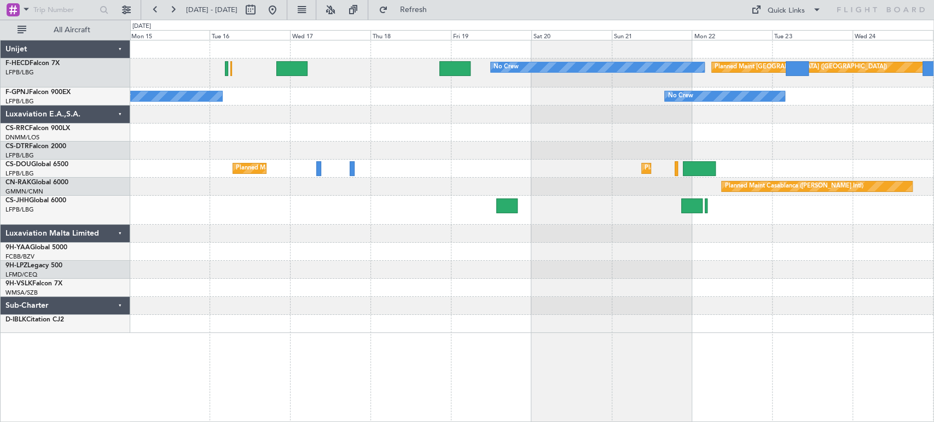
click at [366, 111] on div "No Crew Planned Maint Paris (Le Bourget) No Crew No Crew No Crew Planned Maint …" at bounding box center [531, 186] width 803 height 293
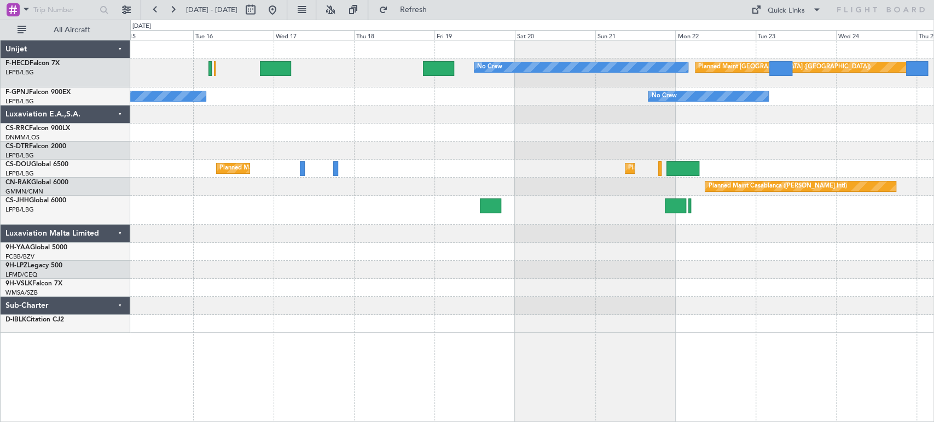
click at [423, 79] on div "No Crew Planned Maint Paris (Le Bourget)" at bounding box center [531, 73] width 803 height 29
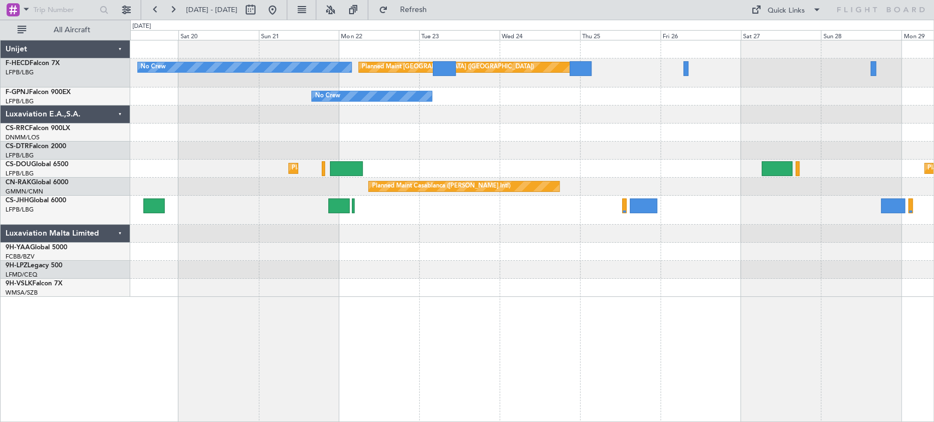
click at [446, 73] on div "Planned Maint Paris (Le Bourget) No Crew" at bounding box center [531, 73] width 803 height 29
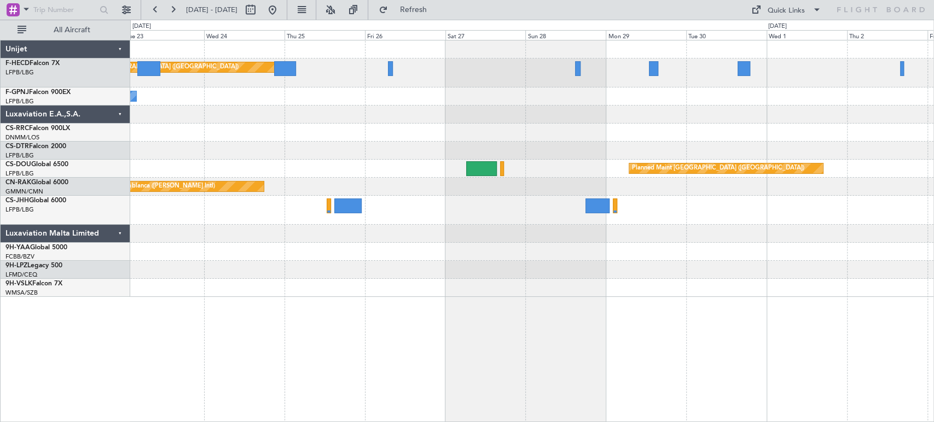
click at [533, 85] on div "Planned Maint Paris (Le Bourget) No Crew" at bounding box center [531, 73] width 803 height 29
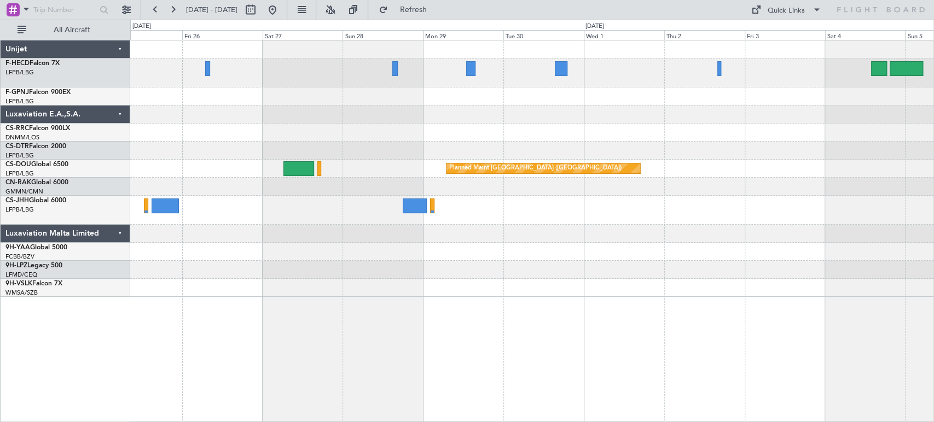
click at [395, 114] on div "Planned Maint [GEOGRAPHIC_DATA] ([GEOGRAPHIC_DATA]) No Crew Planned Maint [GEOG…" at bounding box center [531, 168] width 803 height 257
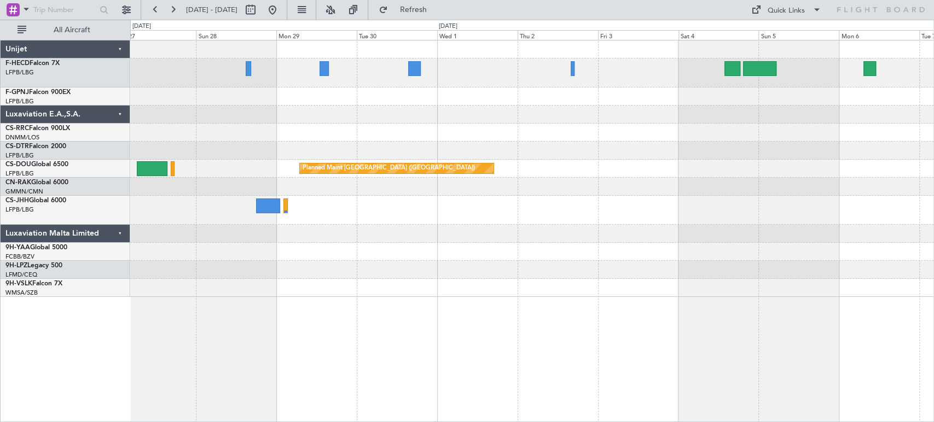
click at [302, 97] on div "Planned Maint Paris (Le Bourget) Planned Maint Paris (Le Bourget) Planned Maint…" at bounding box center [531, 168] width 803 height 257
click at [503, 113] on div at bounding box center [531, 115] width 803 height 18
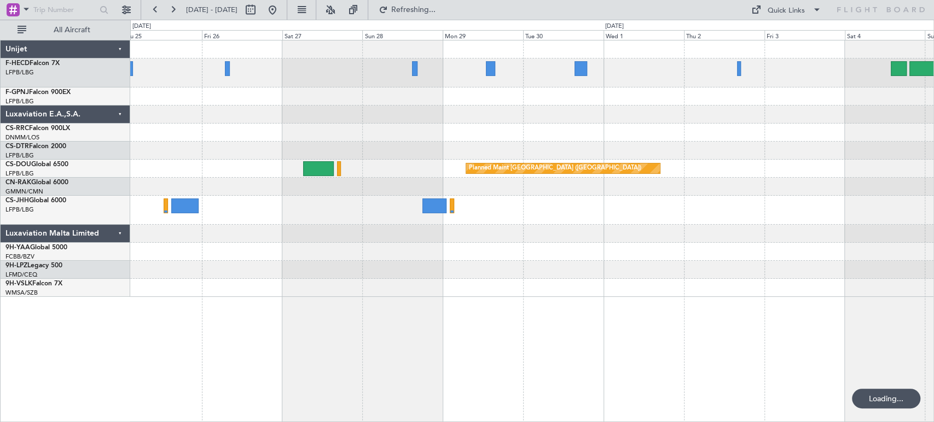
click at [811, 71] on div "Planned Maint [GEOGRAPHIC_DATA] ([GEOGRAPHIC_DATA])" at bounding box center [531, 73] width 803 height 29
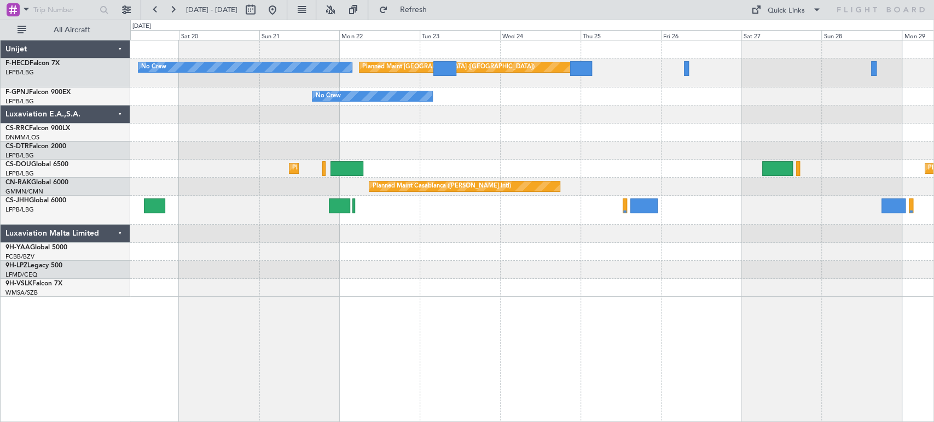
click at [848, 88] on div "No Crew" at bounding box center [531, 97] width 803 height 18
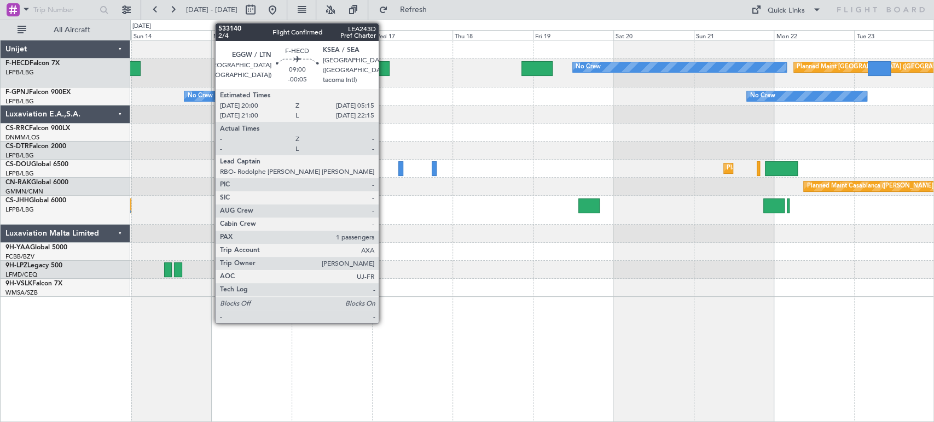
click at [680, 77] on div "No Crew Planned Maint Paris (Le Bourget)" at bounding box center [531, 73] width 803 height 29
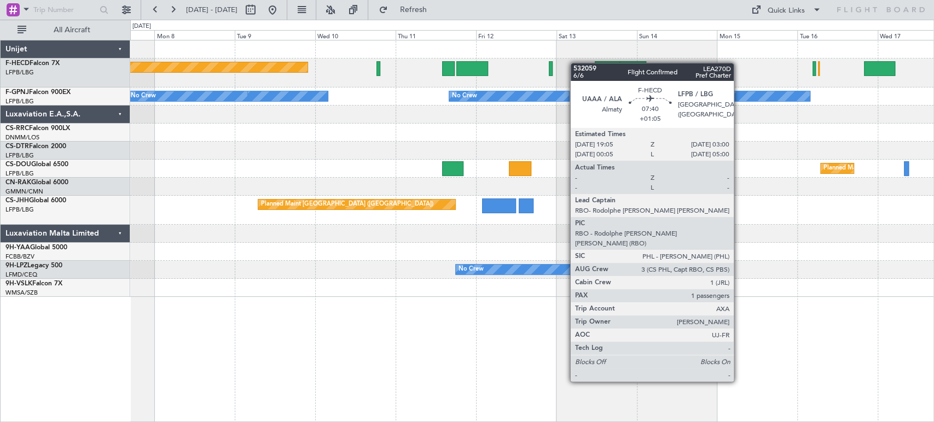
click at [649, 70] on div "Planned Maint Paris (Le Bourget) No Crew No Crew No Crew No Crew No Crew Planne…" at bounding box center [531, 168] width 803 height 257
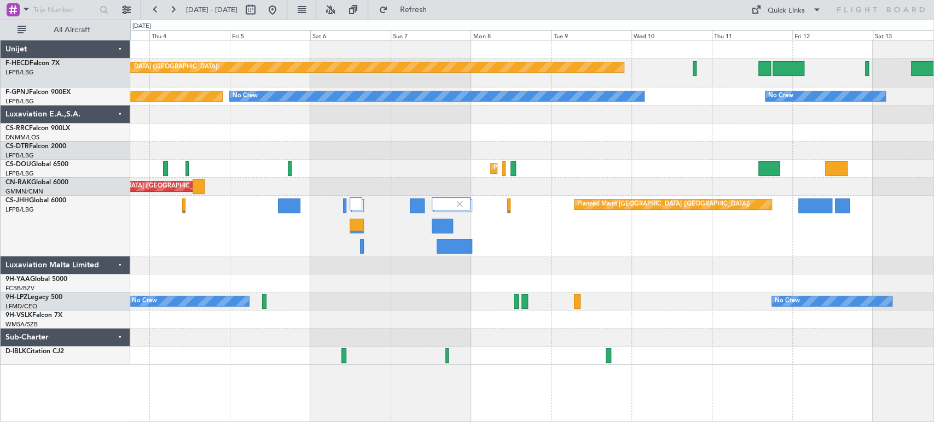
click at [669, 77] on div "Planned Maint Paris (Le Bourget) No Crew" at bounding box center [531, 73] width 803 height 29
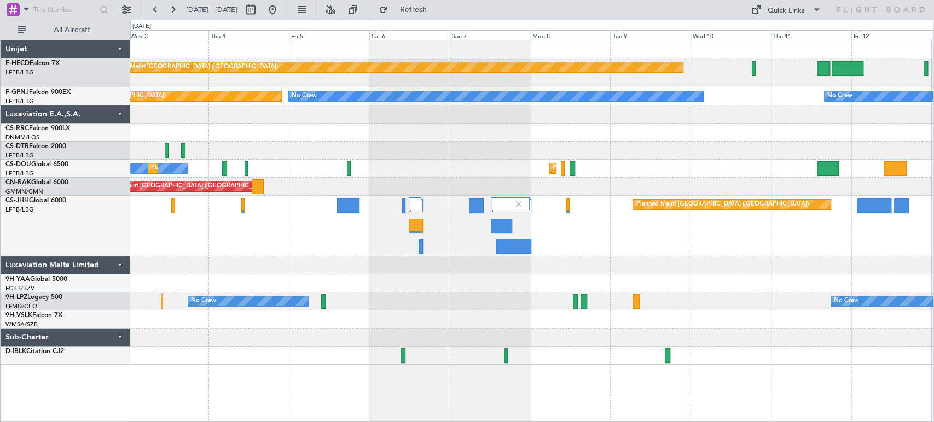
drag, startPoint x: 54, startPoint y: 44, endPoint x: 485, endPoint y: 113, distance: 435.9
click at [485, 113] on fb-flight-board "06 Sep 2025 - 16 Sep 2025 Refresh Quick Links All Aircraft Planned Maint Paris …" at bounding box center [467, 215] width 934 height 414
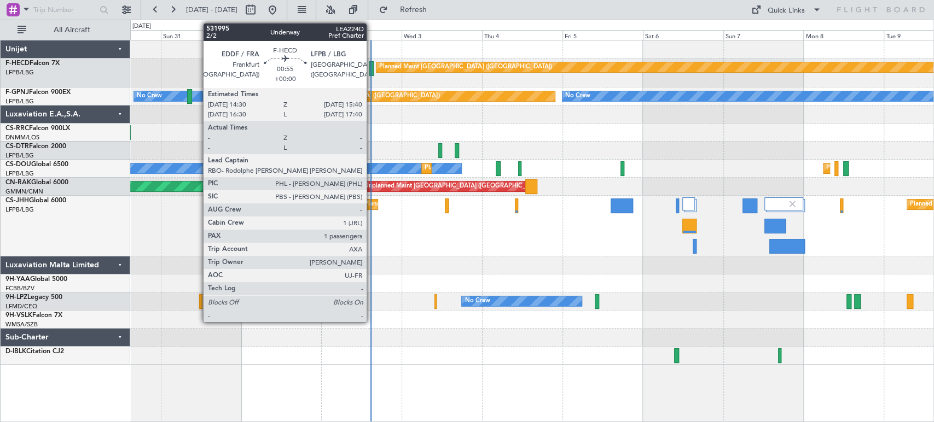
click at [372, 66] on div at bounding box center [371, 68] width 4 height 15
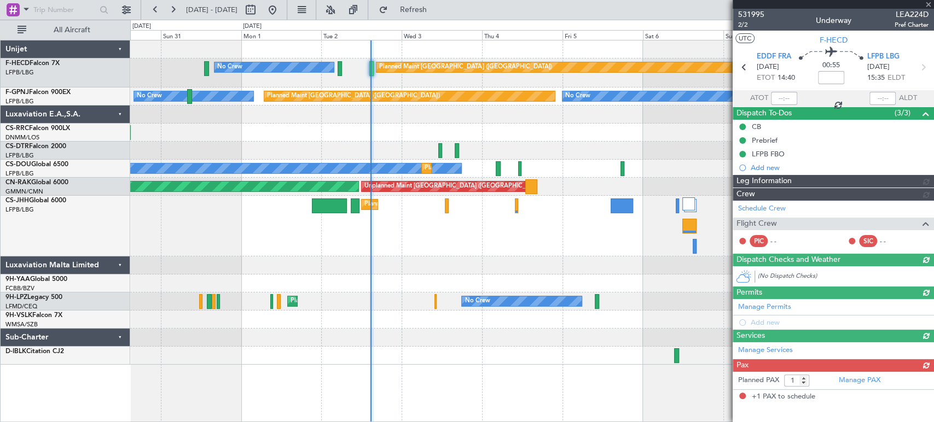
click at [754, 14] on span "531995" at bounding box center [751, 14] width 26 height 11
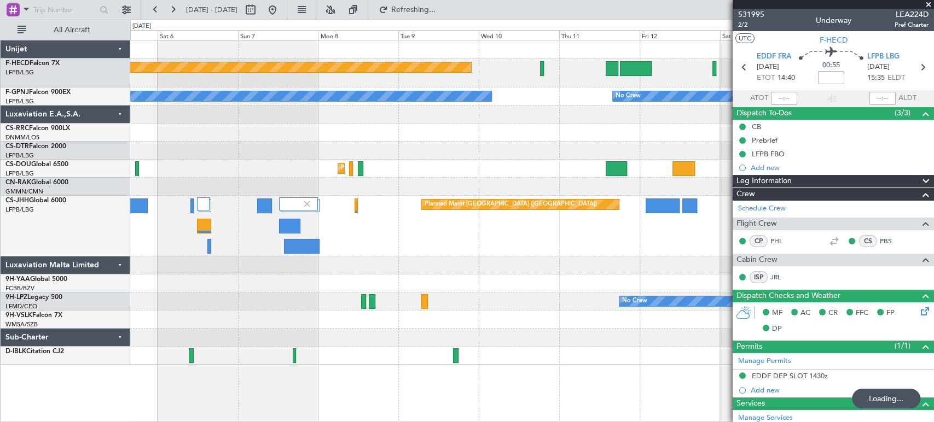
click at [127, 195] on div "Planned Maint Paris (Le Bourget) No Crew No Crew No Crew No Crew Planned Maint …" at bounding box center [467, 221] width 934 height 403
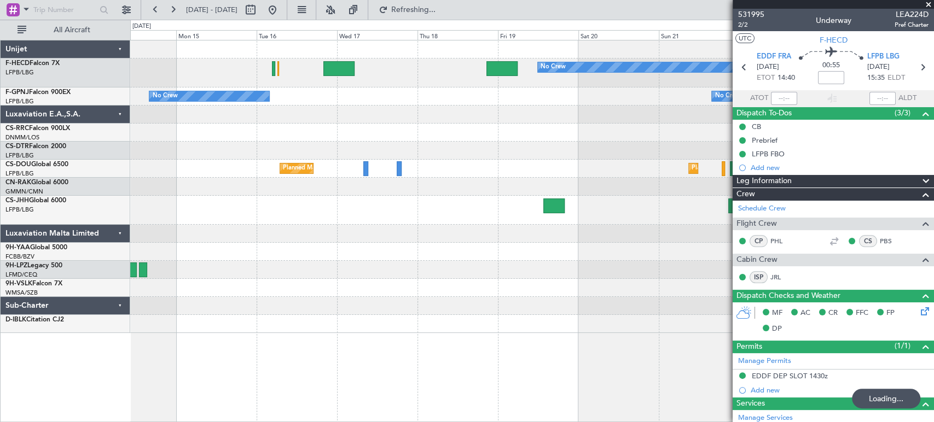
click at [136, 180] on div "No Crew Planned Maint Paris (Le Bourget) No Crew No Crew No Crew Planned Maint …" at bounding box center [531, 186] width 803 height 293
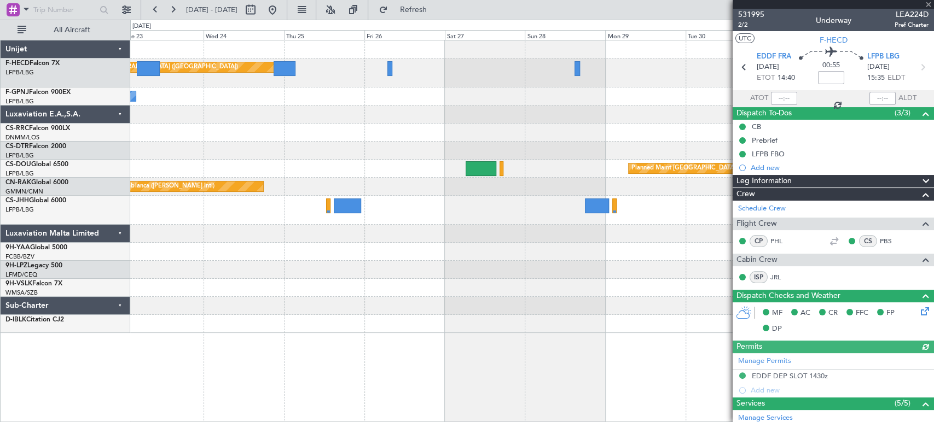
click at [529, 118] on div at bounding box center [531, 115] width 803 height 18
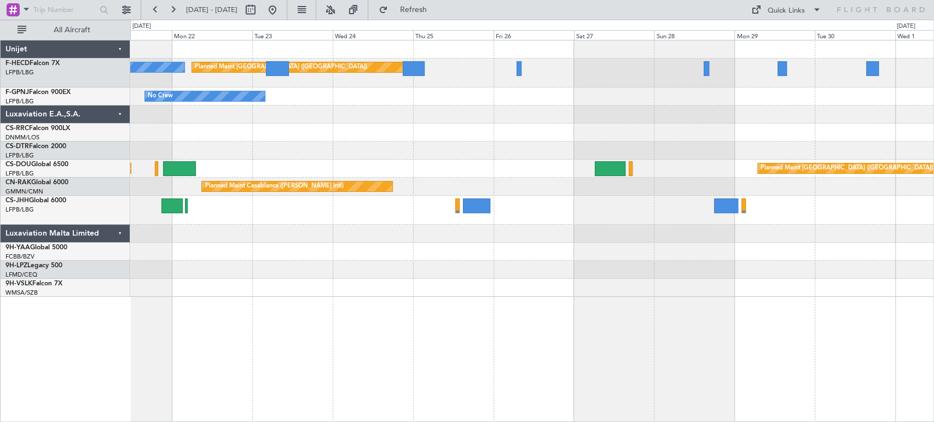
click at [592, 150] on div "Planned Maint [GEOGRAPHIC_DATA] ([GEOGRAPHIC_DATA]) No Crew No Crew Planned Mai…" at bounding box center [531, 168] width 803 height 257
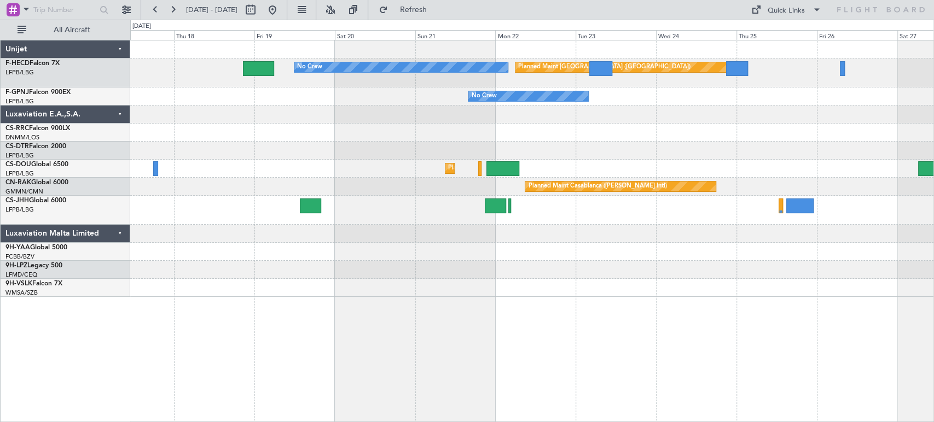
click at [575, 117] on div at bounding box center [531, 115] width 803 height 18
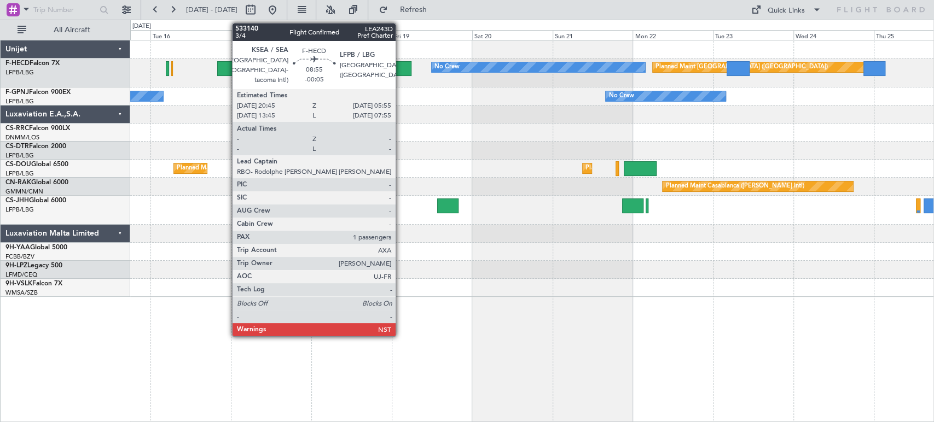
click at [400, 69] on div at bounding box center [395, 68] width 31 height 15
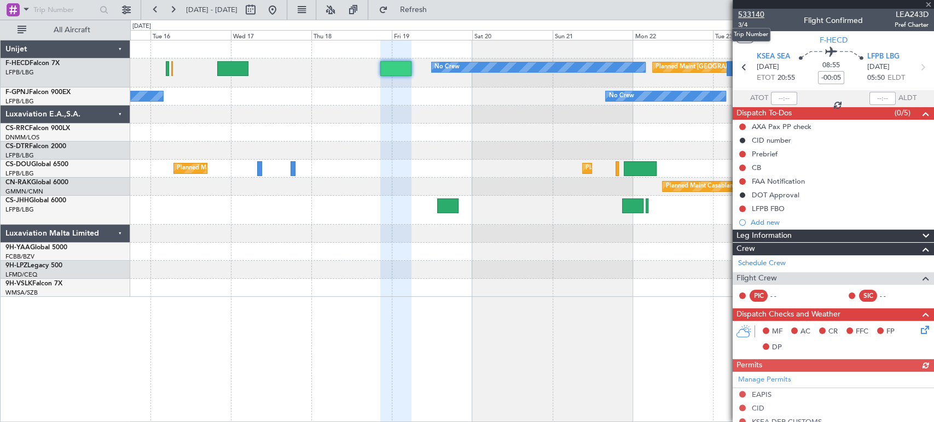
click at [749, 12] on span "533140" at bounding box center [751, 14] width 26 height 11
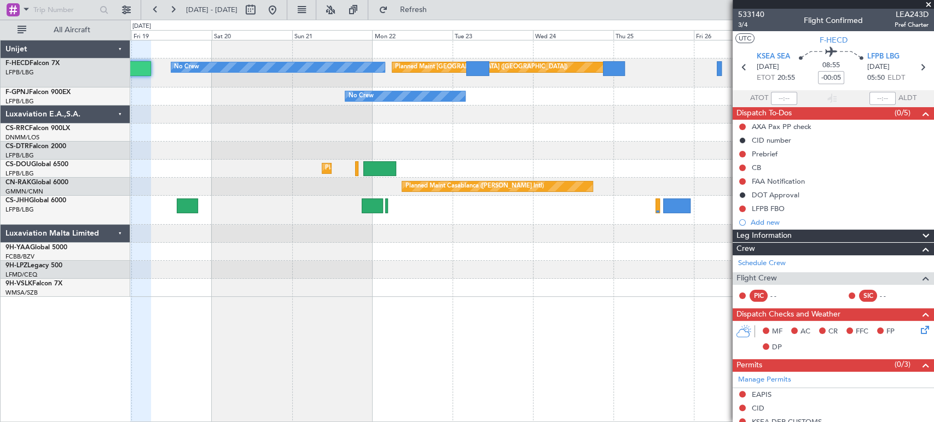
click at [249, 103] on div "No Crew" at bounding box center [531, 97] width 803 height 18
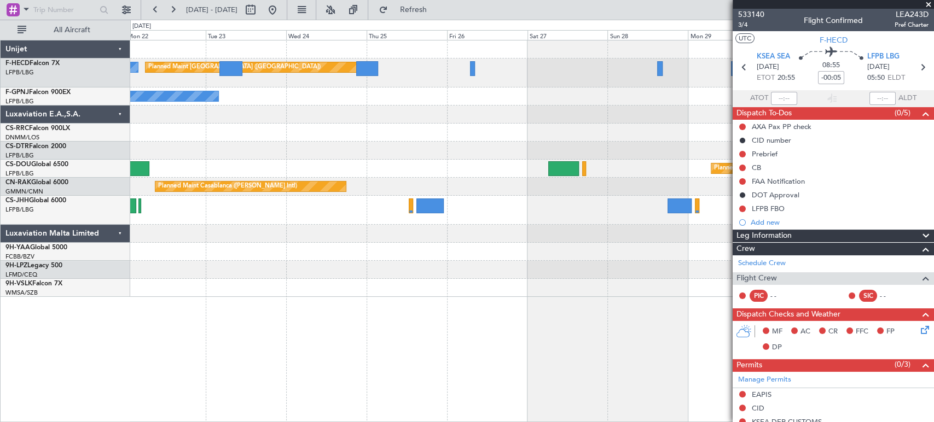
click at [283, 116] on div at bounding box center [531, 115] width 803 height 18
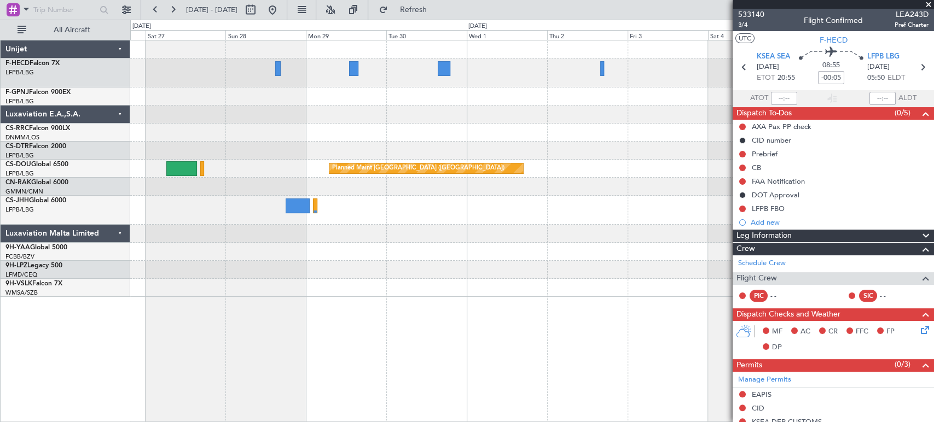
click at [231, 82] on div "Planned Maint [GEOGRAPHIC_DATA] ([GEOGRAPHIC_DATA])" at bounding box center [531, 73] width 803 height 29
click at [270, 105] on div "Planned Maint Paris (Le Bourget) Planned Maint Paris (Le Bourget) Planned Maint…" at bounding box center [531, 168] width 803 height 257
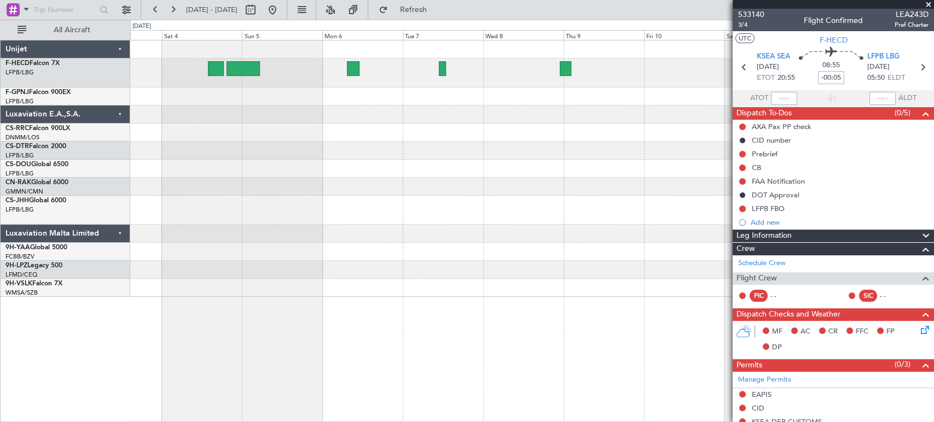
click at [249, 95] on div at bounding box center [531, 97] width 803 height 18
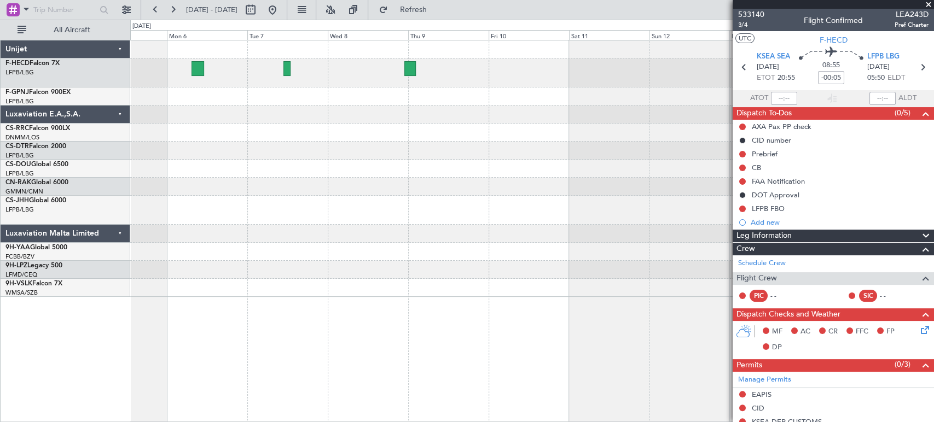
click at [290, 106] on div at bounding box center [531, 115] width 803 height 18
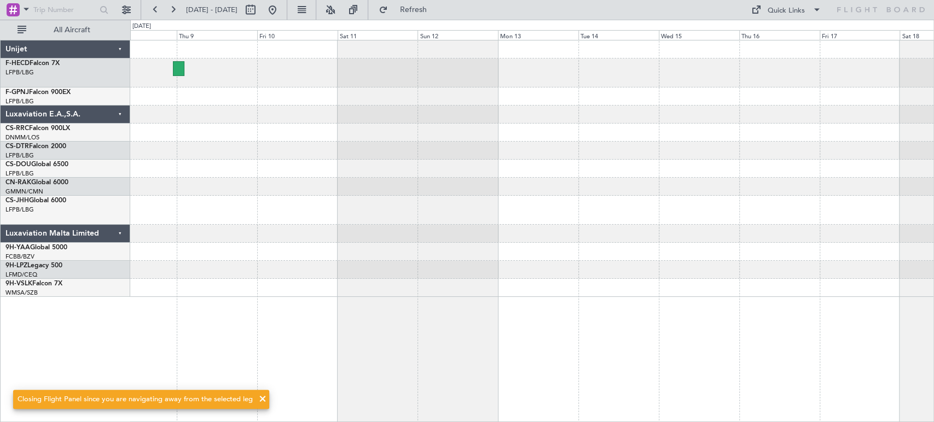
click at [283, 94] on div at bounding box center [531, 97] width 803 height 18
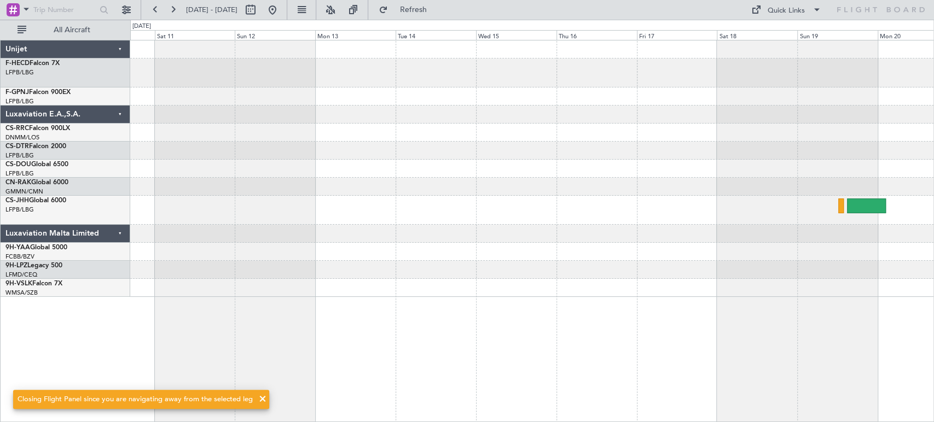
click at [378, 80] on div at bounding box center [531, 73] width 803 height 29
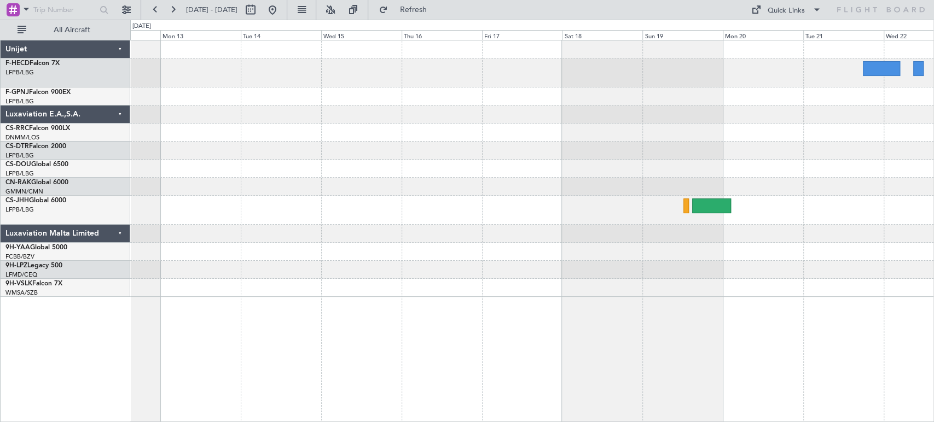
click at [393, 76] on div at bounding box center [531, 73] width 803 height 29
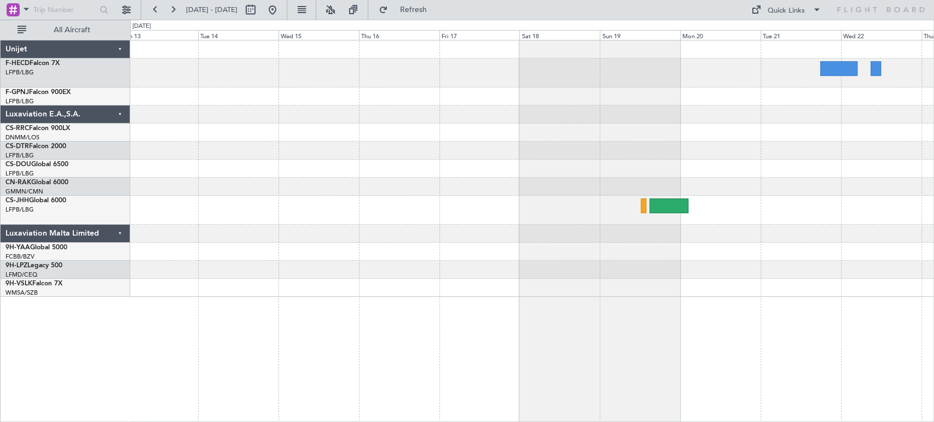
click at [389, 72] on div at bounding box center [531, 73] width 803 height 29
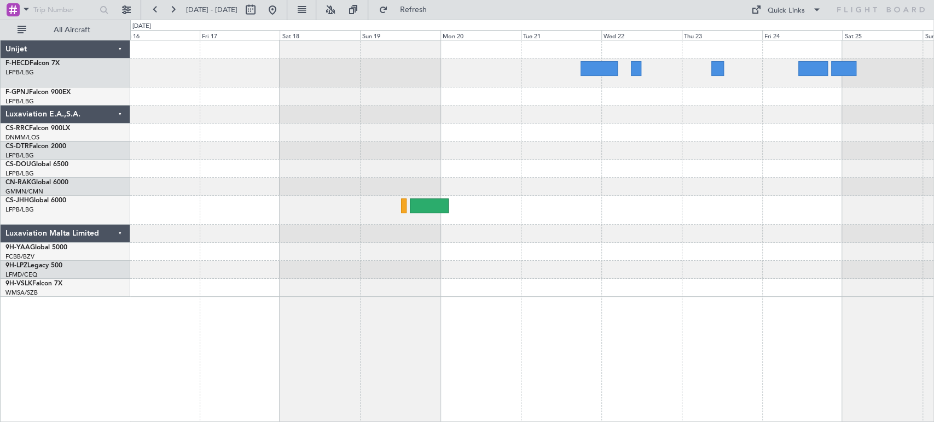
click at [626, 75] on div at bounding box center [531, 73] width 803 height 29
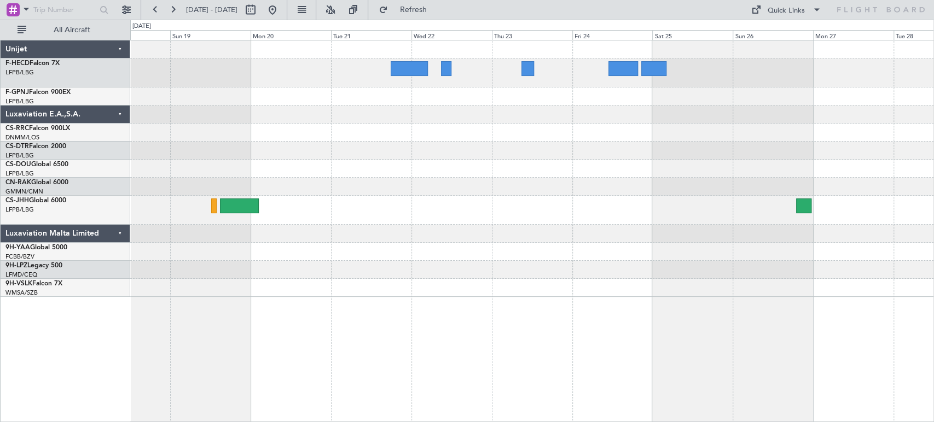
click at [435, 105] on div at bounding box center [531, 168] width 803 height 257
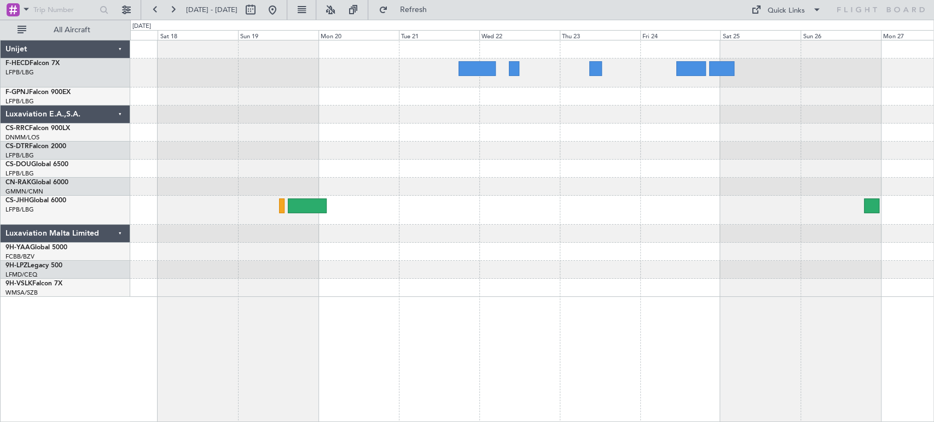
click at [569, 103] on div at bounding box center [531, 168] width 803 height 257
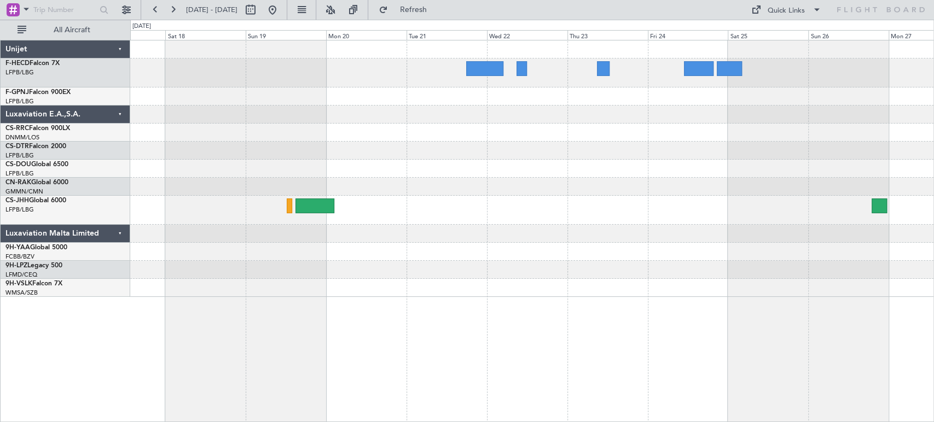
click at [496, 69] on div at bounding box center [484, 68] width 37 height 15
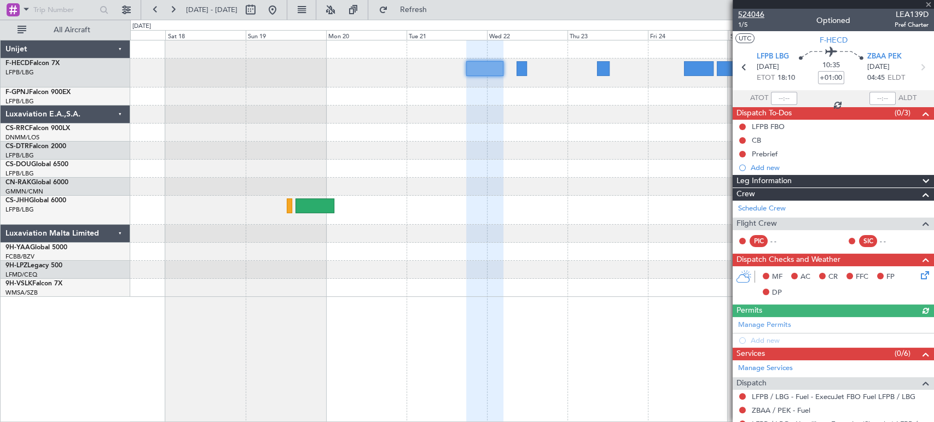
click at [747, 11] on span "524046" at bounding box center [751, 14] width 26 height 11
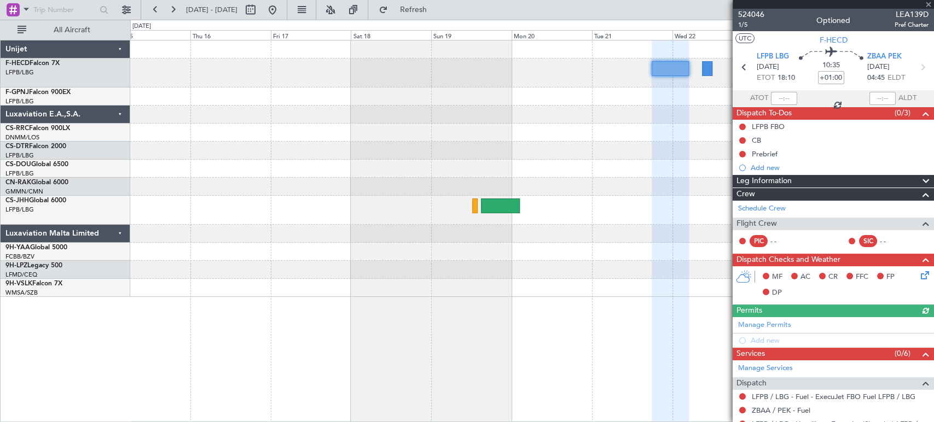
click at [558, 133] on div at bounding box center [531, 133] width 803 height 18
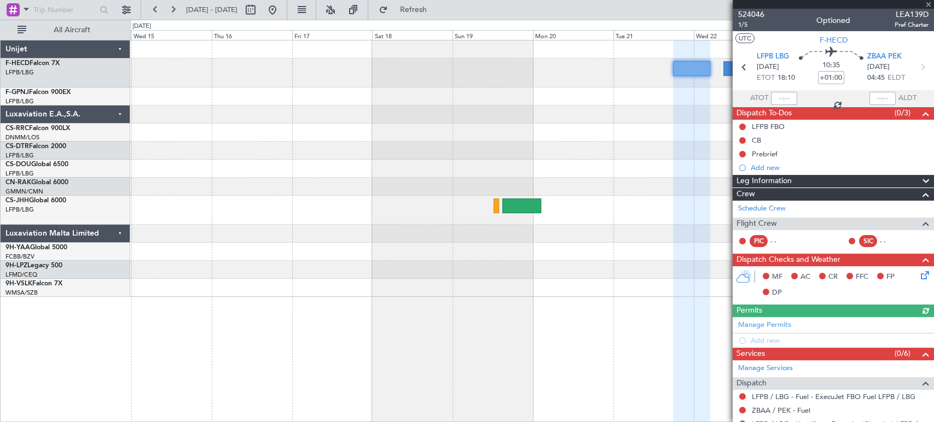
click at [481, 106] on div at bounding box center [531, 115] width 803 height 18
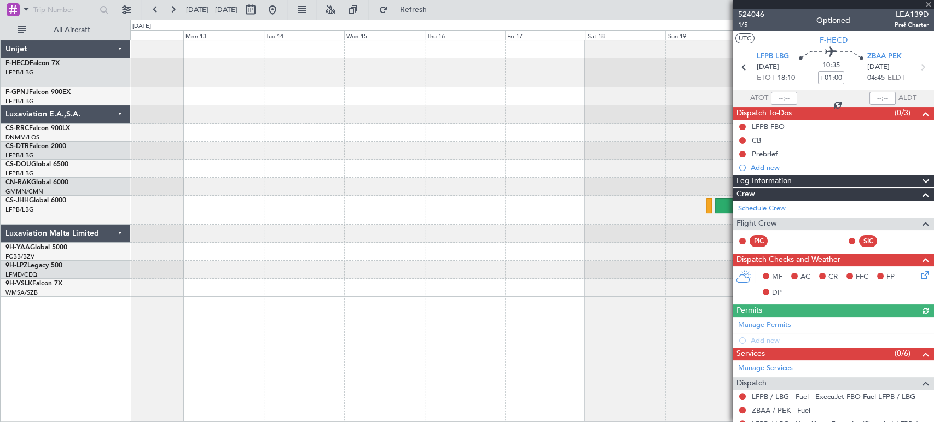
click at [613, 115] on div at bounding box center [531, 115] width 803 height 18
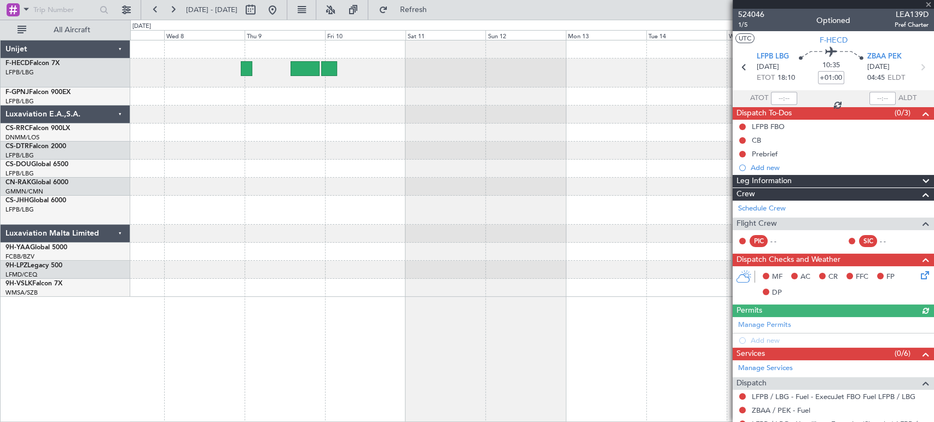
click at [552, 148] on div at bounding box center [531, 168] width 803 height 257
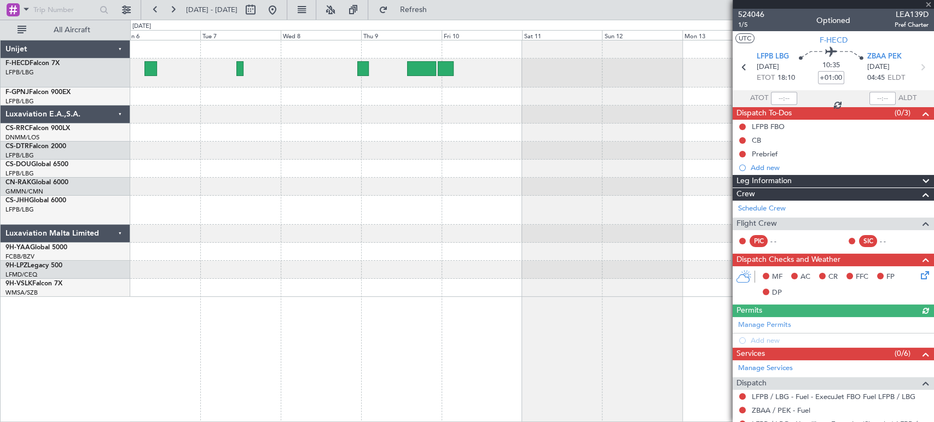
click at [463, 125] on div at bounding box center [531, 168] width 803 height 257
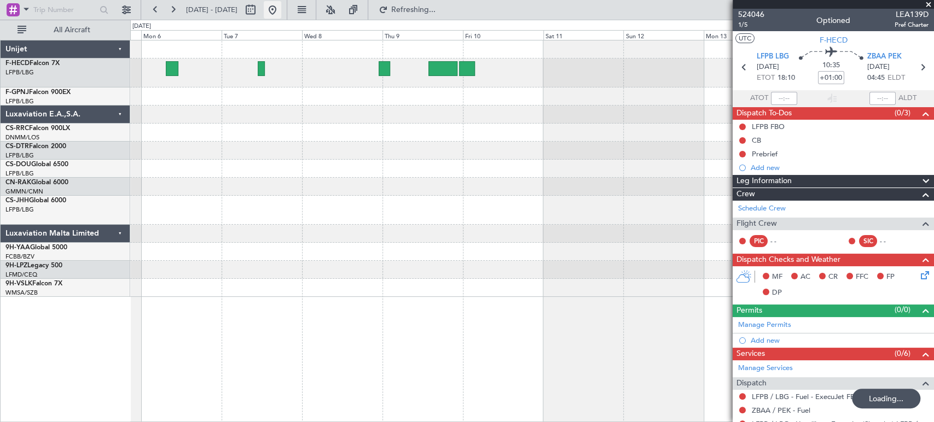
click at [281, 11] on button at bounding box center [273, 10] width 18 height 18
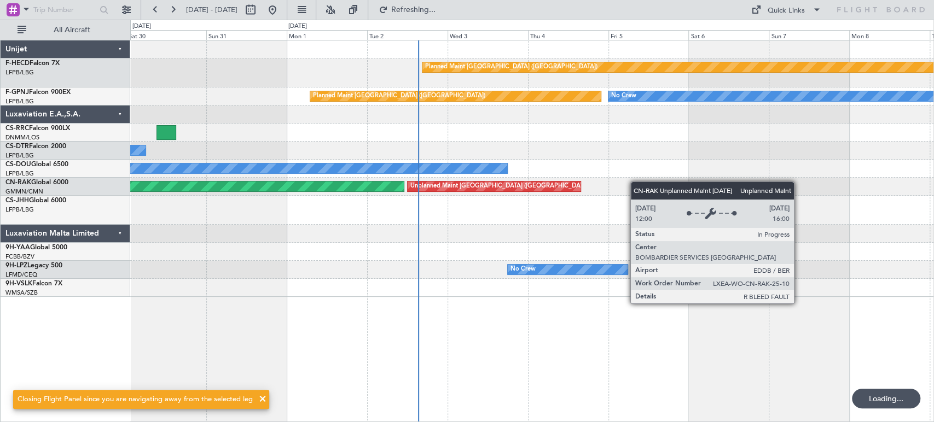
click at [258, 187] on div "Unplanned Maint Berlin (Brandenburg) Planned Maint Berlin (Brandenburg)" at bounding box center [531, 187] width 803 height 18
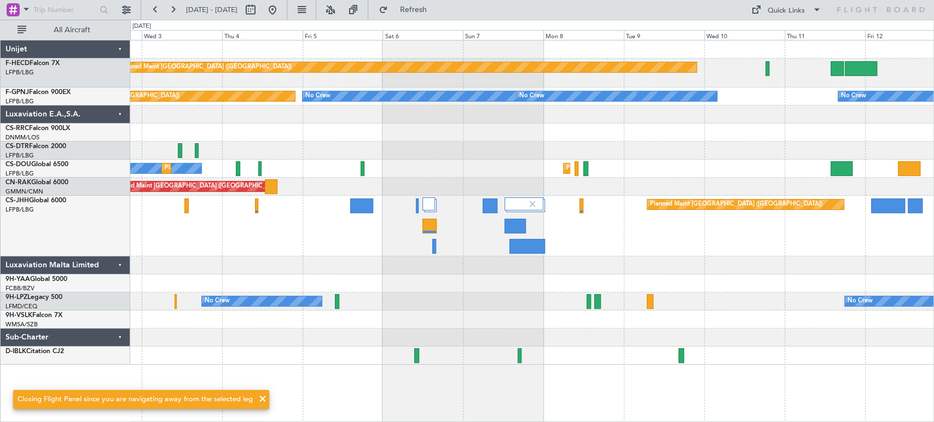
click at [401, 223] on div "Planned Maint Paris (Le Bourget) Planned Maint London (Luton)" at bounding box center [531, 226] width 803 height 61
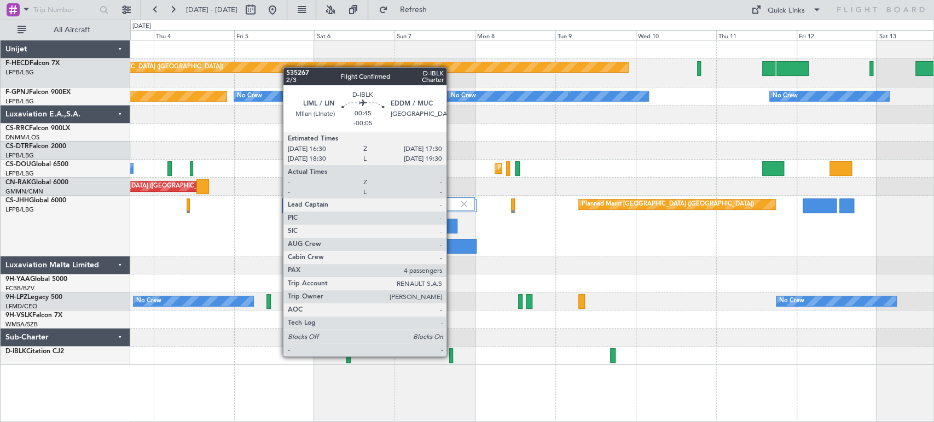
click at [451, 356] on div at bounding box center [451, 355] width 4 height 15
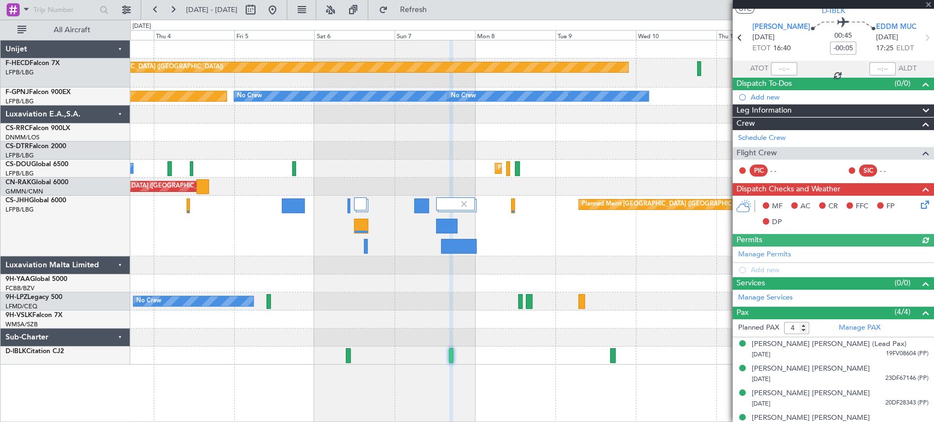
scroll to position [42, 0]
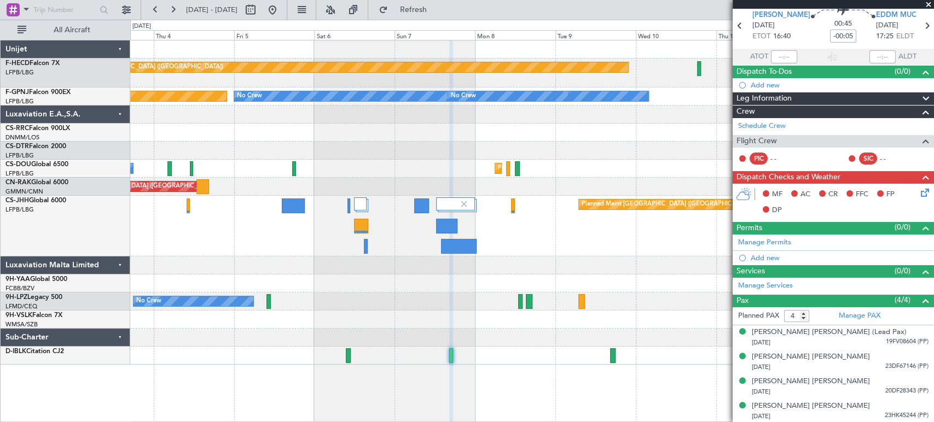
click at [453, 352] on div at bounding box center [531, 356] width 803 height 18
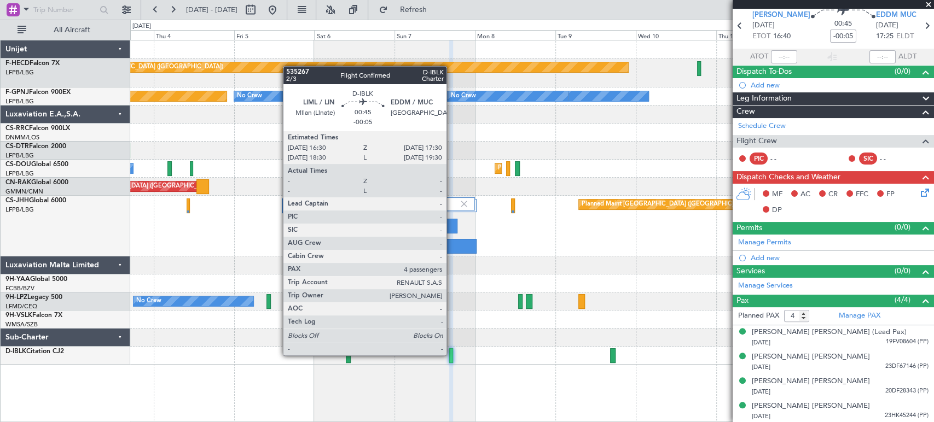
click at [451, 355] on div at bounding box center [451, 355] width 4 height 15
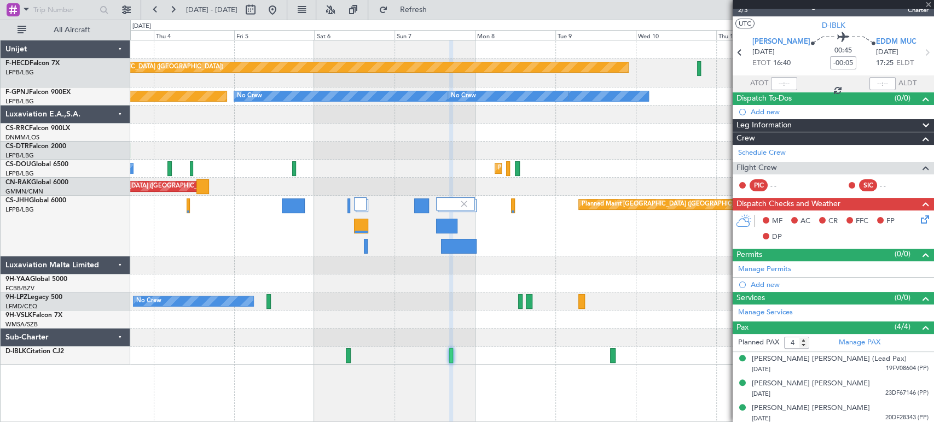
scroll to position [0, 0]
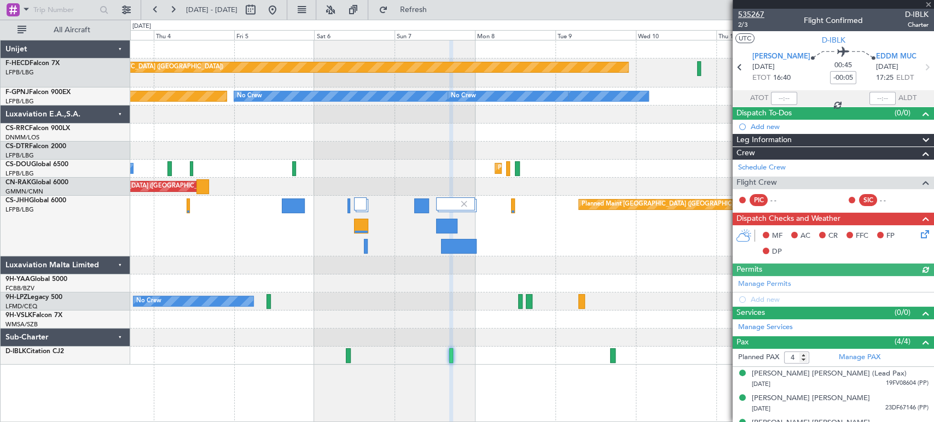
click at [758, 13] on span "535267" at bounding box center [751, 14] width 26 height 11
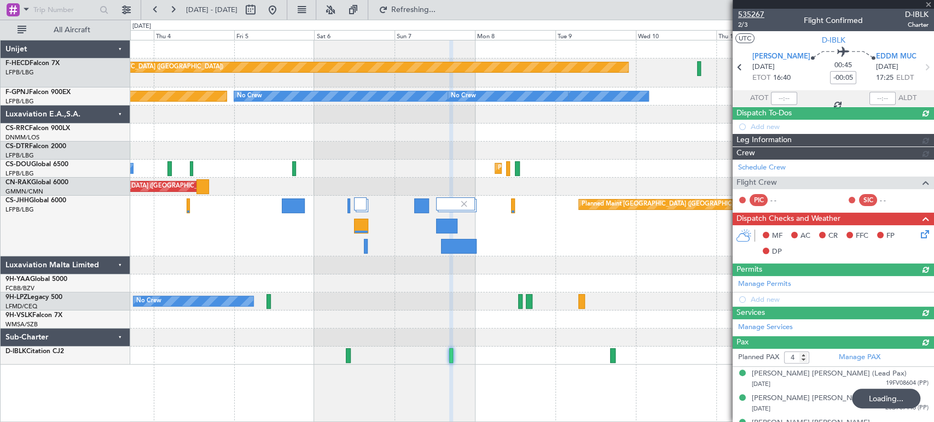
type input "5"
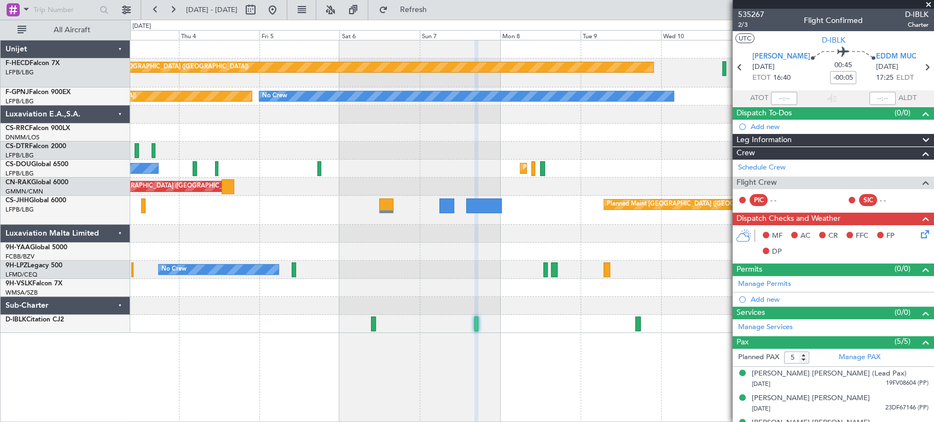
click at [698, 120] on div at bounding box center [531, 115] width 803 height 18
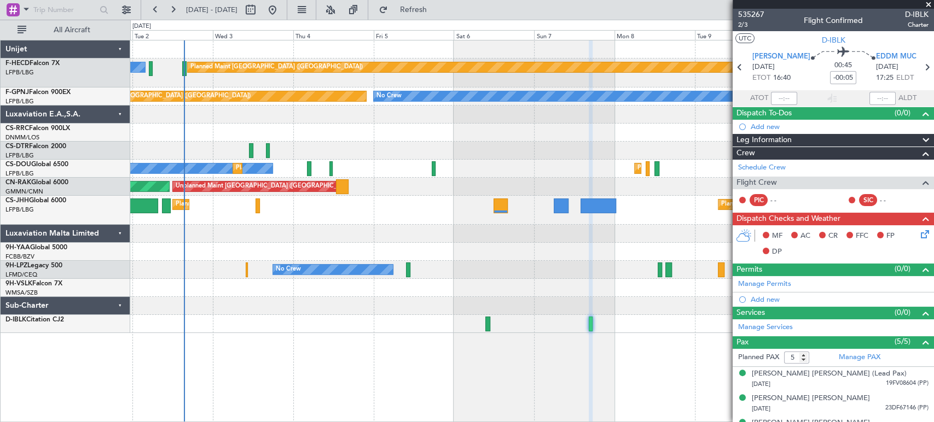
click at [267, 81] on div "Planned Maint Paris (Le Bourget) No Crew" at bounding box center [531, 73] width 803 height 29
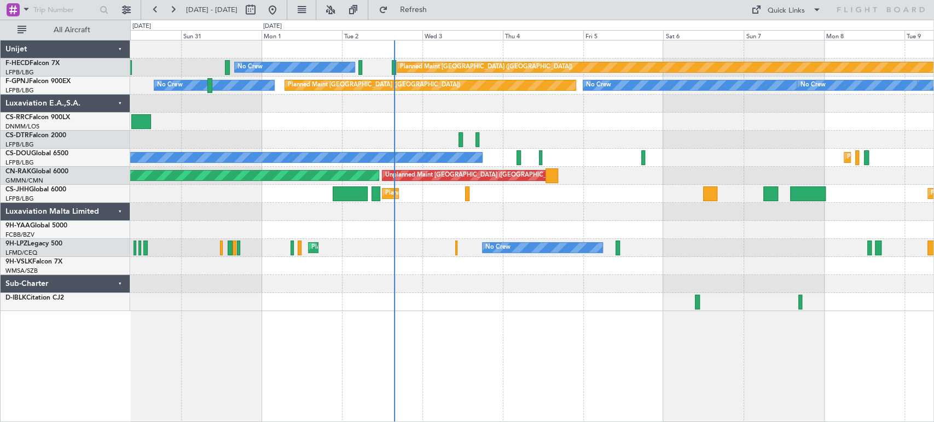
click at [360, 204] on div "Planned Maint Paris (Le Bourget) No Crew Planned Maint Paris (Le Bourget) No Cr…" at bounding box center [531, 175] width 803 height 271
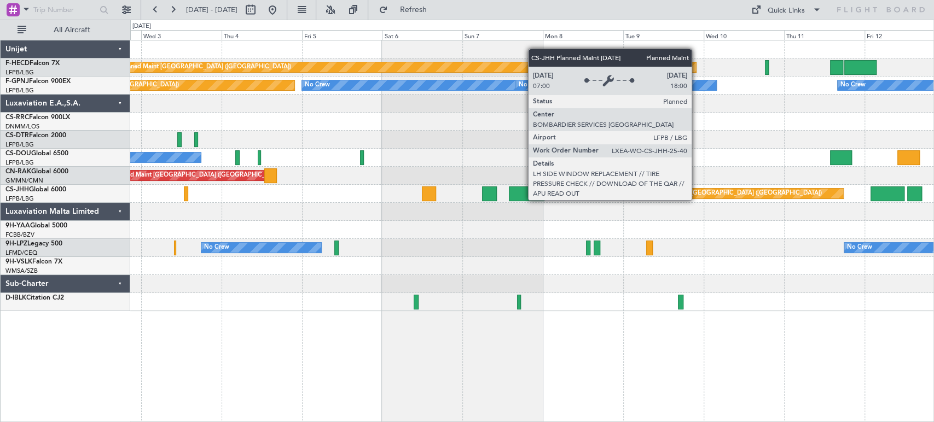
click at [522, 180] on div "Unplanned Maint Berlin (Brandenburg) Planned Maint Berlin (Brandenburg)" at bounding box center [531, 176] width 803 height 18
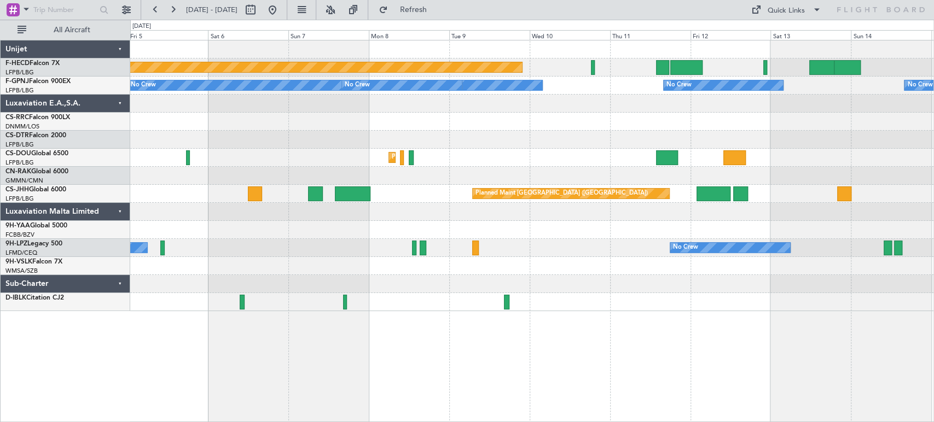
click at [323, 189] on div "Planned Maint Paris (Le Bourget) No Crew No Crew No Crew No Crew Planned Maint …" at bounding box center [531, 175] width 803 height 271
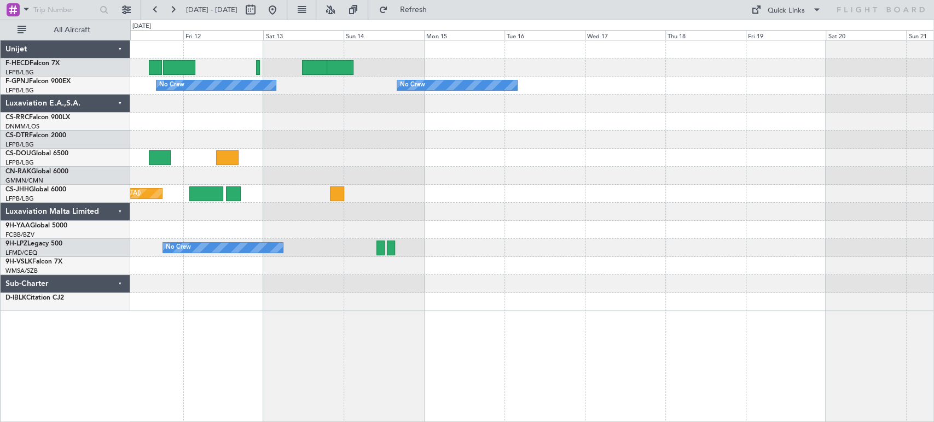
click at [388, 184] on div "Planned Maint Paris (Le Bourget) No Crew No Crew No Crew No Crew Planned Maint …" at bounding box center [531, 175] width 803 height 271
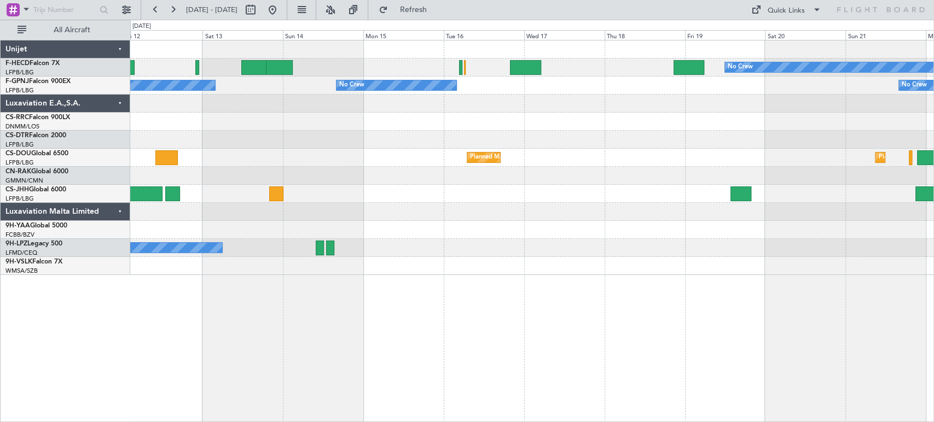
click at [329, 196] on div "Planned Maint [GEOGRAPHIC_DATA] ([GEOGRAPHIC_DATA])" at bounding box center [531, 194] width 803 height 18
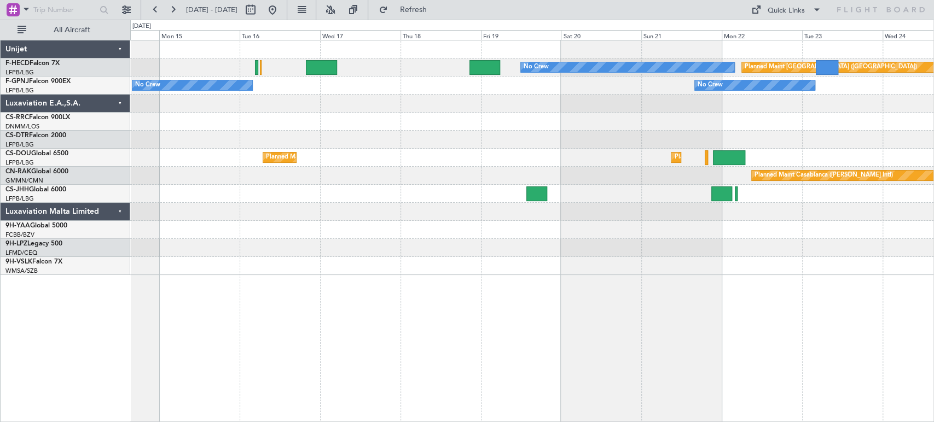
click at [426, 214] on div at bounding box center [531, 212] width 803 height 18
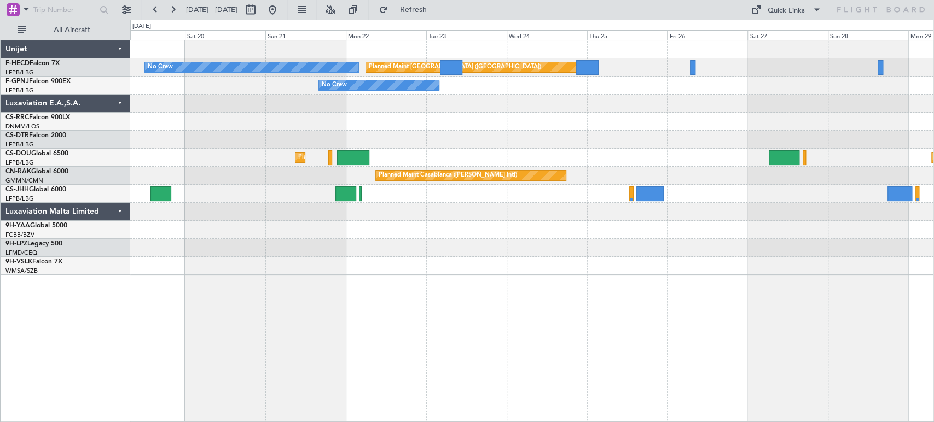
click at [368, 206] on div at bounding box center [531, 212] width 803 height 18
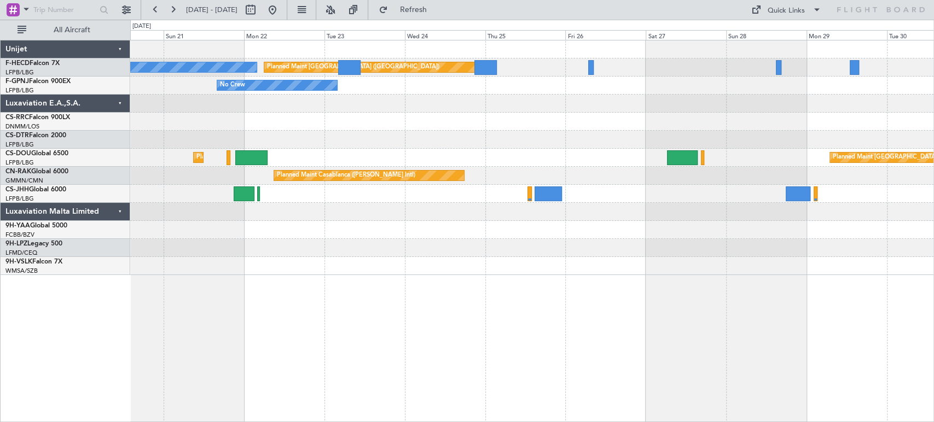
click at [372, 209] on div at bounding box center [531, 212] width 803 height 18
click at [660, 155] on div "Planned Maint [GEOGRAPHIC_DATA] ([GEOGRAPHIC_DATA]) No Crew No Crew Planned Mai…" at bounding box center [531, 157] width 803 height 235
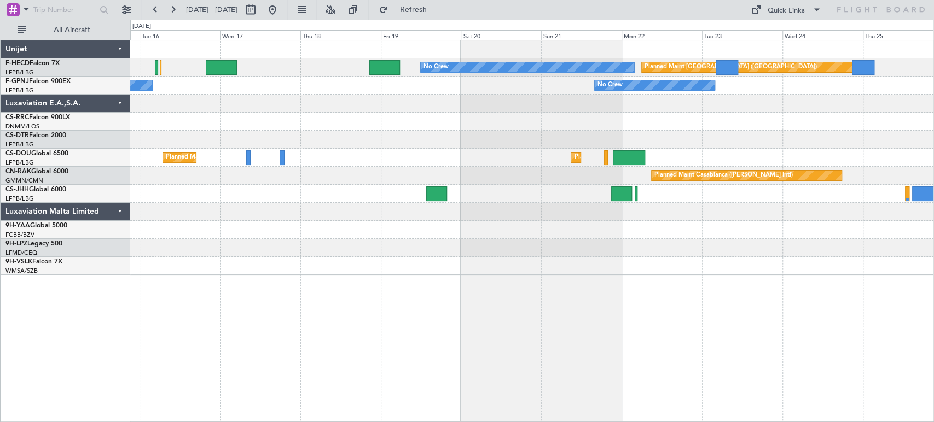
click at [608, 130] on div "Planned Maint Paris (Le Bourget) No Crew No Crew No Crew Planned Maint Paris (L…" at bounding box center [531, 157] width 803 height 235
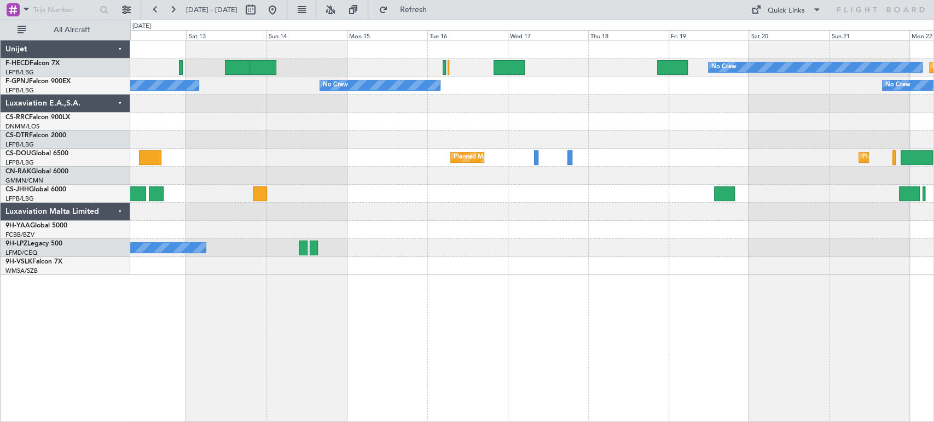
click at [713, 165] on div "Planned Maint Paris (Le Bourget) Planned Maint Paris (Le Bourget)" at bounding box center [531, 158] width 803 height 18
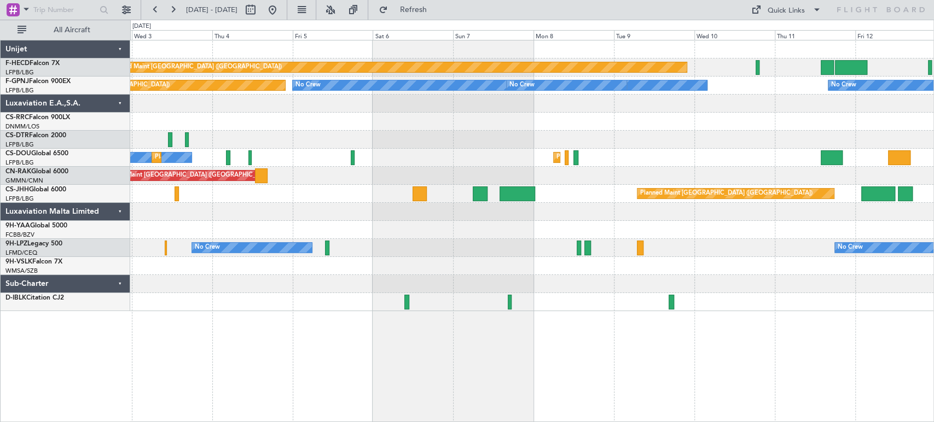
click at [502, 132] on div "Planned Maint Paris (Le Bourget) No Crew No Crew No Crew No Crew Planned Maint …" at bounding box center [531, 175] width 803 height 271
click at [637, 128] on div "Planned Maint Paris (Le Bourget) No Crew No Crew No Crew No Crew Planned Maint …" at bounding box center [531, 175] width 803 height 271
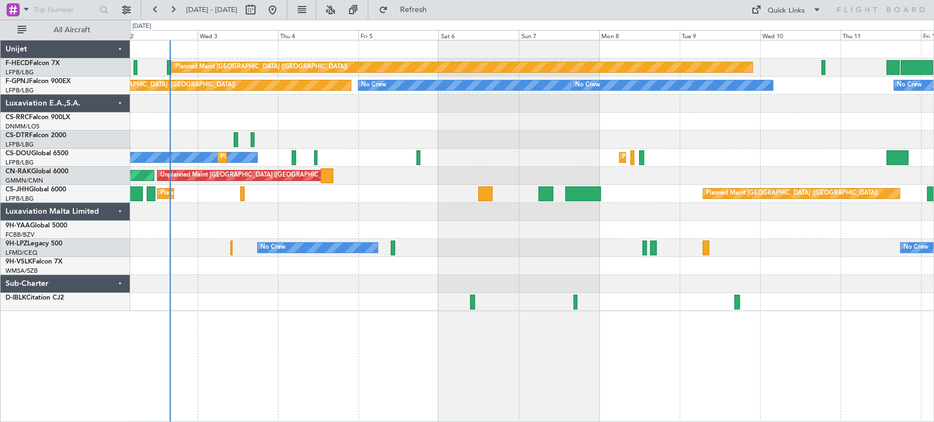
click at [133, 137] on div "Planned Maint Paris (Le Bourget) No Crew No Crew No Crew Planned Maint Paris (L…" at bounding box center [531, 175] width 803 height 271
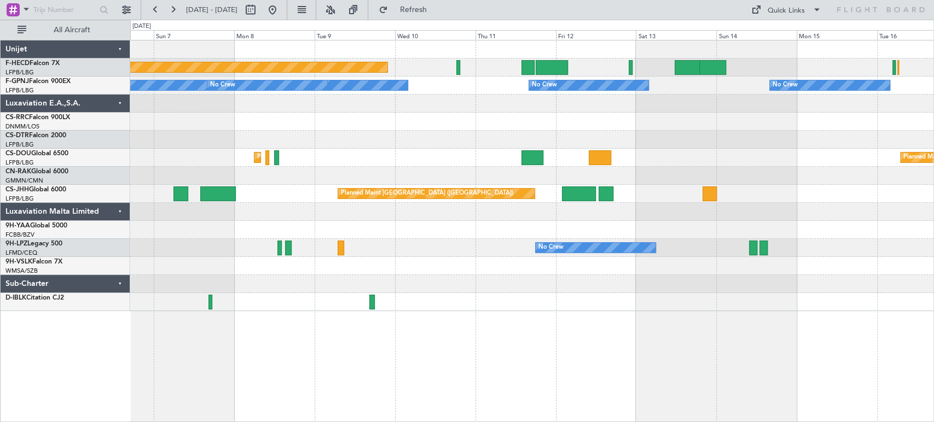
click at [278, 203] on div "Planned Maint Paris (Le Bourget) No Crew No Crew No Crew No Crew Planned Maint …" at bounding box center [531, 175] width 803 height 271
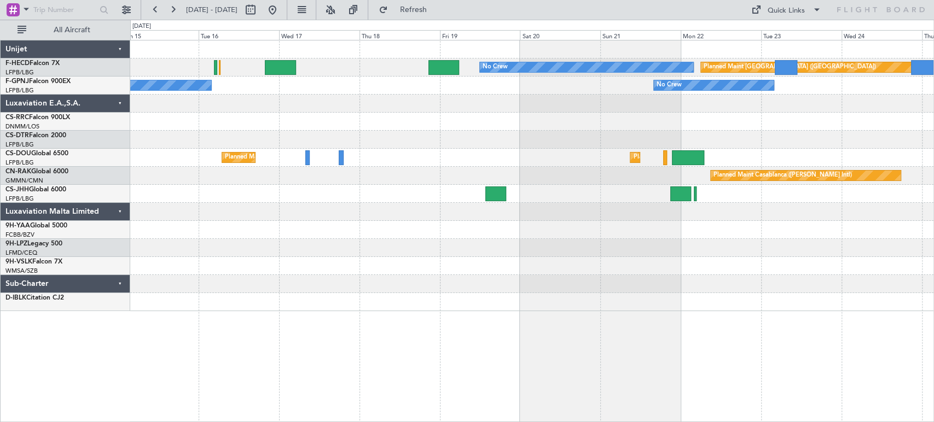
click at [338, 226] on div at bounding box center [531, 230] width 803 height 18
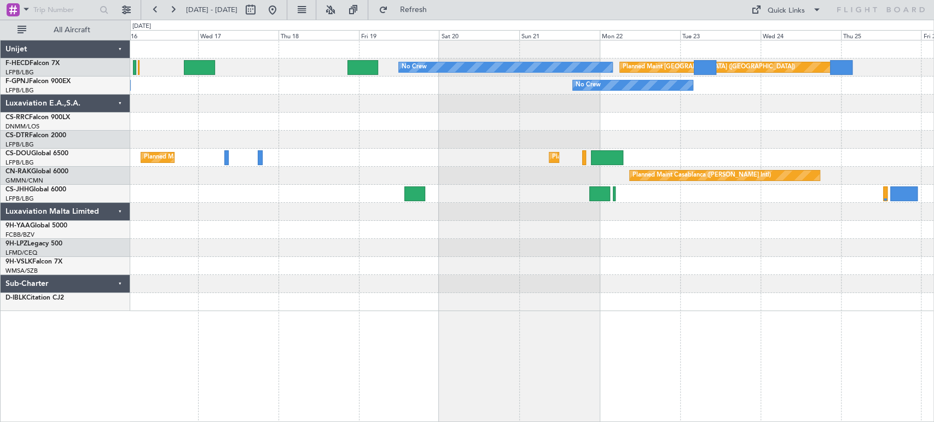
click at [485, 217] on div at bounding box center [531, 212] width 803 height 18
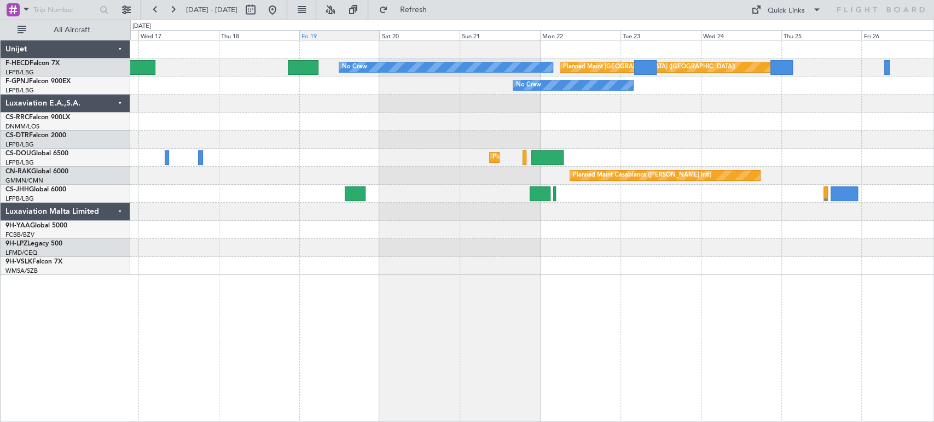
drag, startPoint x: 302, startPoint y: 13, endPoint x: 339, endPoint y: 32, distance: 42.1
click at [281, 13] on button at bounding box center [273, 10] width 18 height 18
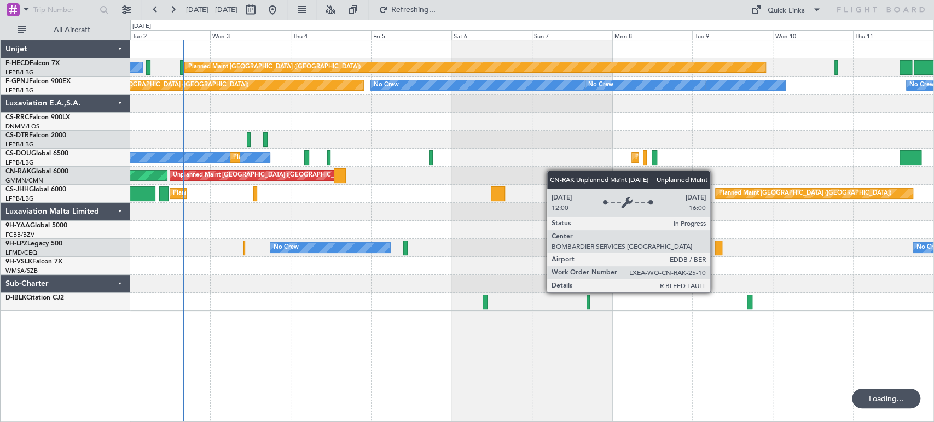
click at [279, 179] on div "Planned Maint Paris (Le Bourget) No Crew No Crew Planned Maint Paris (Le Bourge…" at bounding box center [531, 175] width 803 height 271
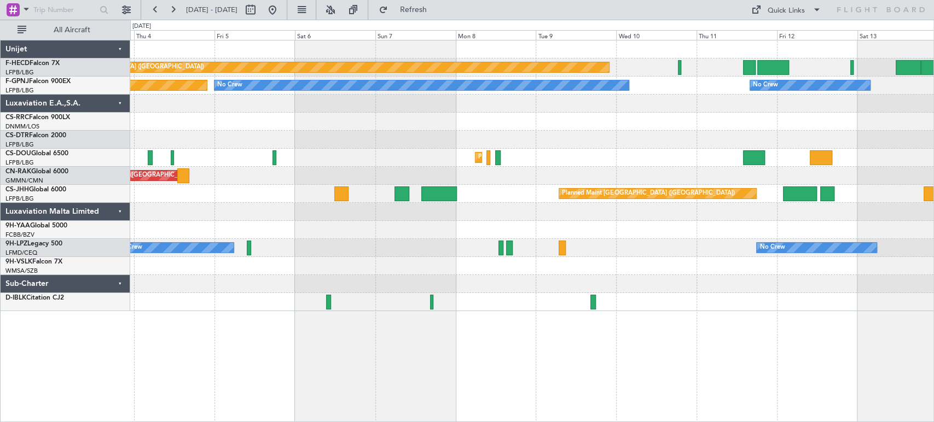
click at [327, 174] on div "Planned Maint Paris (Le Bourget) No Crew No Crew No Crew No Crew Planned Maint …" at bounding box center [531, 175] width 803 height 271
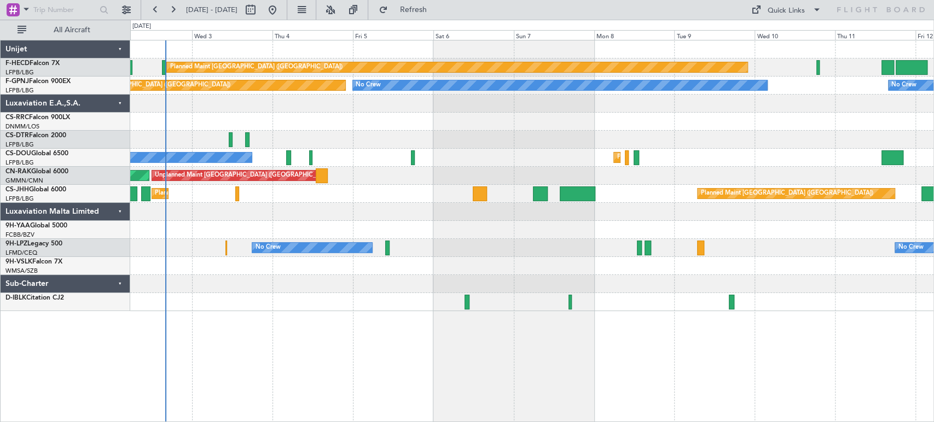
click at [678, 147] on div "Planned Maint Paris (Le Bourget) No Crew No Crew No Crew No Crew Planned Maint …" at bounding box center [531, 175] width 803 height 271
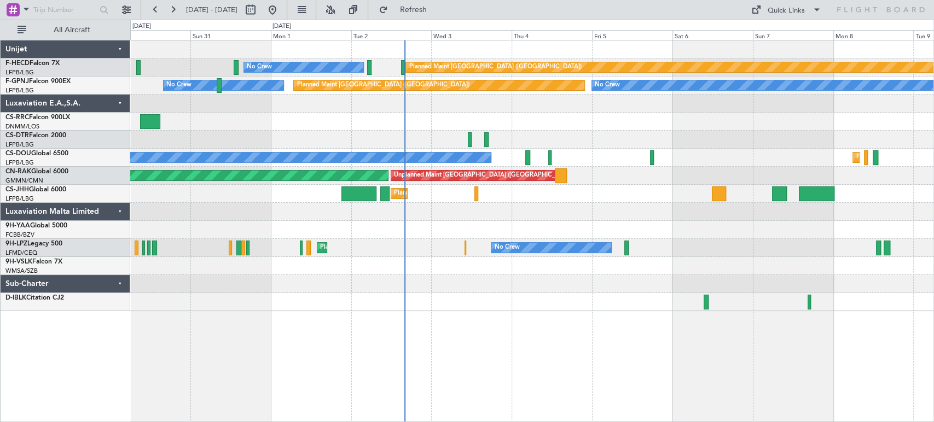
click at [438, 125] on div "Planned Maint [GEOGRAPHIC_DATA] ([GEOGRAPHIC_DATA])" at bounding box center [531, 122] width 803 height 18
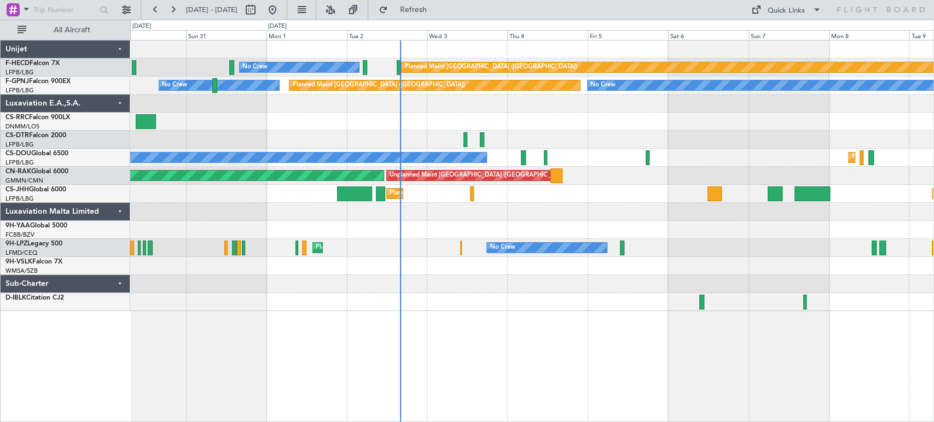
click at [533, 111] on div "Planned Maint Paris (Le Bourget) No Crew No Crew No Crew Planned Maint Paris (L…" at bounding box center [531, 175] width 803 height 271
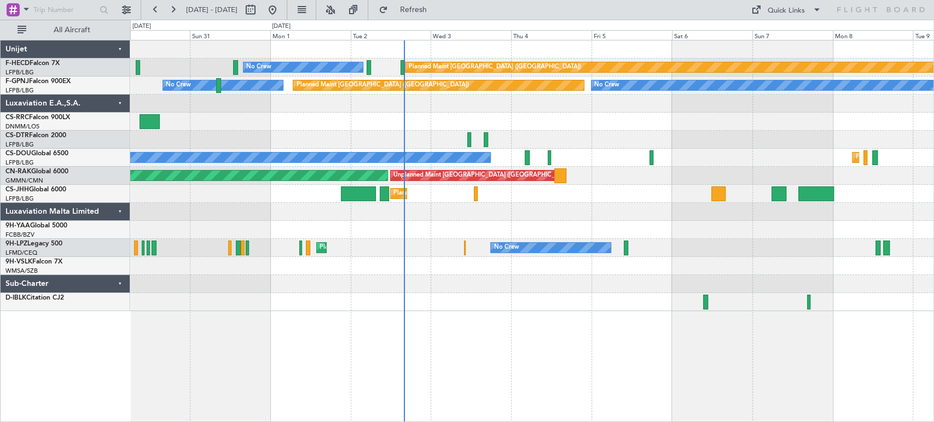
click at [427, 97] on div at bounding box center [531, 104] width 803 height 18
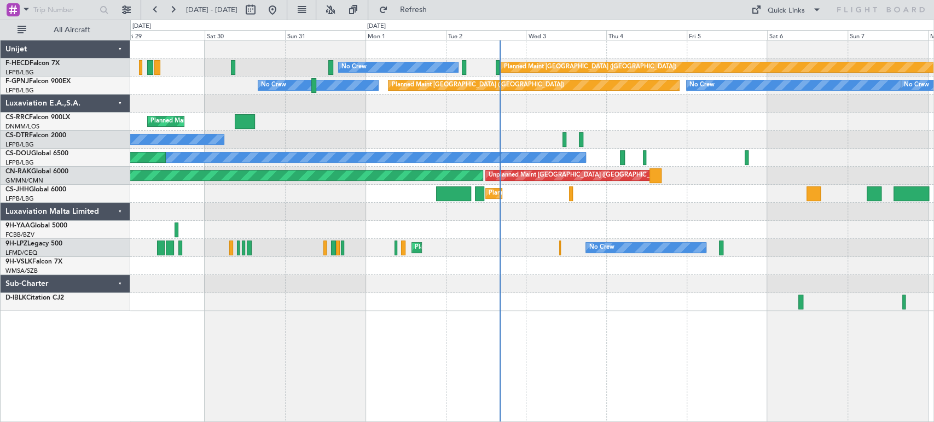
click at [394, 244] on div "Planned Maint Paris (Le Bourget) No Crew Planned Maint Paris (Le Bourget) No Cr…" at bounding box center [531, 175] width 803 height 271
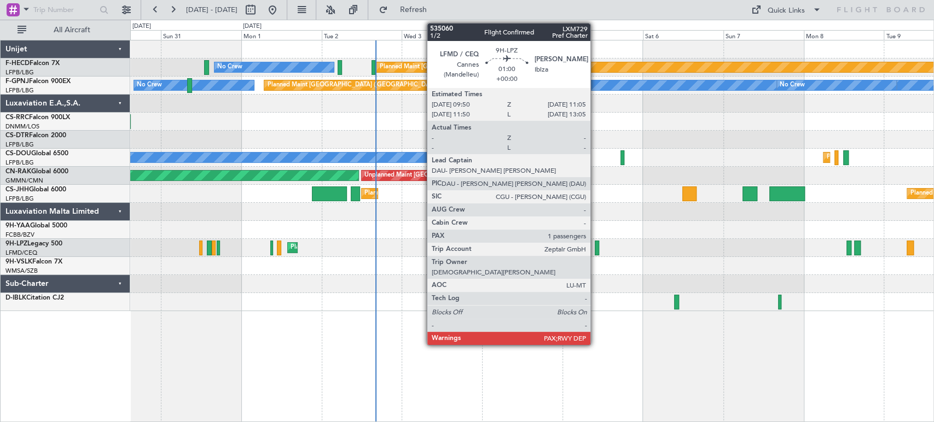
click at [595, 248] on div at bounding box center [597, 248] width 4 height 15
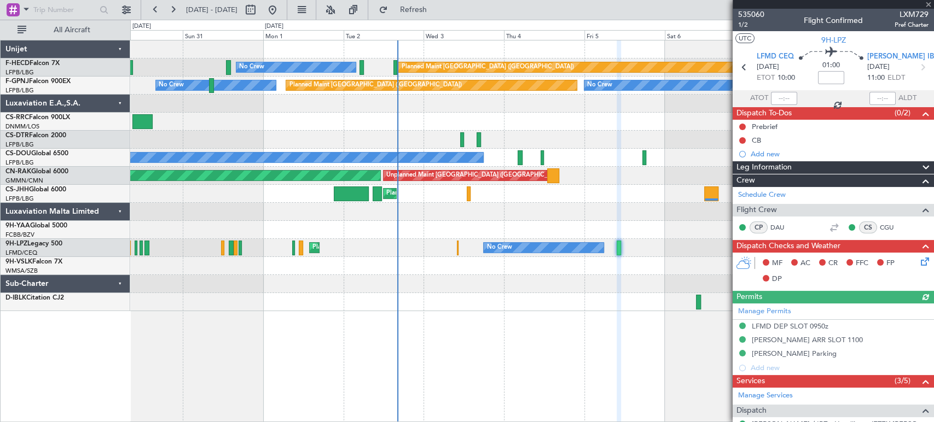
click at [463, 229] on div at bounding box center [531, 230] width 803 height 18
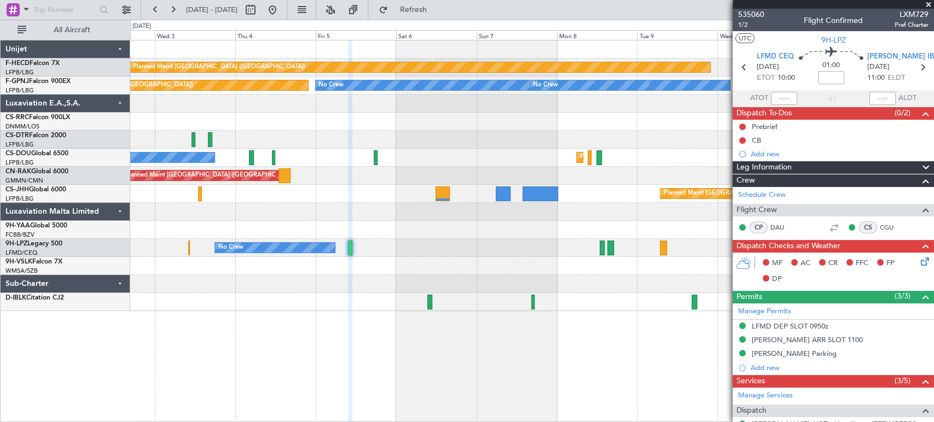
click at [298, 213] on div "Planned Maint Paris (Le Bourget) No Crew Planned Maint Paris (Le Bourget) No Cr…" at bounding box center [531, 175] width 803 height 271
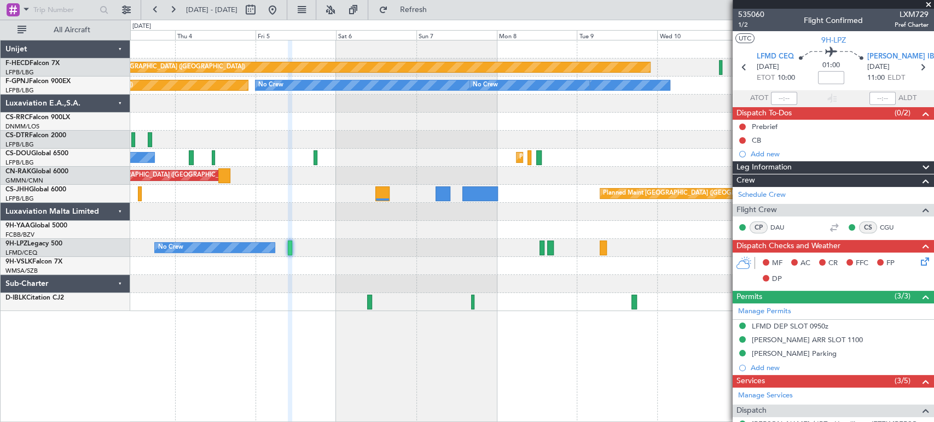
click at [276, 205] on div "Planned Maint Paris (Le Bourget) No Crew Planned Maint Paris (Le Bourget) No Cr…" at bounding box center [531, 175] width 803 height 271
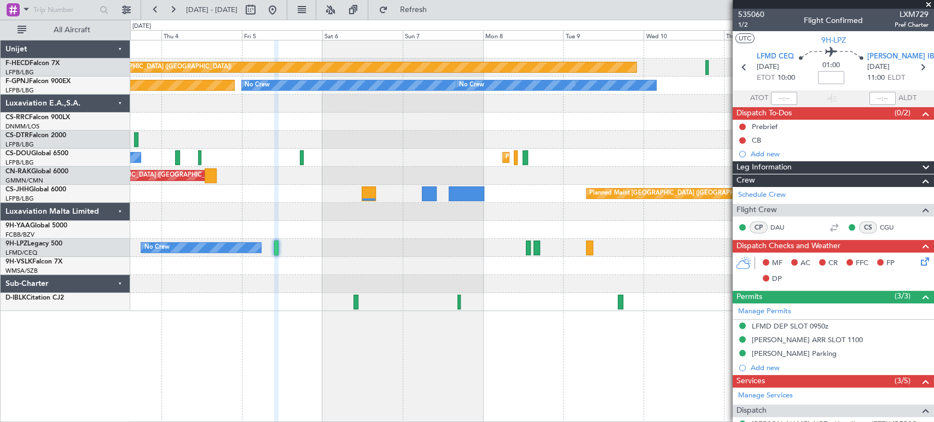
click at [388, 203] on div at bounding box center [531, 212] width 803 height 18
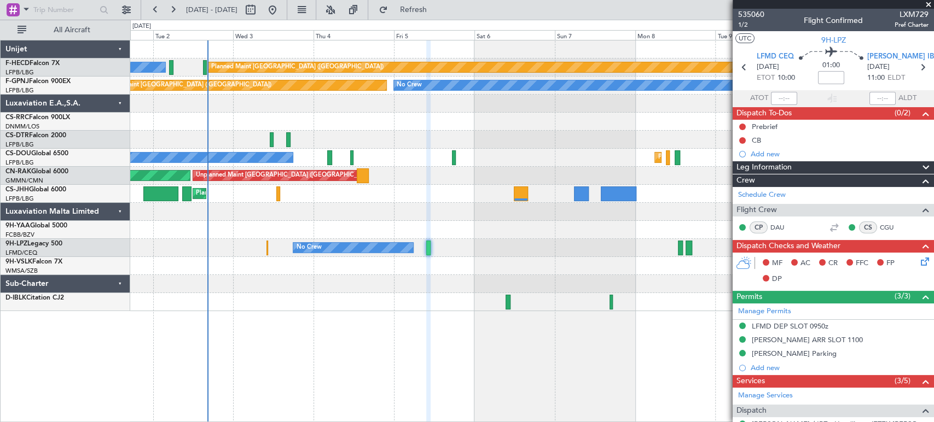
click at [394, 231] on div at bounding box center [531, 230] width 803 height 18
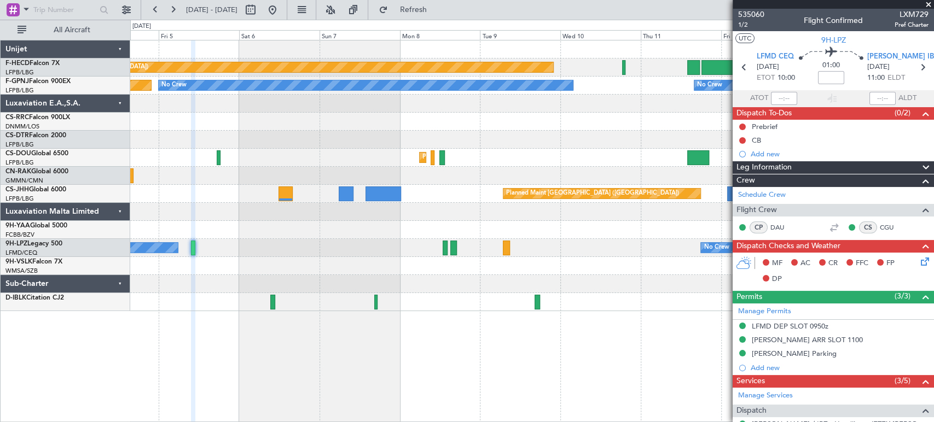
click at [387, 229] on div "Planned Maint Paris (Le Bourget) No Crew Planned Maint Paris (Le Bourget) No Cr…" at bounding box center [531, 175] width 803 height 271
click at [457, 74] on div "Planned Maint Paris (Le Bourget) No Crew" at bounding box center [531, 68] width 803 height 18
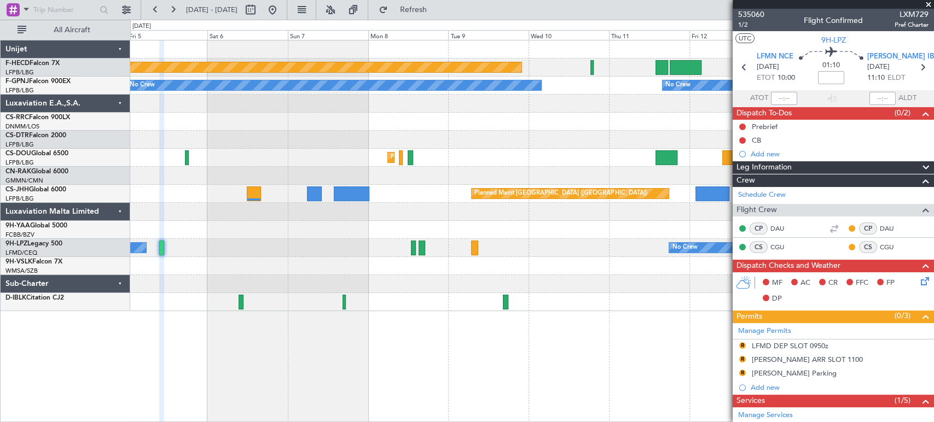
click at [522, 113] on div "Planned Maint Paris (Le Bourget) No Crew No Crew No Crew No Crew Planned Maint …" at bounding box center [531, 175] width 803 height 271
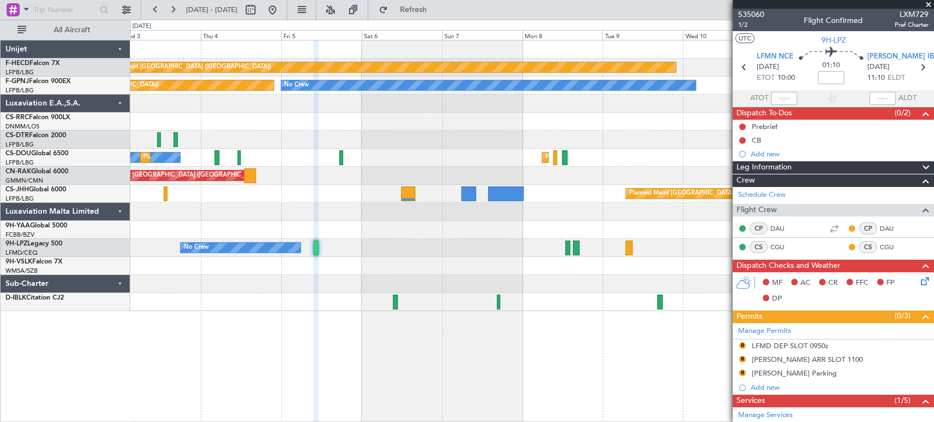
click at [558, 123] on div at bounding box center [531, 122] width 803 height 18
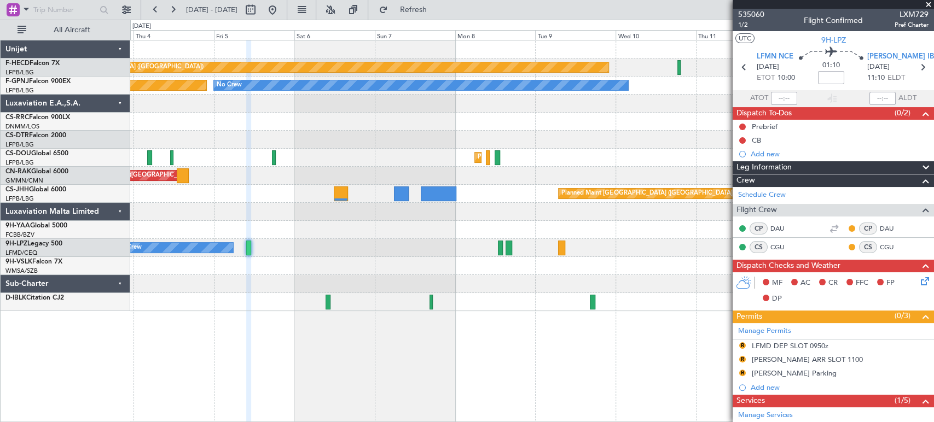
click at [479, 125] on div at bounding box center [531, 122] width 803 height 18
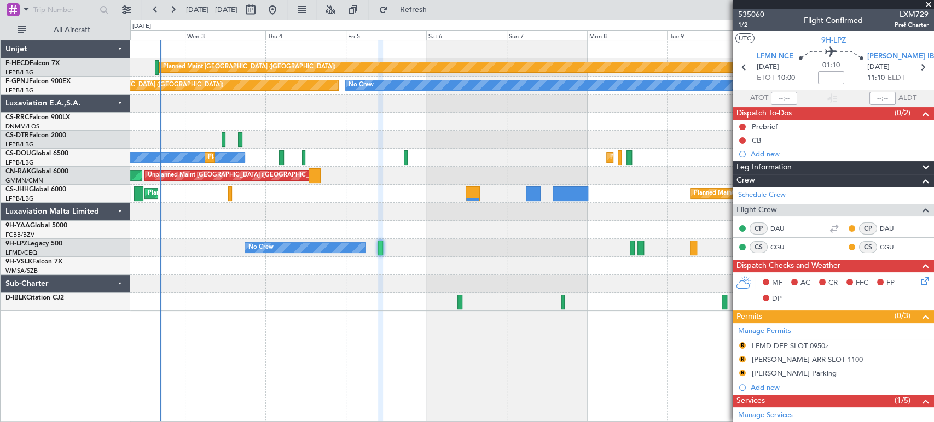
click at [475, 241] on div "No Crew No Crew Planned Maint Nice (Côte d'Azur Airport)" at bounding box center [531, 248] width 803 height 18
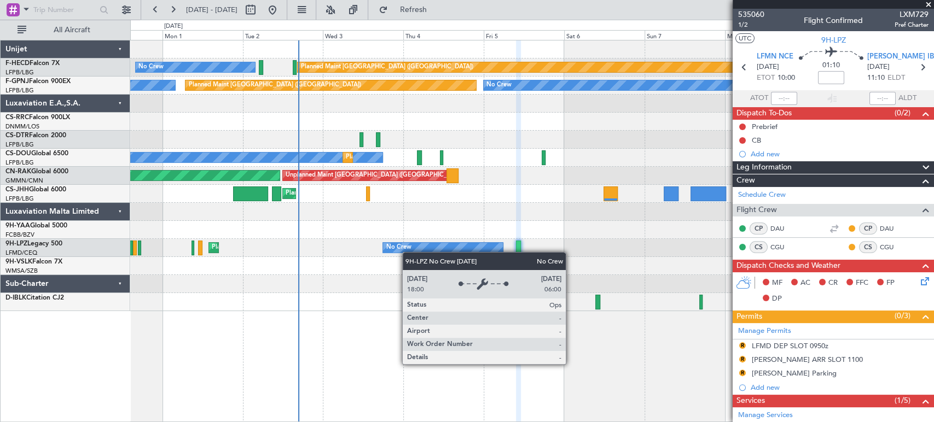
click at [434, 252] on div "Planned Maint Paris (Le Bourget) No Crew No Crew No Crew Planned Maint Paris (L…" at bounding box center [531, 175] width 803 height 271
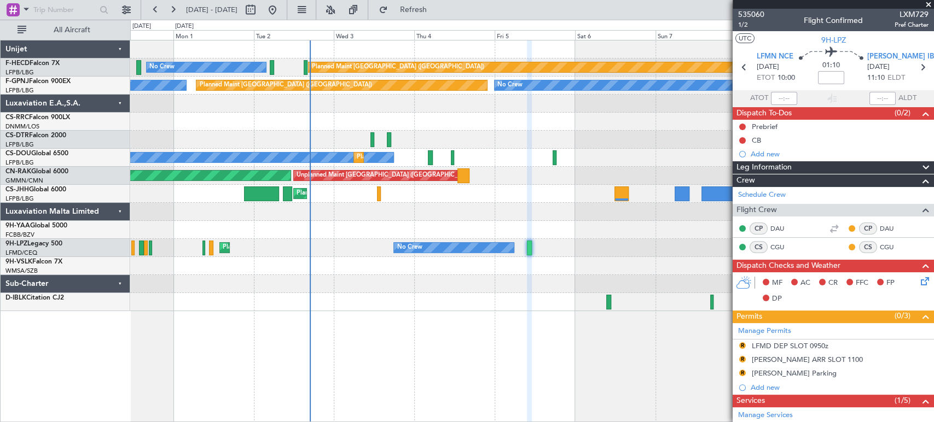
click at [333, 244] on div "Planned Maint Paris (Le Bourget) No Crew No Crew No Crew Planned Maint Paris (L…" at bounding box center [531, 175] width 803 height 271
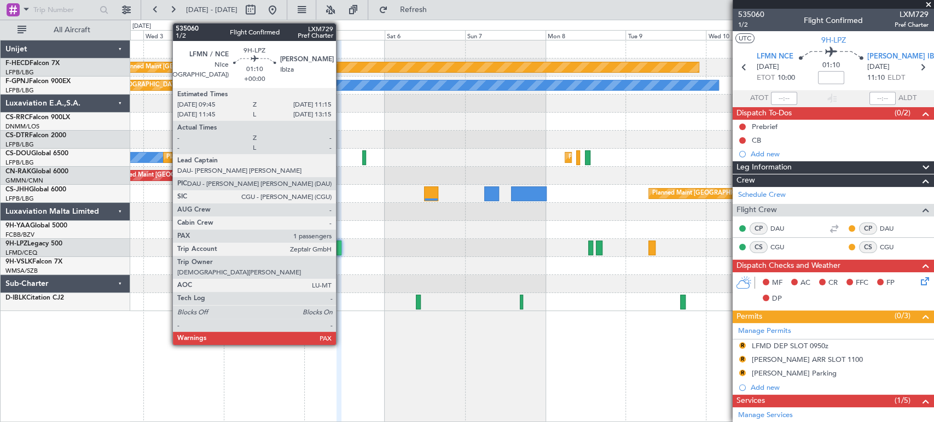
click at [340, 248] on div at bounding box center [338, 248] width 5 height 15
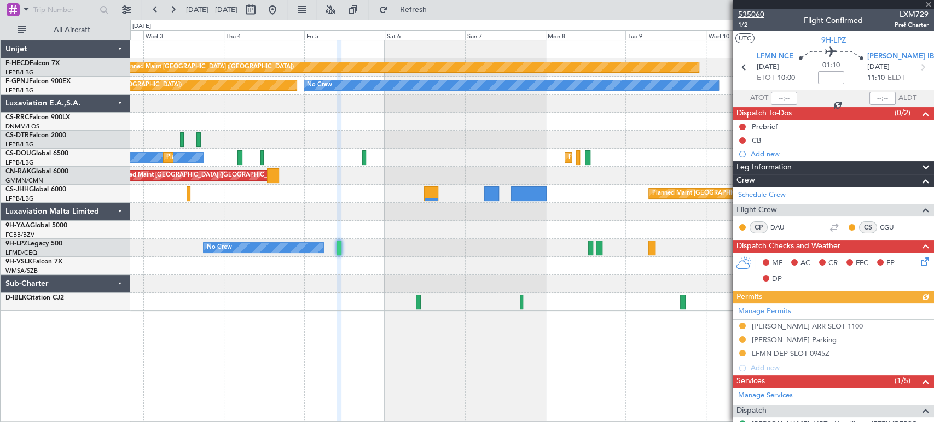
click at [754, 11] on span "535060" at bounding box center [751, 14] width 26 height 11
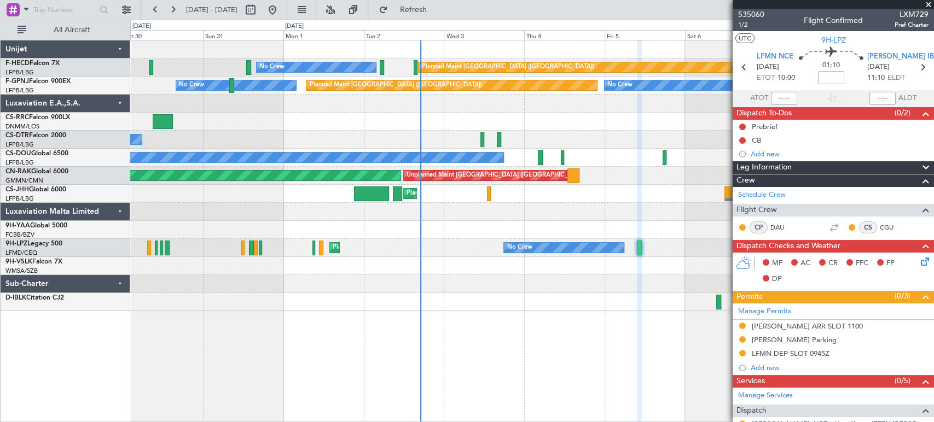
click at [599, 118] on div "Planned Maint [GEOGRAPHIC_DATA] ([GEOGRAPHIC_DATA])" at bounding box center [531, 122] width 803 height 18
click at [426, 3] on button "Refresh" at bounding box center [407, 10] width 66 height 18
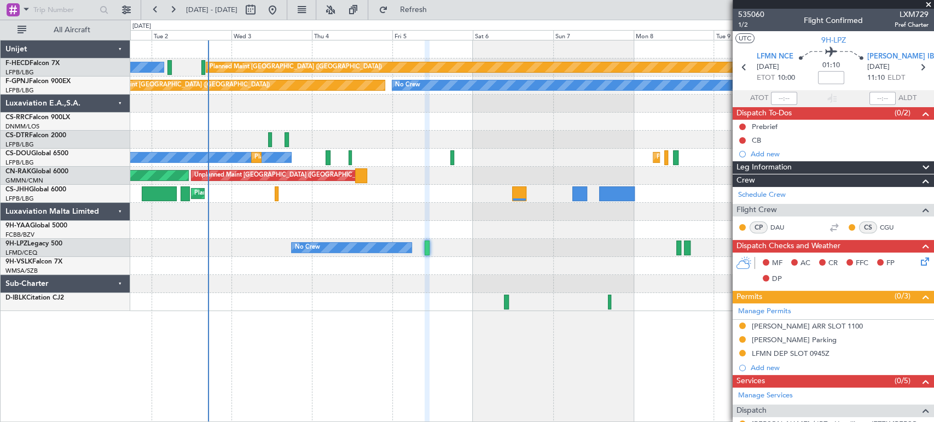
click at [259, 166] on div "Planned Maint Paris (Le Bourget) No Crew No Crew No Crew Planned Maint Paris (L…" at bounding box center [531, 175] width 803 height 271
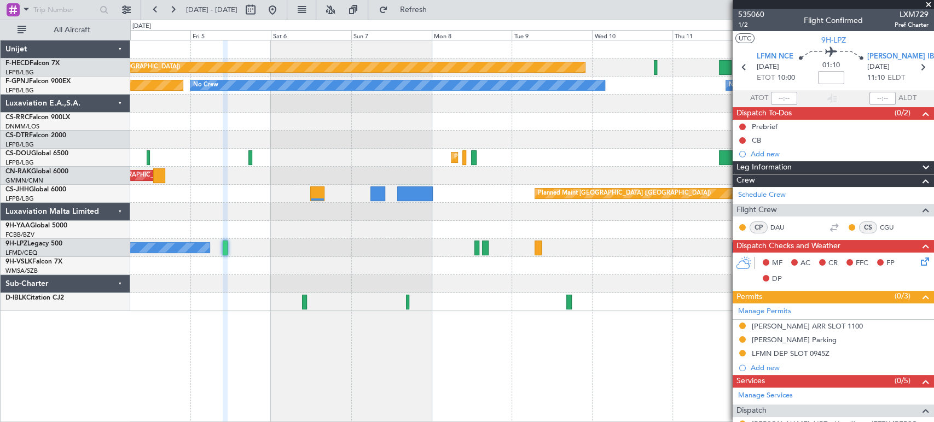
click at [267, 126] on div at bounding box center [531, 122] width 803 height 18
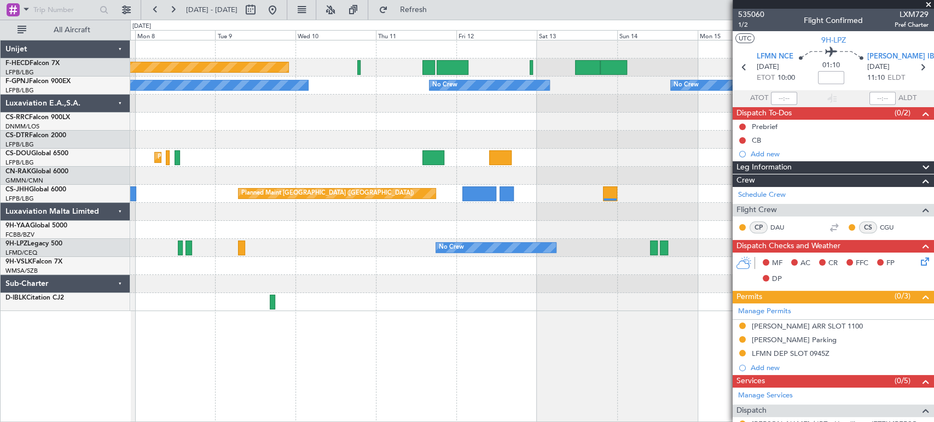
click at [307, 121] on div "Planned Maint Paris (Le Bourget) No Crew No Crew No Crew No Crew No Crew Planne…" at bounding box center [531, 175] width 803 height 271
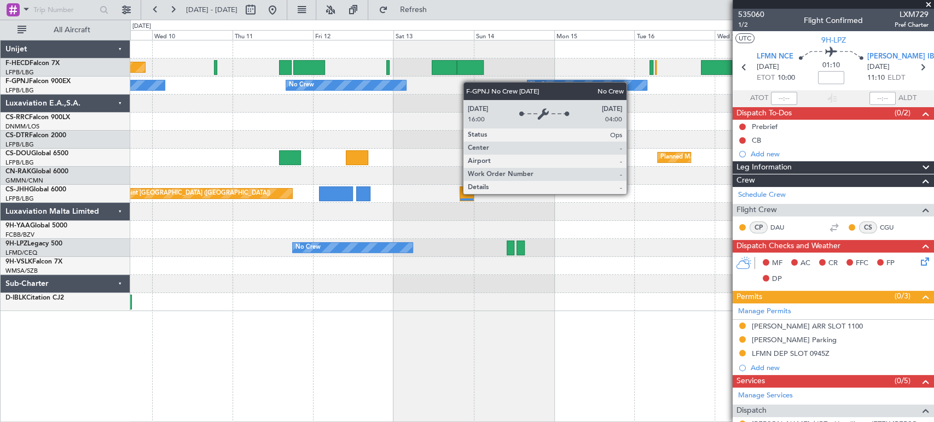
click at [354, 82] on div "Planned Maint Paris (Le Bourget) No Crew No Crew No Crew No Crew No Crew No Cre…" at bounding box center [531, 175] width 803 height 271
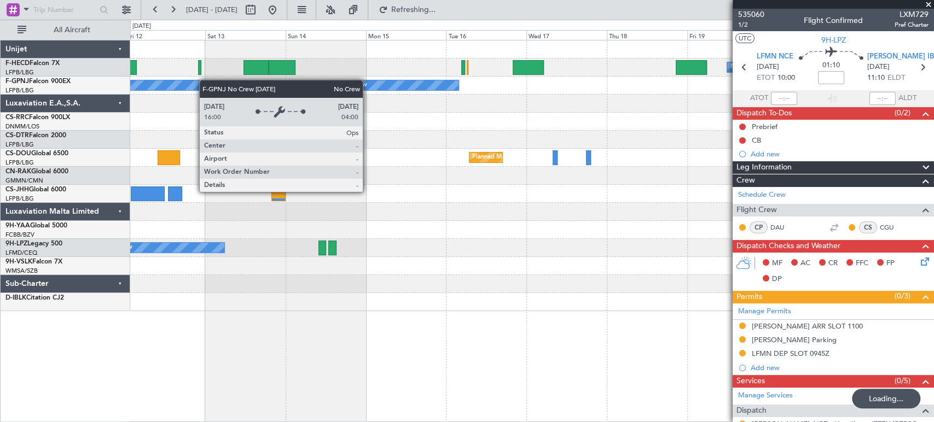
click at [183, 82] on div "No Crew Planned Maint Paris (Le Bourget) Planned Maint Paris (Le Bourget) No Cr…" at bounding box center [531, 175] width 803 height 271
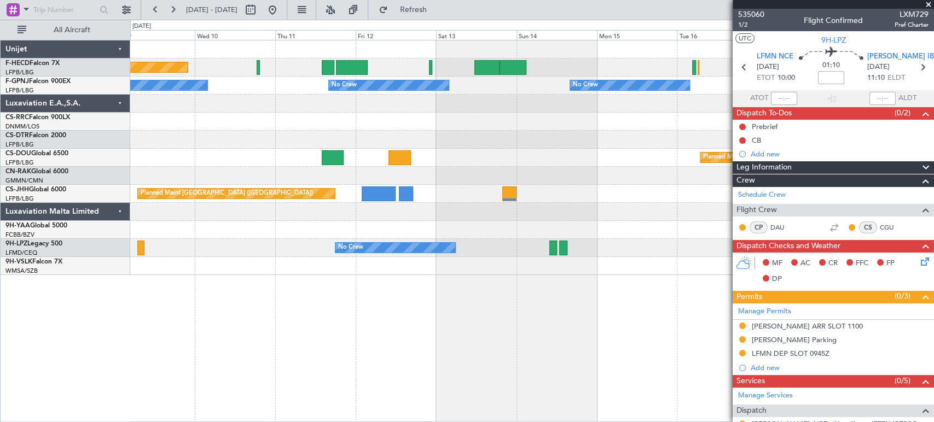
click at [449, 83] on div "No Crew" at bounding box center [389, 85] width 120 height 10
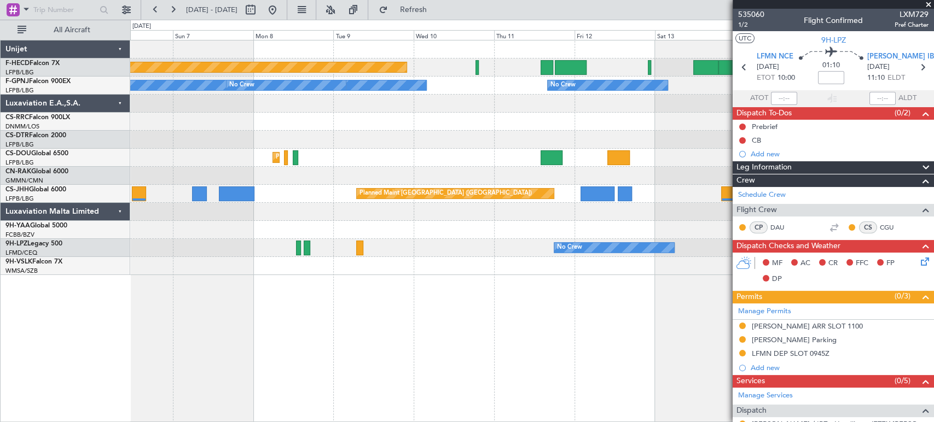
click at [560, 97] on div at bounding box center [531, 104] width 803 height 18
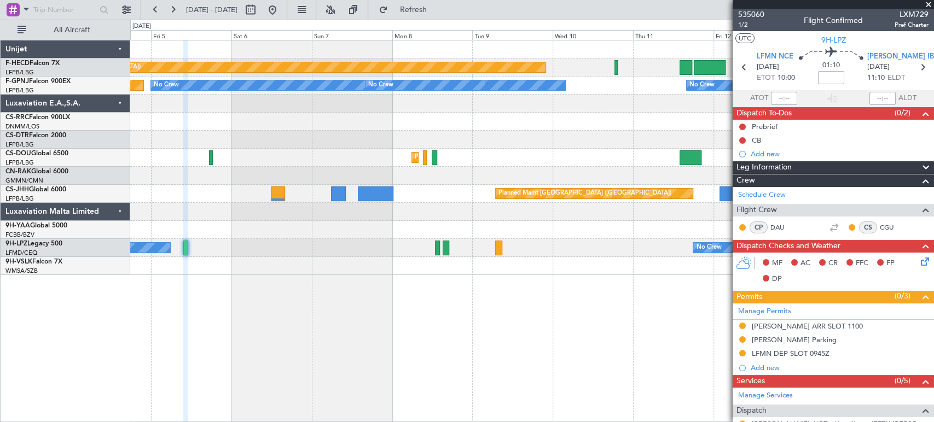
click at [516, 97] on div at bounding box center [531, 104] width 803 height 18
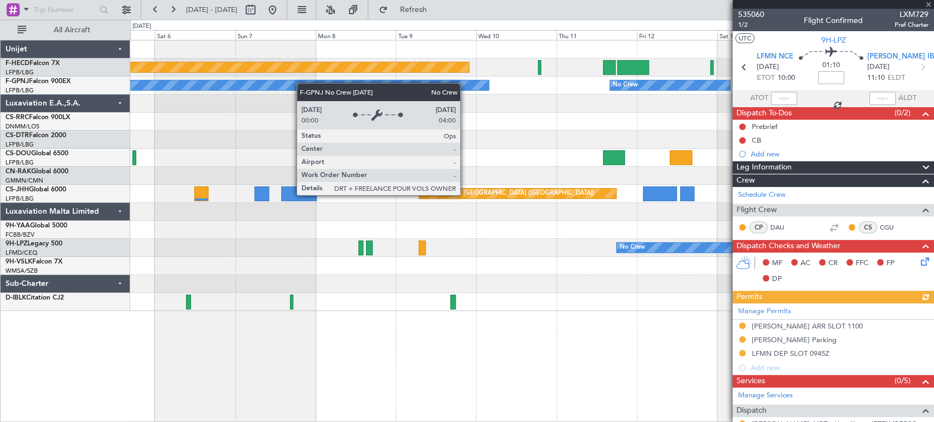
click at [33, 142] on div "Planned Maint Paris (Le Bourget) No Crew No Crew No Crew No Crew Planned Maint …" at bounding box center [467, 221] width 934 height 403
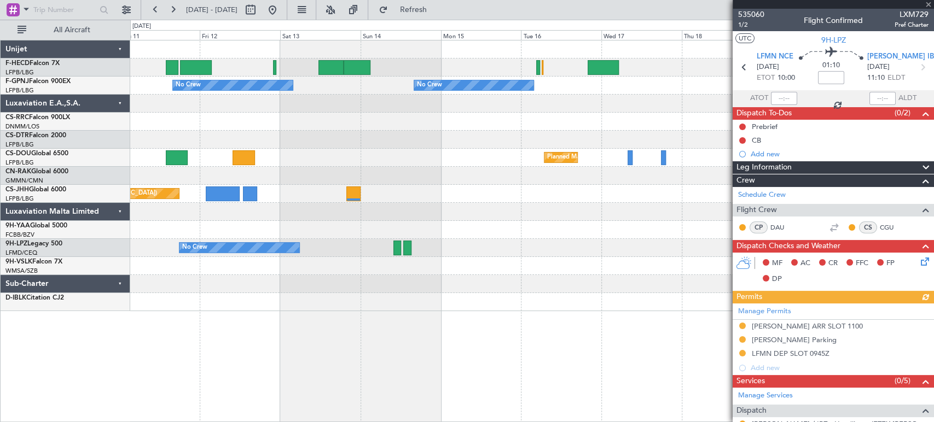
click at [157, 148] on div "No Crew Planned Maint Paris (Le Bourget) Planned Maint Paris (Le Bourget) No Cr…" at bounding box center [531, 175] width 803 height 271
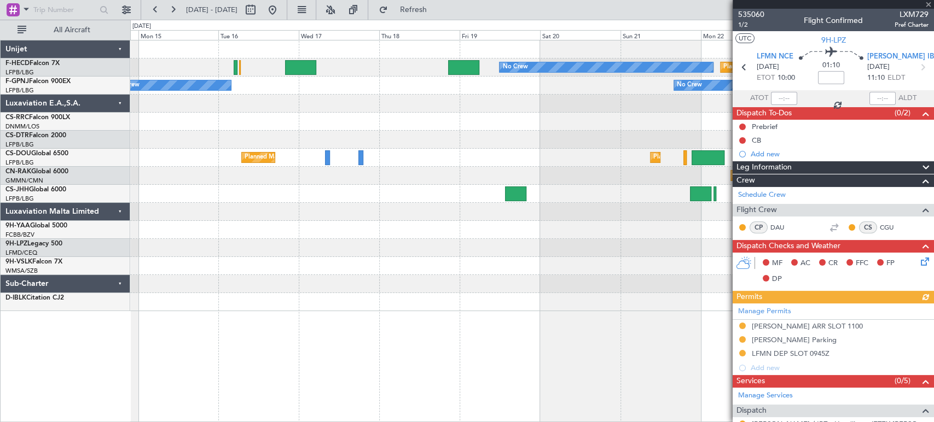
click at [114, 132] on div "No Crew Planned Maint Paris (Le Bourget) No Crew No Crew No Crew Planned Maint …" at bounding box center [467, 221] width 934 height 403
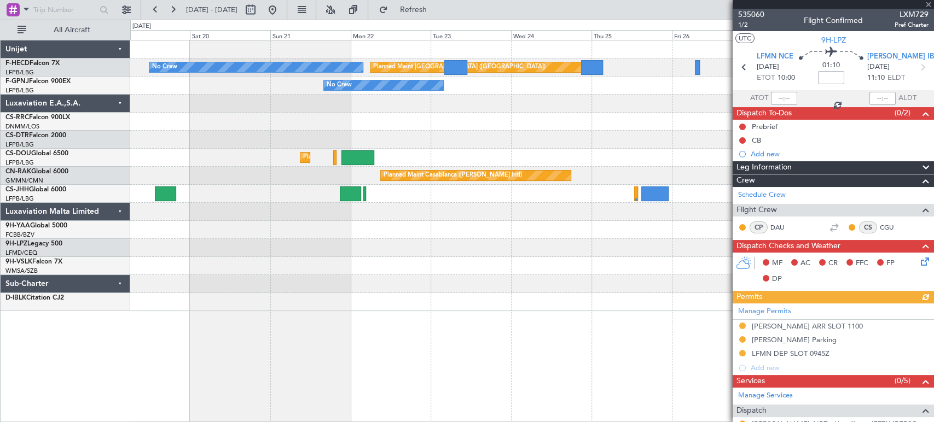
click at [248, 128] on div "No Crew Planned Maint [GEOGRAPHIC_DATA] ([GEOGRAPHIC_DATA]) No Crew Planned Mai…" at bounding box center [531, 175] width 803 height 271
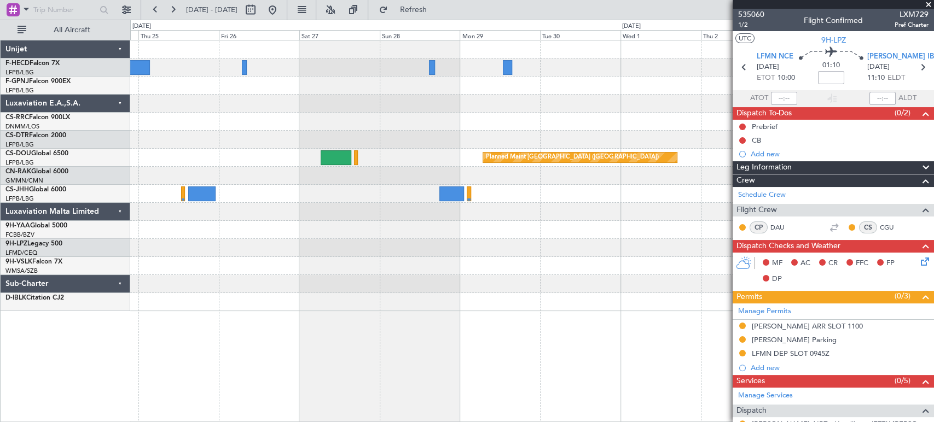
click at [170, 107] on div "Planned Maint [GEOGRAPHIC_DATA] ([GEOGRAPHIC_DATA]) No Crew Planned Maint [GEOG…" at bounding box center [531, 175] width 803 height 271
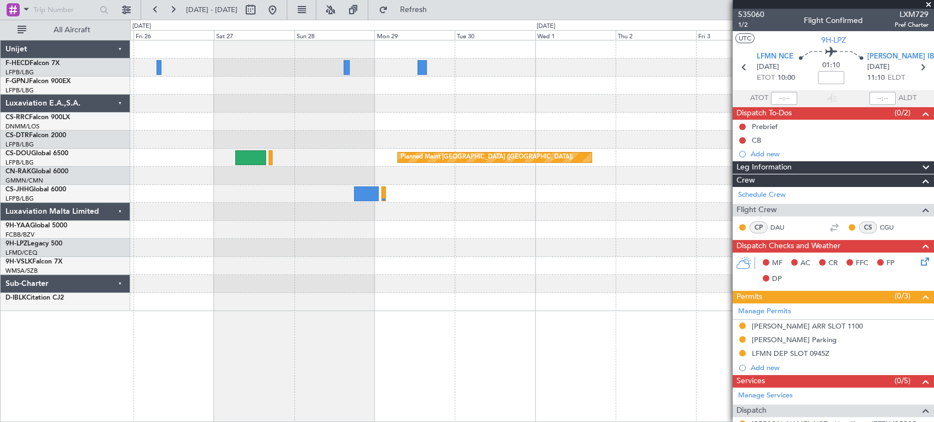
click at [291, 106] on div "Planned Maint Paris (Le Bourget) Planned Maint Paris (Le Bourget) Planned Maint…" at bounding box center [531, 175] width 803 height 271
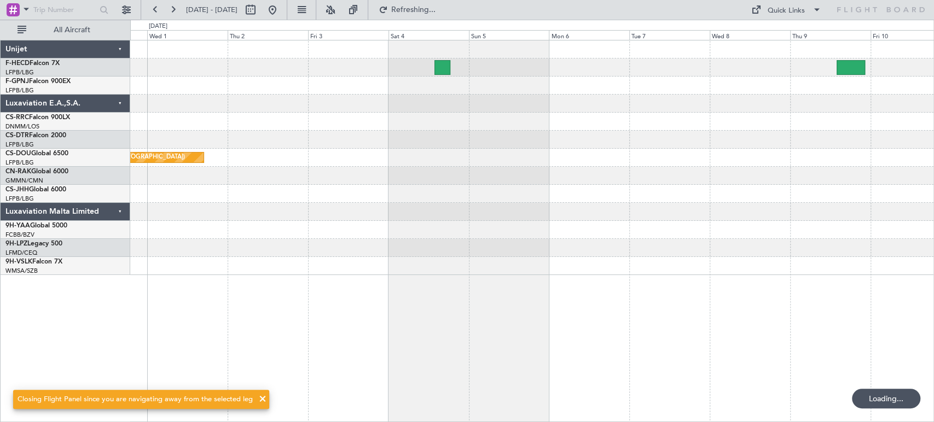
click at [208, 93] on div "Planned Maint [GEOGRAPHIC_DATA] ([GEOGRAPHIC_DATA])" at bounding box center [531, 157] width 803 height 235
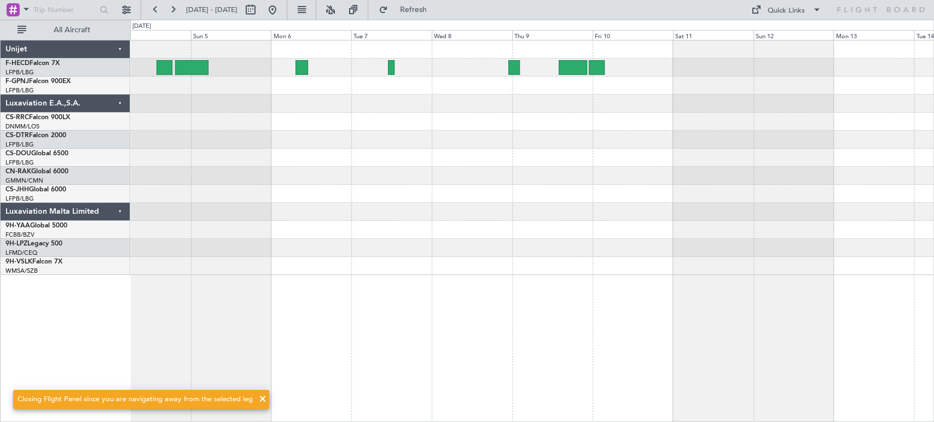
click at [227, 104] on div at bounding box center [531, 157] width 803 height 235
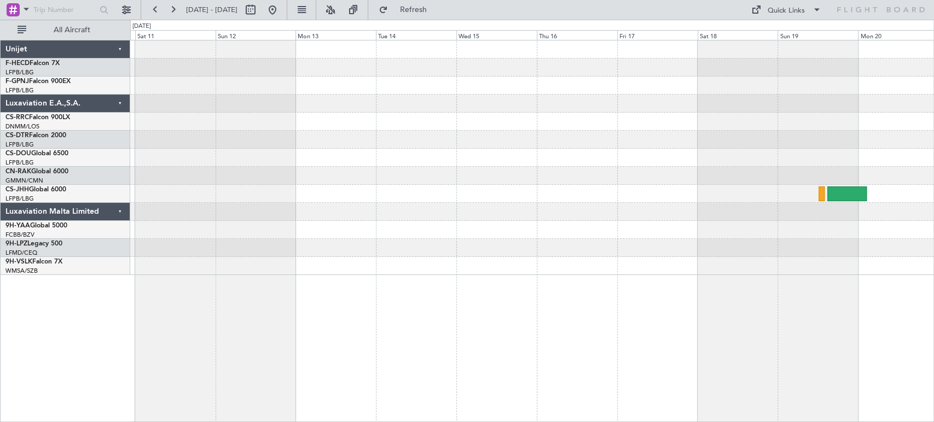
click at [305, 90] on div at bounding box center [531, 86] width 803 height 18
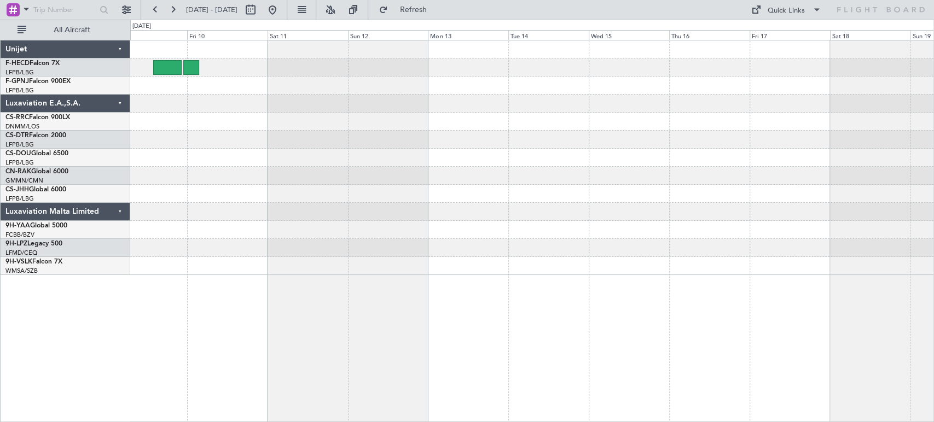
click at [777, 87] on div at bounding box center [531, 157] width 803 height 235
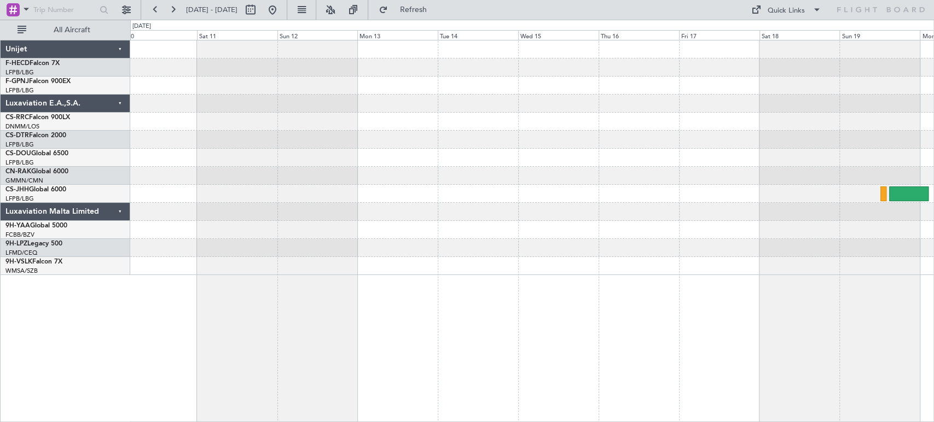
click at [229, 101] on div at bounding box center [531, 157] width 803 height 235
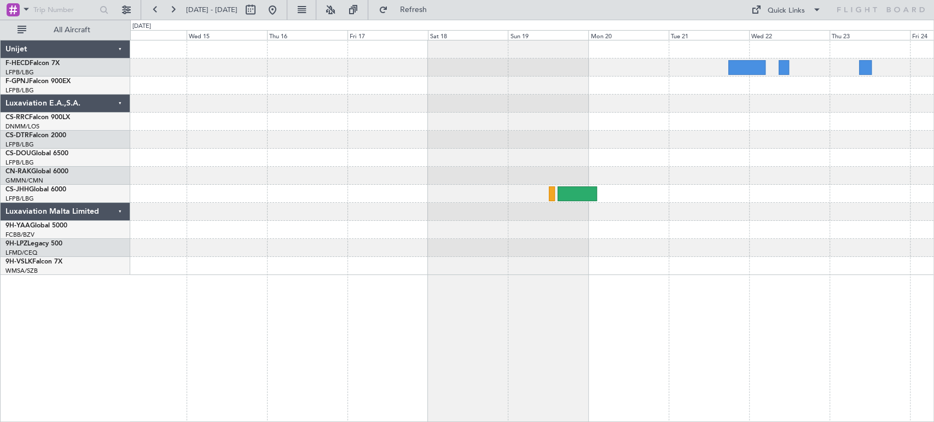
click at [528, 127] on div at bounding box center [531, 157] width 803 height 235
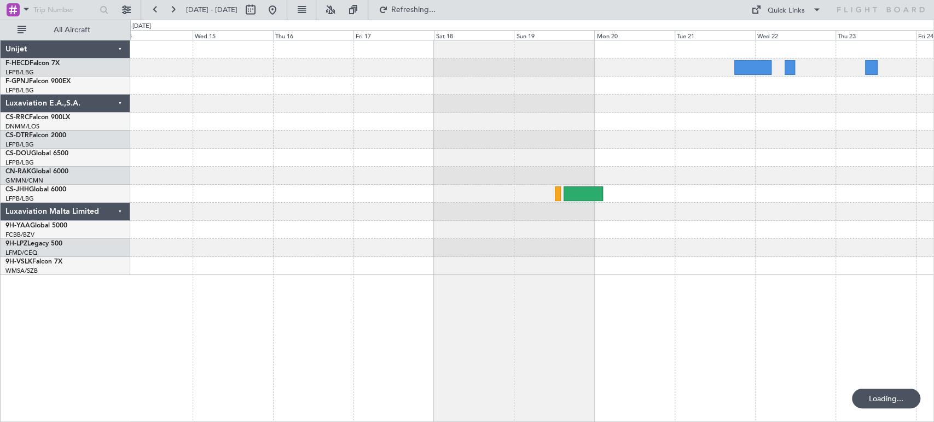
click at [620, 68] on div at bounding box center [531, 68] width 803 height 18
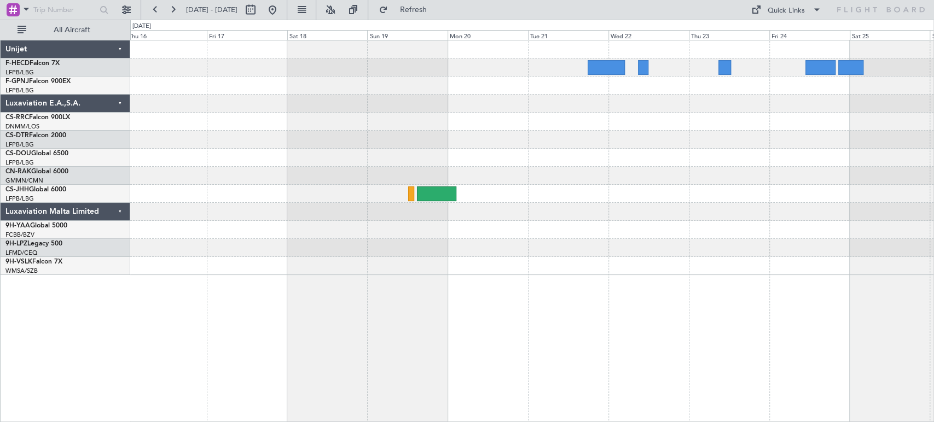
click at [175, 68] on div at bounding box center [531, 68] width 803 height 18
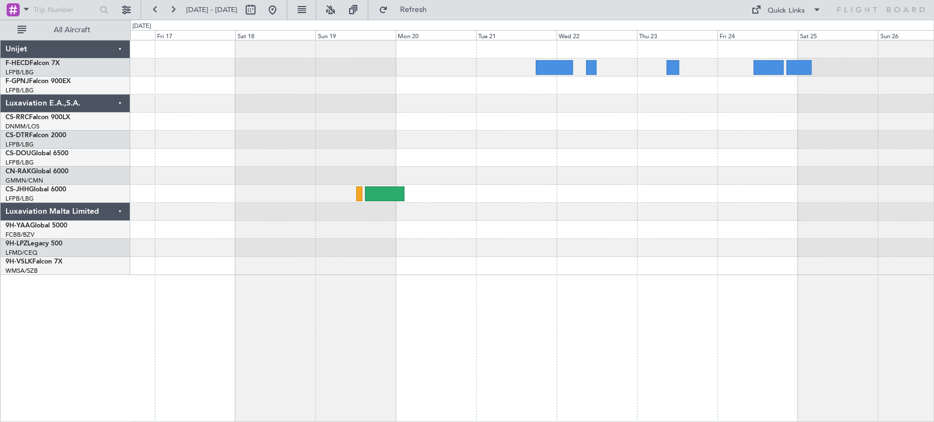
click at [933, 74] on div "Unijet F-HECD Falcon 7X LFPB/LBG Paris (Le Bourget) F-GPNJ Falcon 900EX LFPB/LB…" at bounding box center [467, 221] width 934 height 403
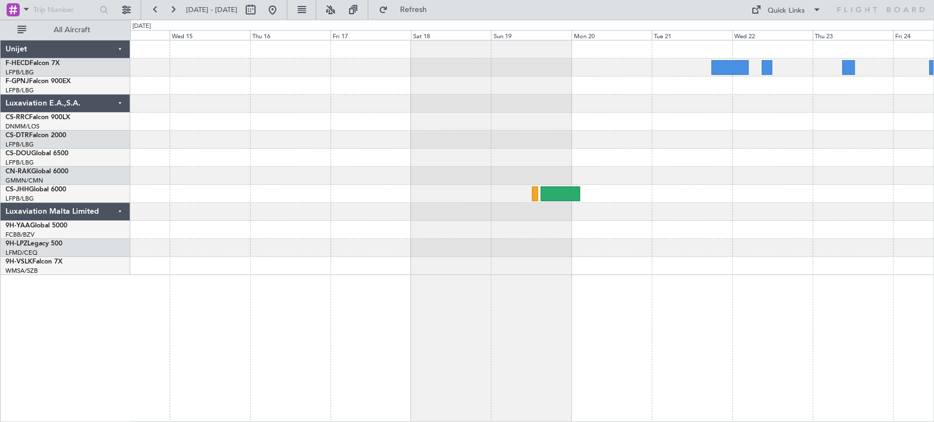
click at [765, 129] on div at bounding box center [531, 157] width 803 height 235
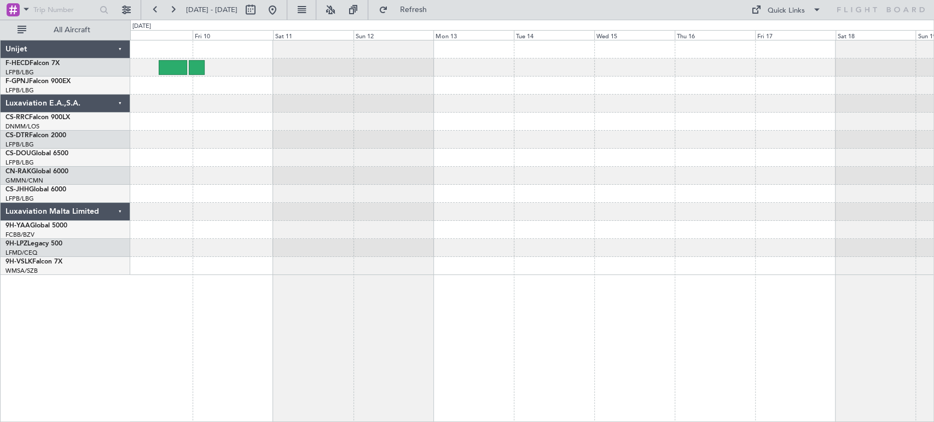
click at [743, 38] on div "Unijet F-HECD Falcon 7X LFPB/LBG Paris (Le Bourget) F-GPNJ Falcon 900EX LFPB/LB…" at bounding box center [467, 221] width 934 height 403
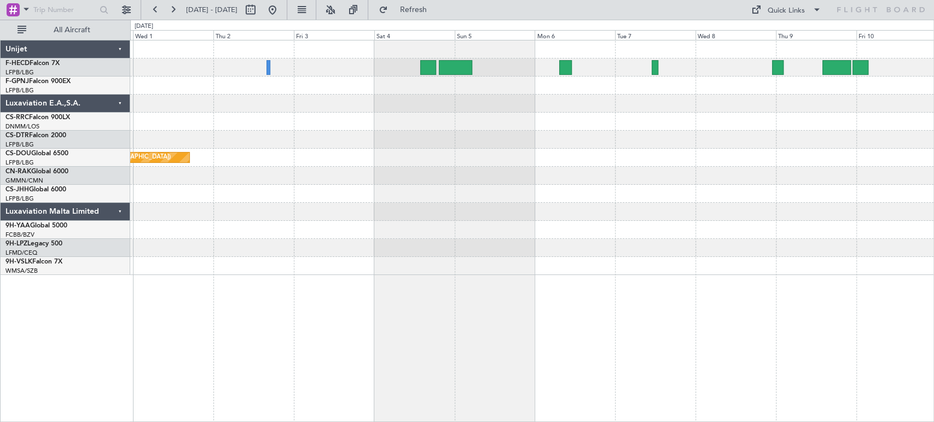
click at [757, 152] on div "Planned Maint [GEOGRAPHIC_DATA] ([GEOGRAPHIC_DATA])" at bounding box center [531, 157] width 803 height 235
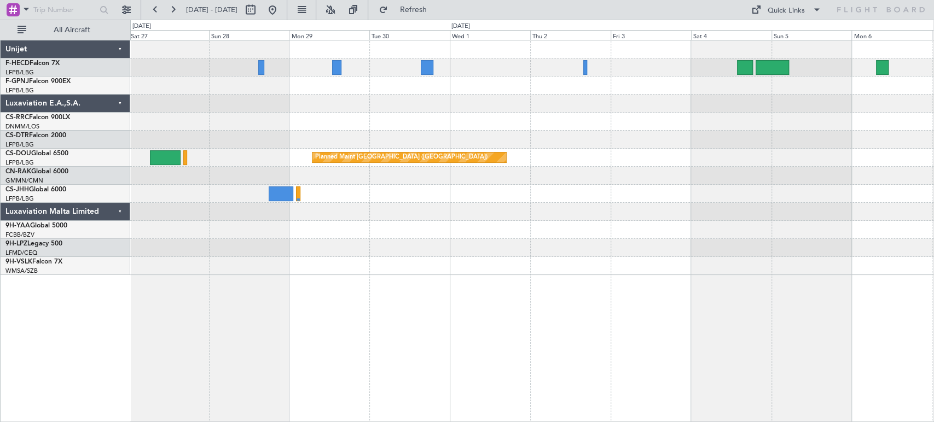
click at [791, 129] on div at bounding box center [531, 122] width 803 height 18
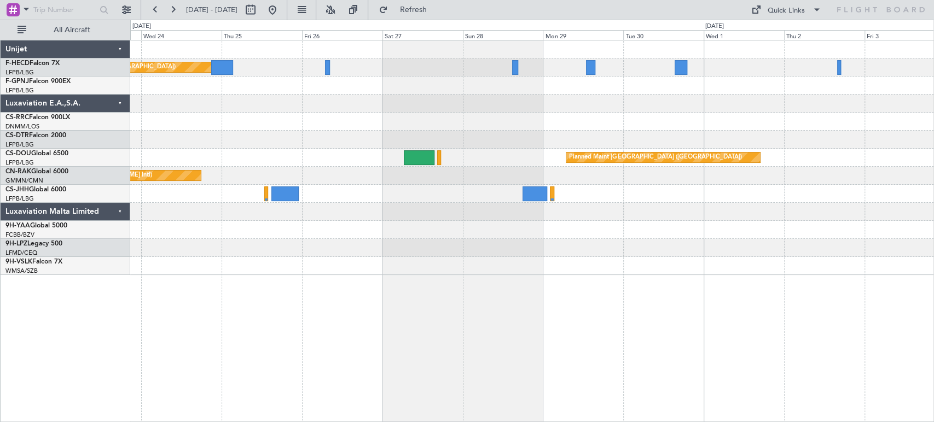
click at [693, 119] on div at bounding box center [531, 122] width 803 height 18
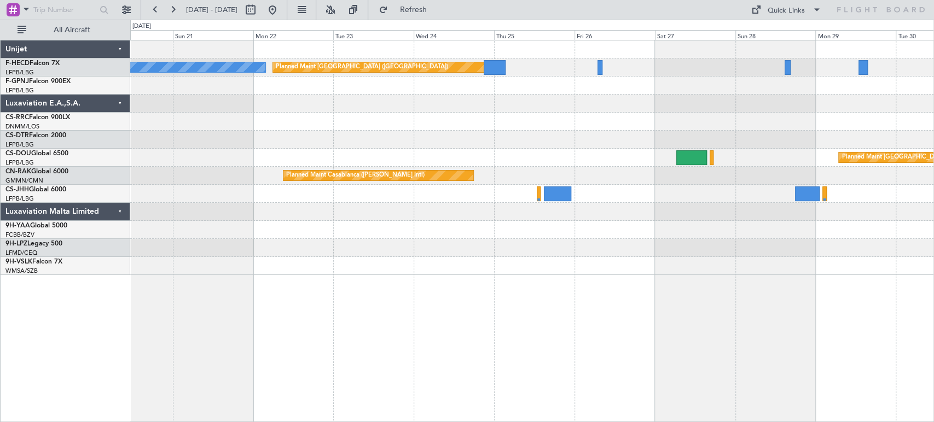
click at [598, 110] on div at bounding box center [531, 104] width 803 height 18
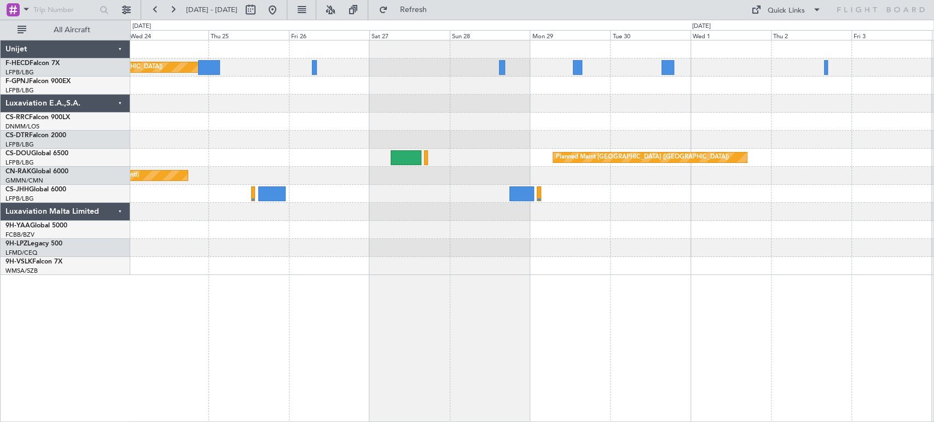
click at [562, 96] on div "Planned Maint [GEOGRAPHIC_DATA] ([GEOGRAPHIC_DATA]) No Crew Planned Maint [GEOG…" at bounding box center [531, 157] width 803 height 235
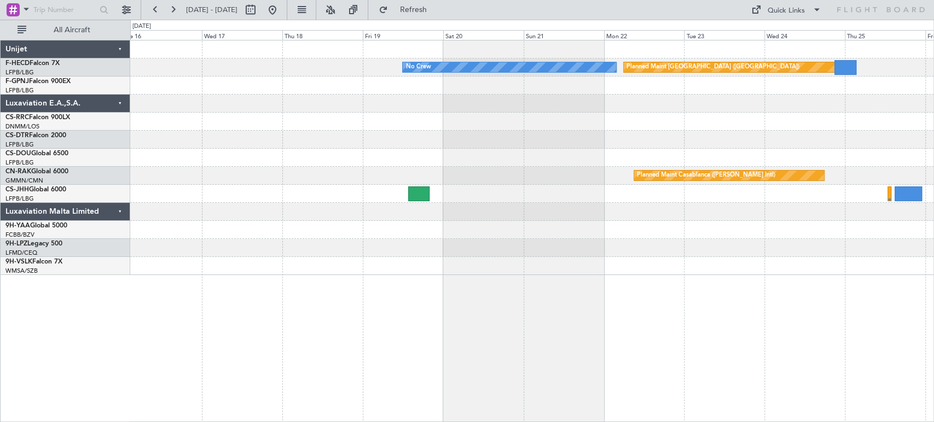
click at [650, 104] on div at bounding box center [531, 104] width 803 height 18
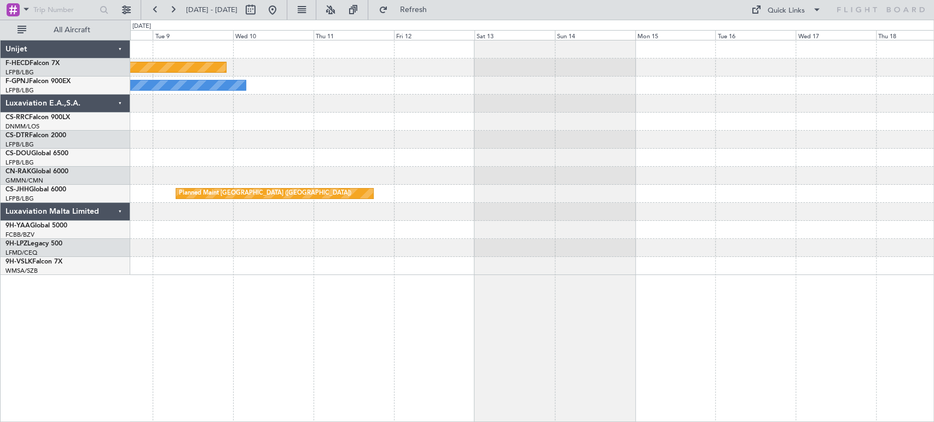
click at [670, 118] on div "Planned Maint Paris (Le Bourget) No Crew No Crew Planned Maint Paris (Le Bourge…" at bounding box center [531, 157] width 803 height 235
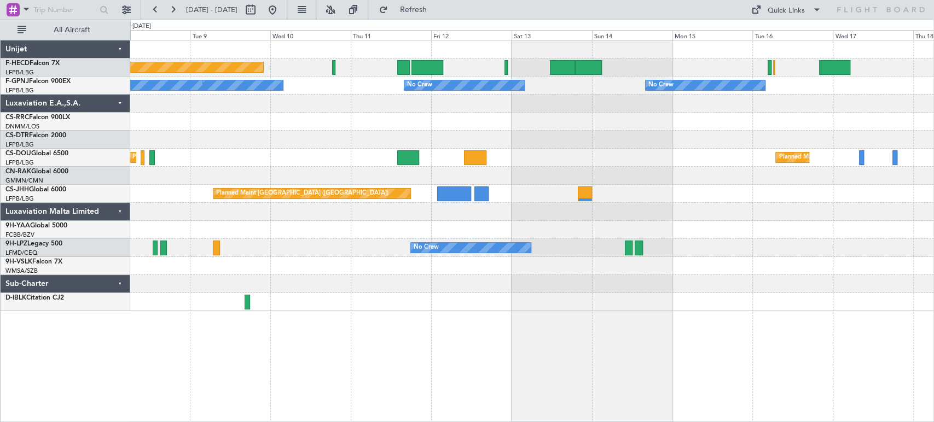
click at [405, 107] on div at bounding box center [531, 104] width 803 height 18
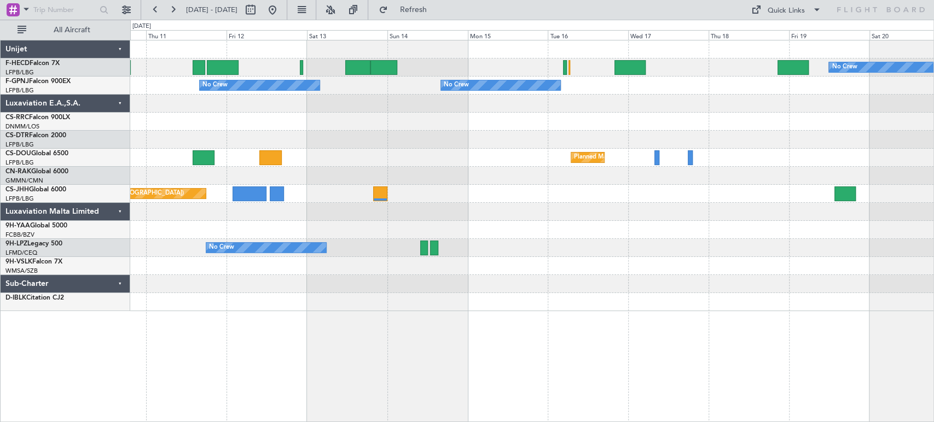
click at [608, 126] on div at bounding box center [531, 122] width 803 height 18
